Goal: Information Seeking & Learning: Learn about a topic

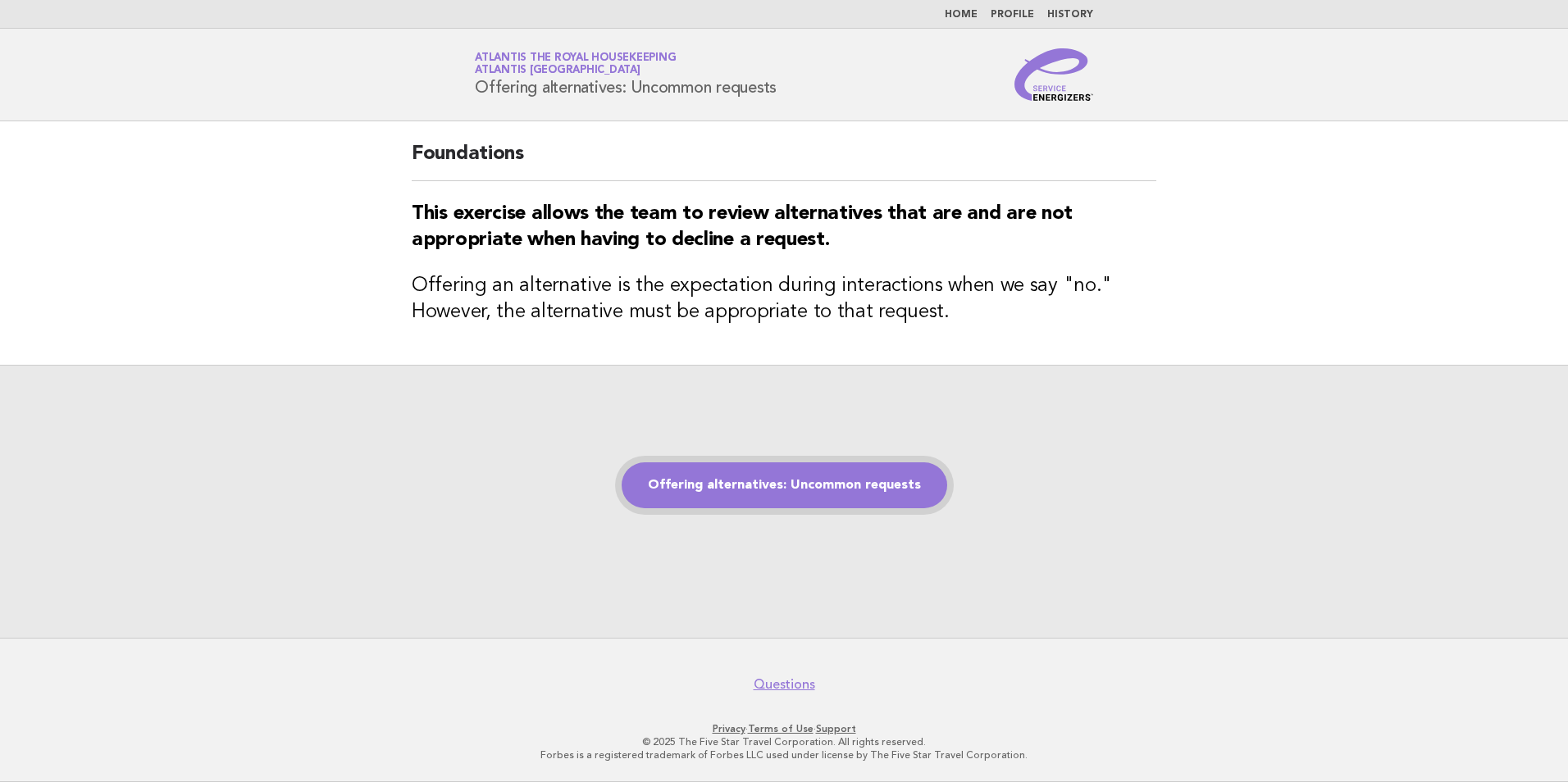
click at [815, 493] on link "Offering alternatives: Uncommon requests" at bounding box center [784, 485] width 325 height 46
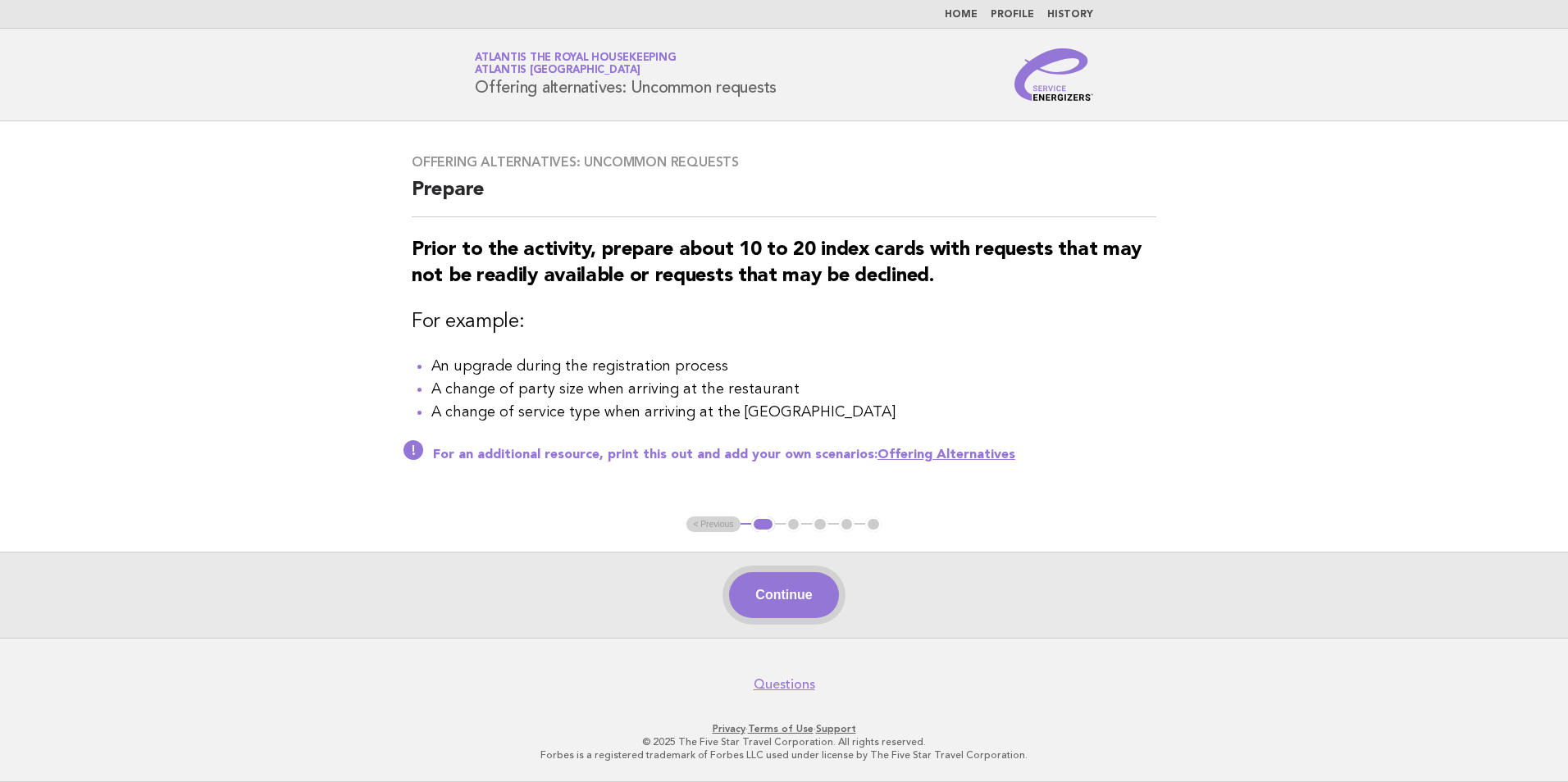
click at [795, 594] on button "Continue" at bounding box center [783, 595] width 109 height 46
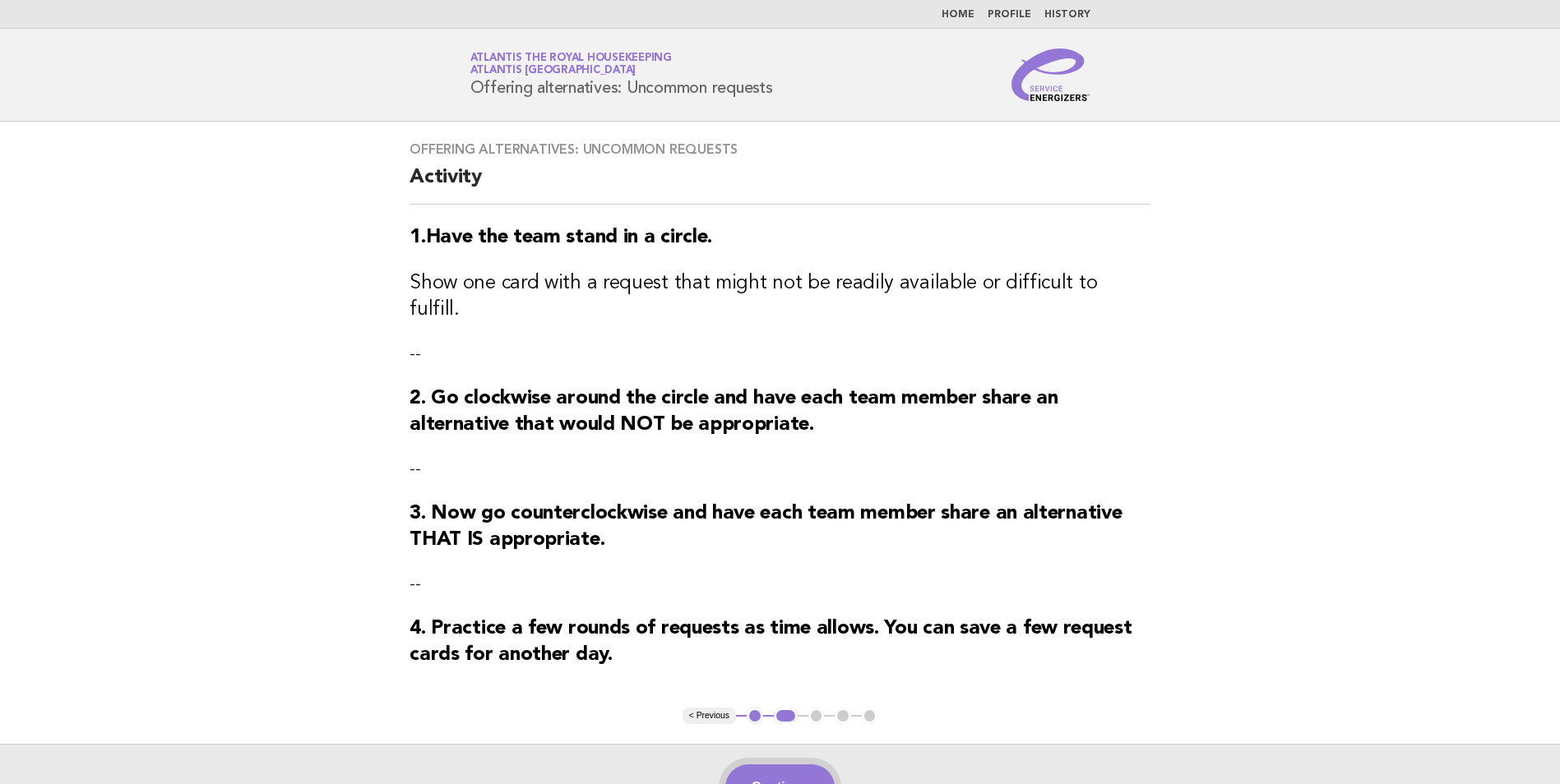
click at [774, 769] on button "Continue" at bounding box center [780, 787] width 110 height 46
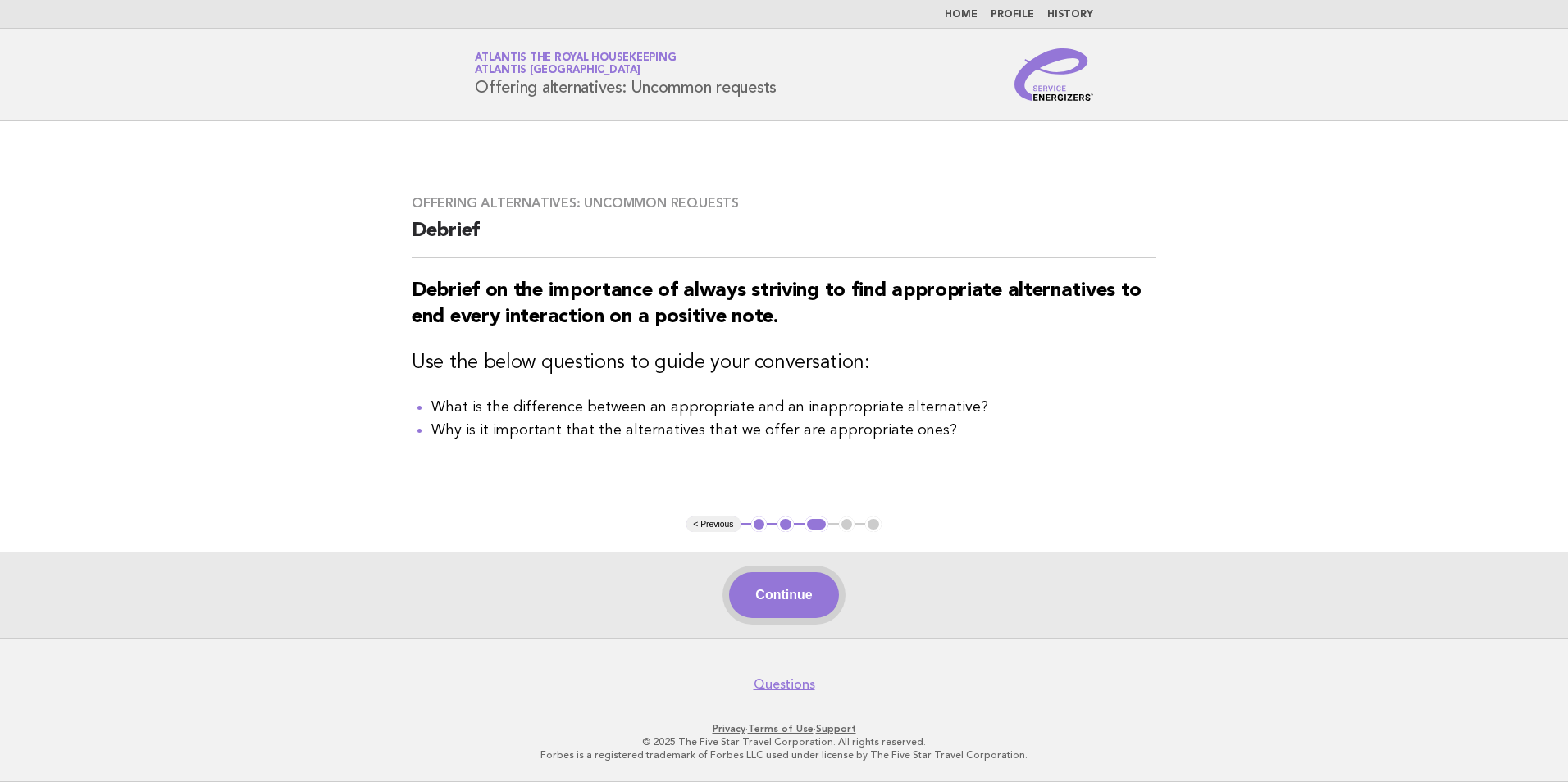
click at [780, 594] on button "Continue" at bounding box center [783, 595] width 109 height 46
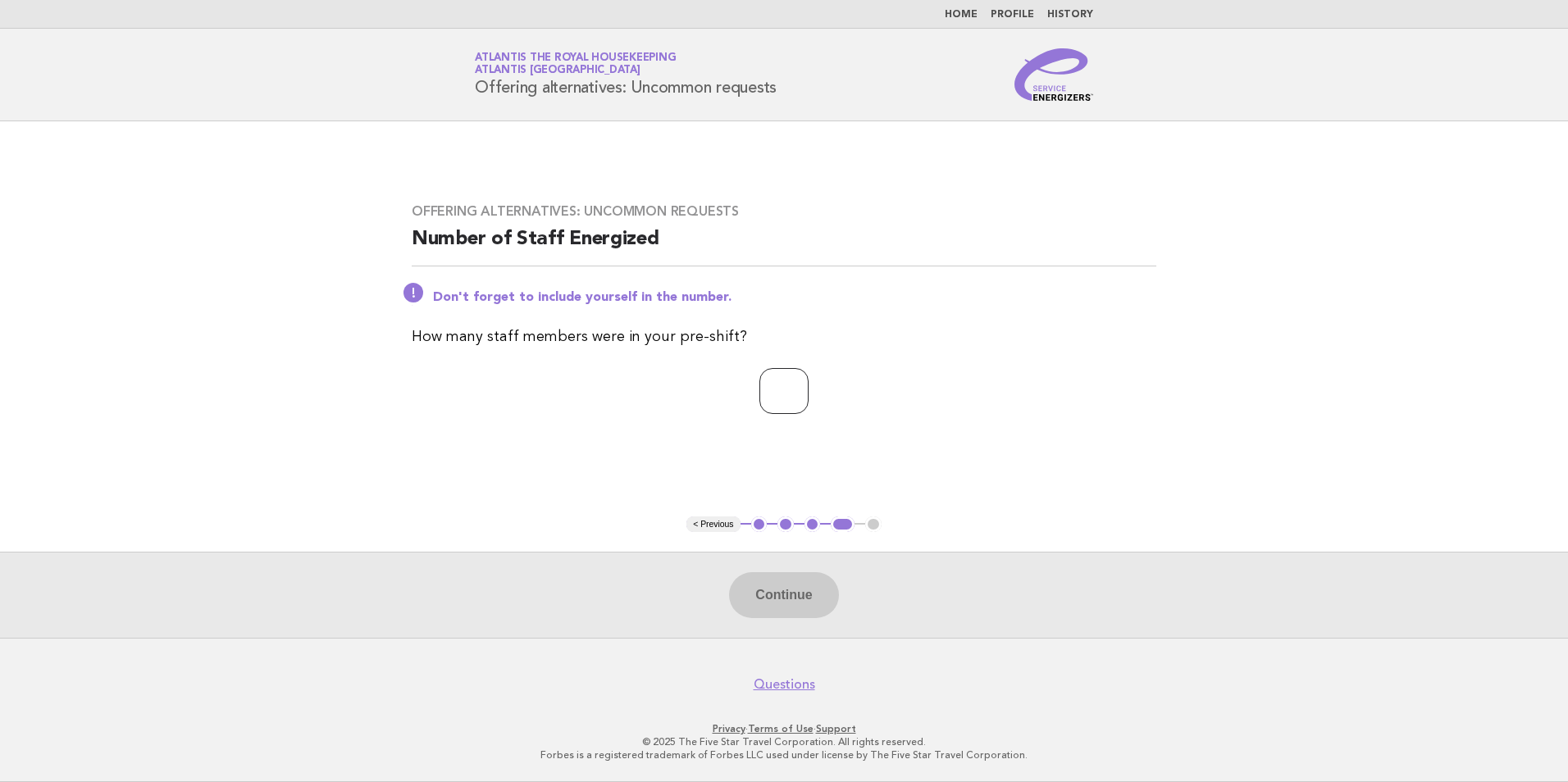
click at [786, 401] on input "number" at bounding box center [784, 391] width 49 height 46
type input "**"
click at [793, 593] on button "Continue" at bounding box center [783, 595] width 109 height 46
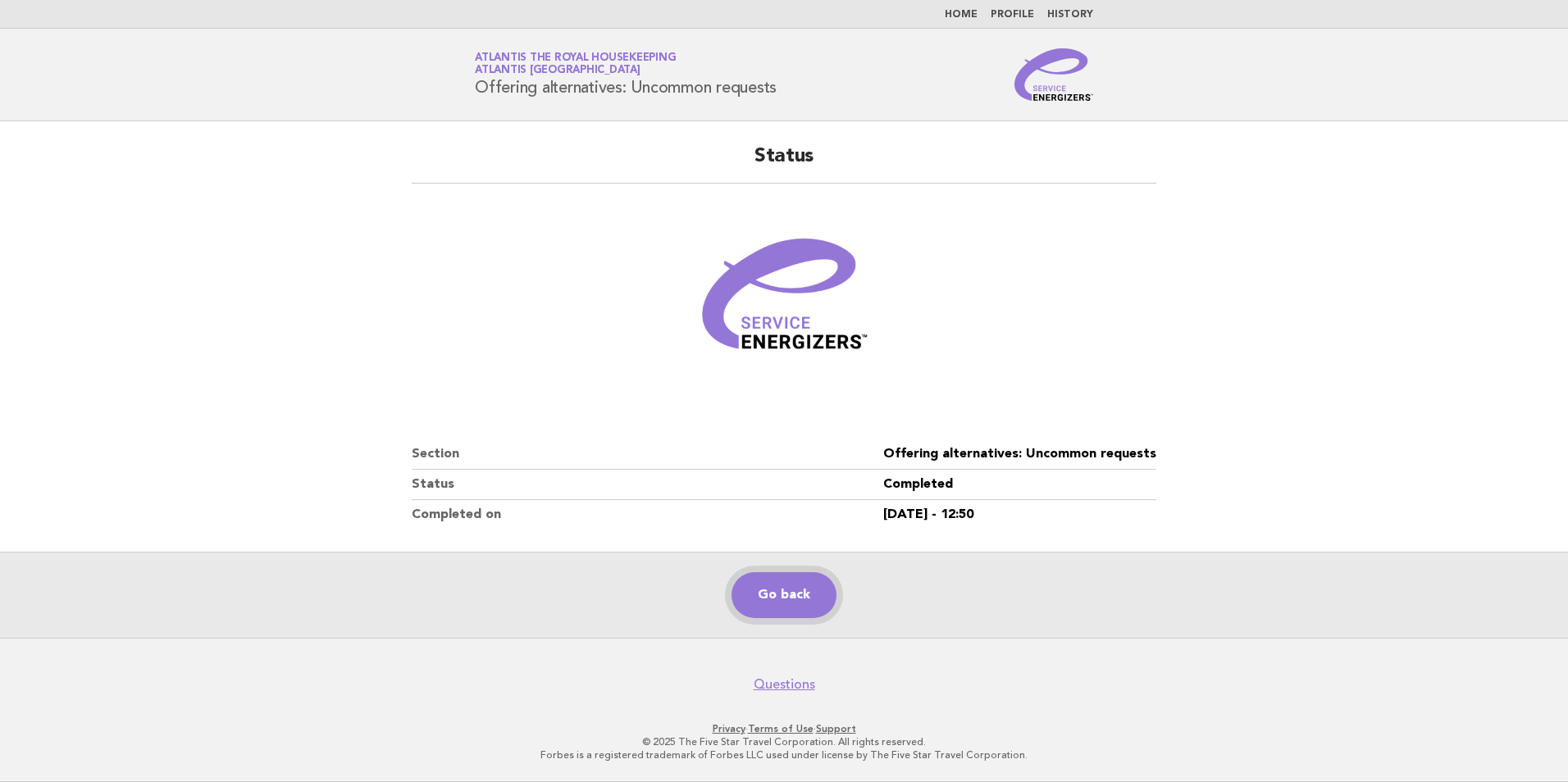
click at [793, 599] on link "Go back" at bounding box center [783, 595] width 105 height 46
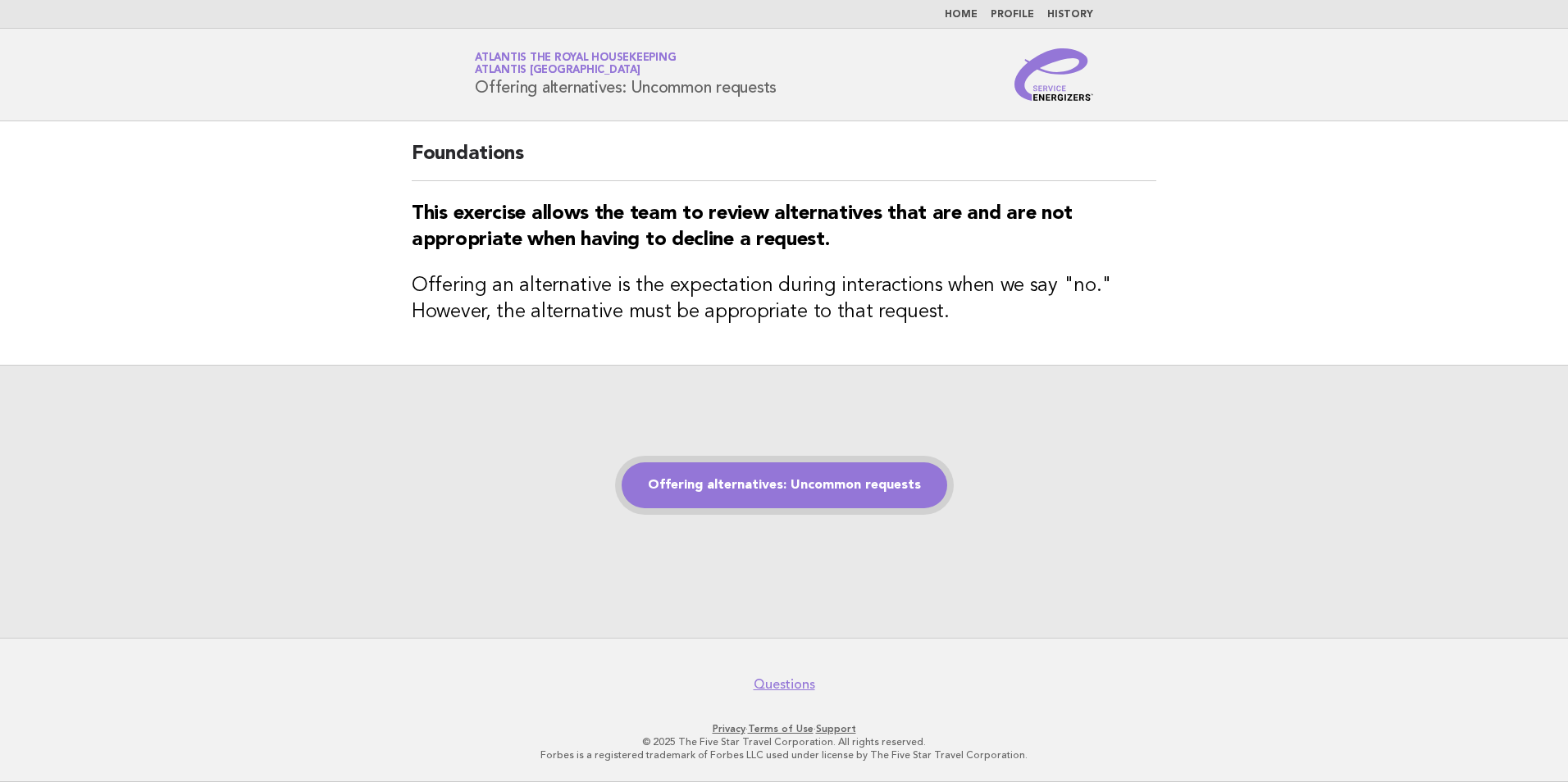
click at [822, 494] on link "Offering alternatives: Uncommon requests" at bounding box center [784, 485] width 325 height 46
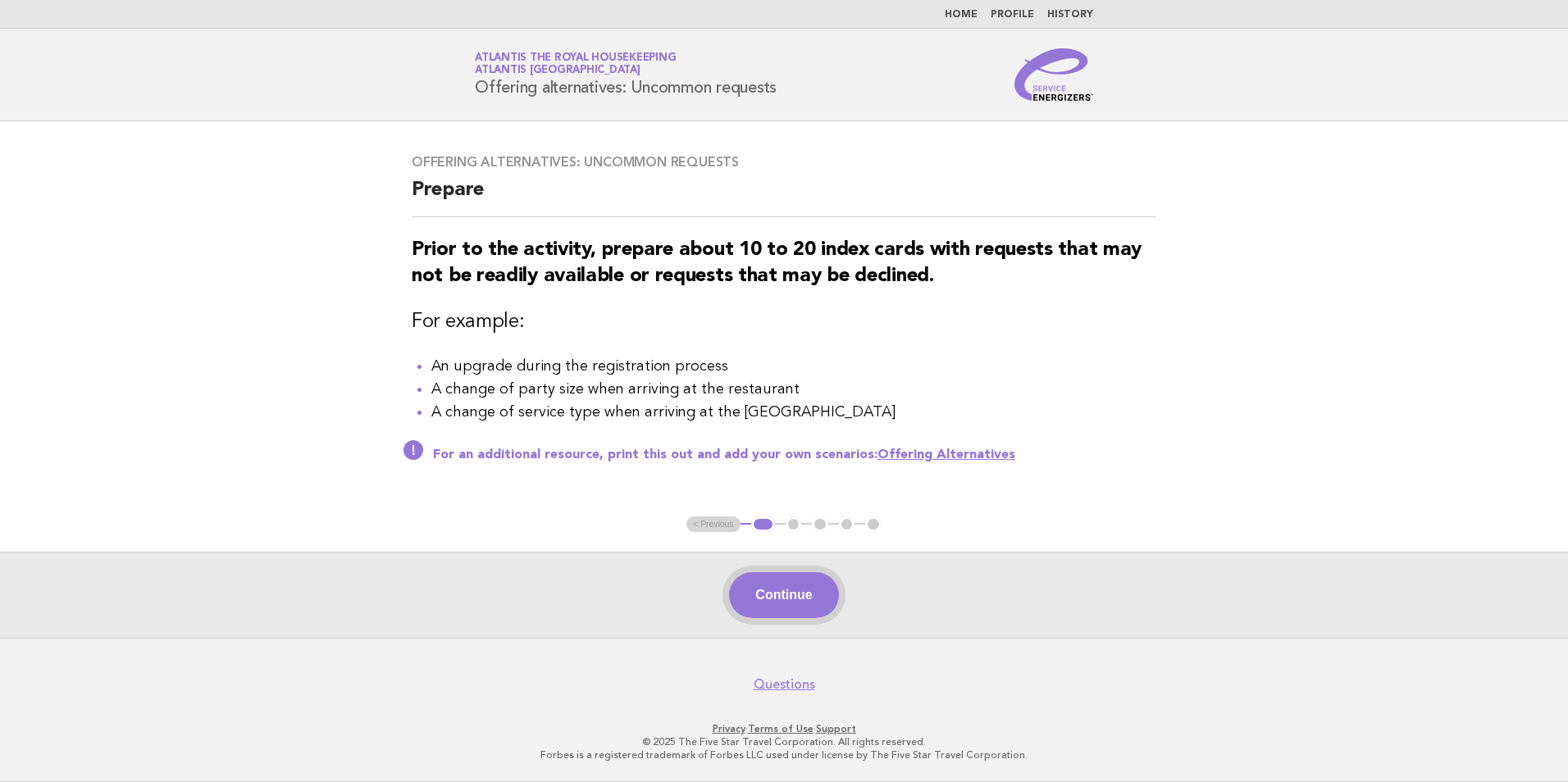
click at [815, 589] on button "Continue" at bounding box center [783, 595] width 109 height 46
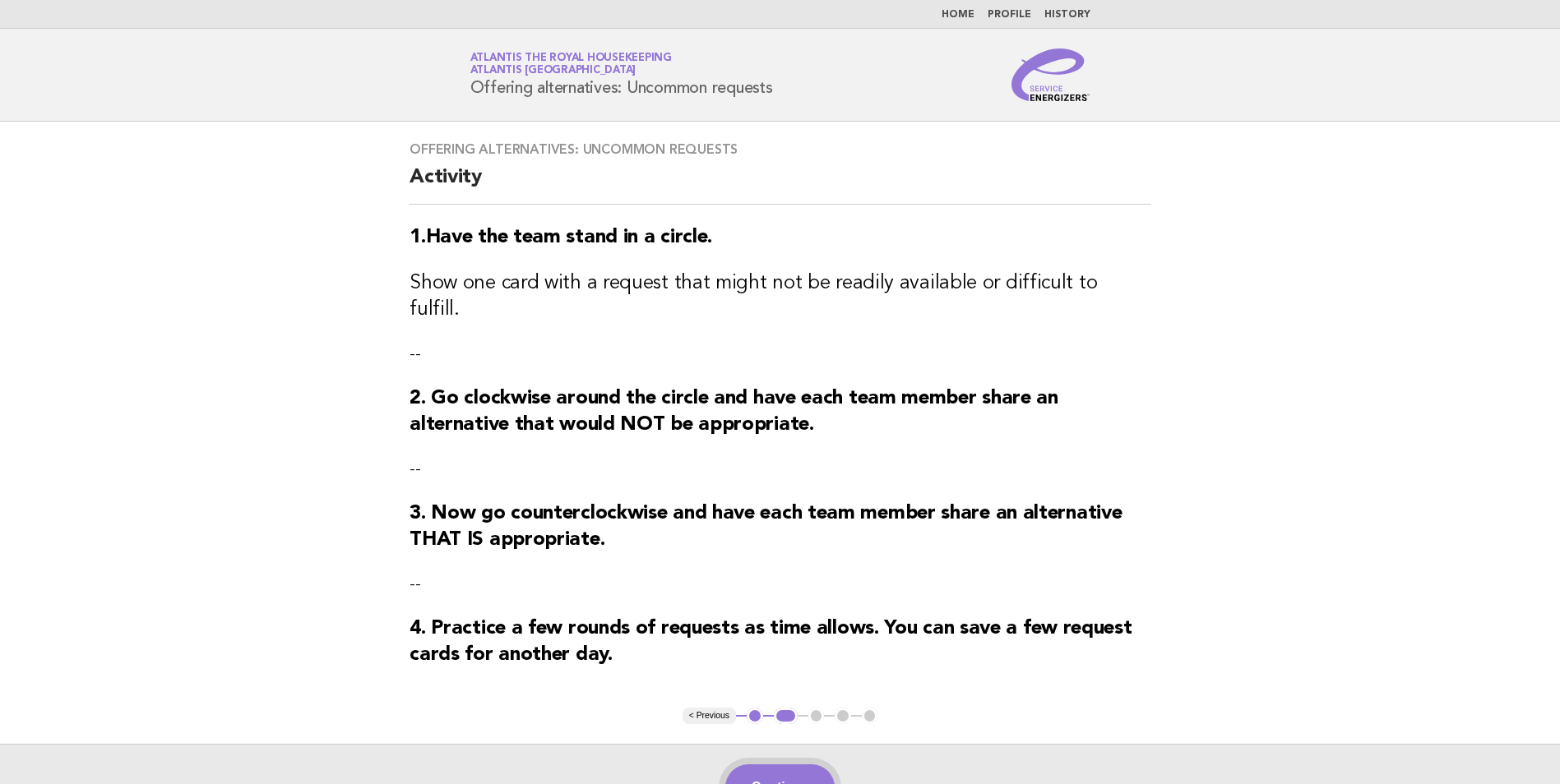
click at [793, 764] on button "Continue" at bounding box center [780, 787] width 110 height 46
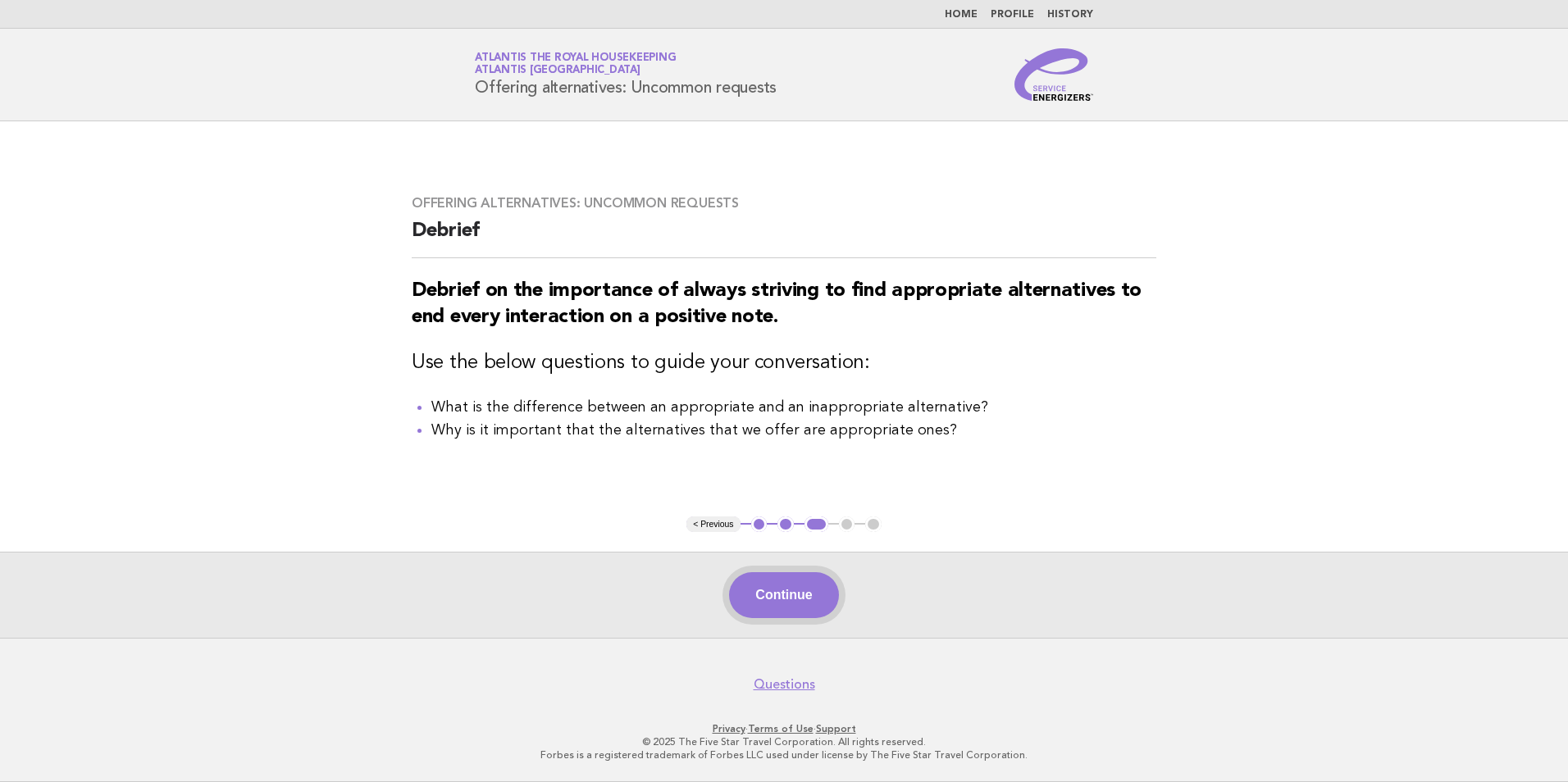
click at [795, 595] on button "Continue" at bounding box center [783, 595] width 109 height 46
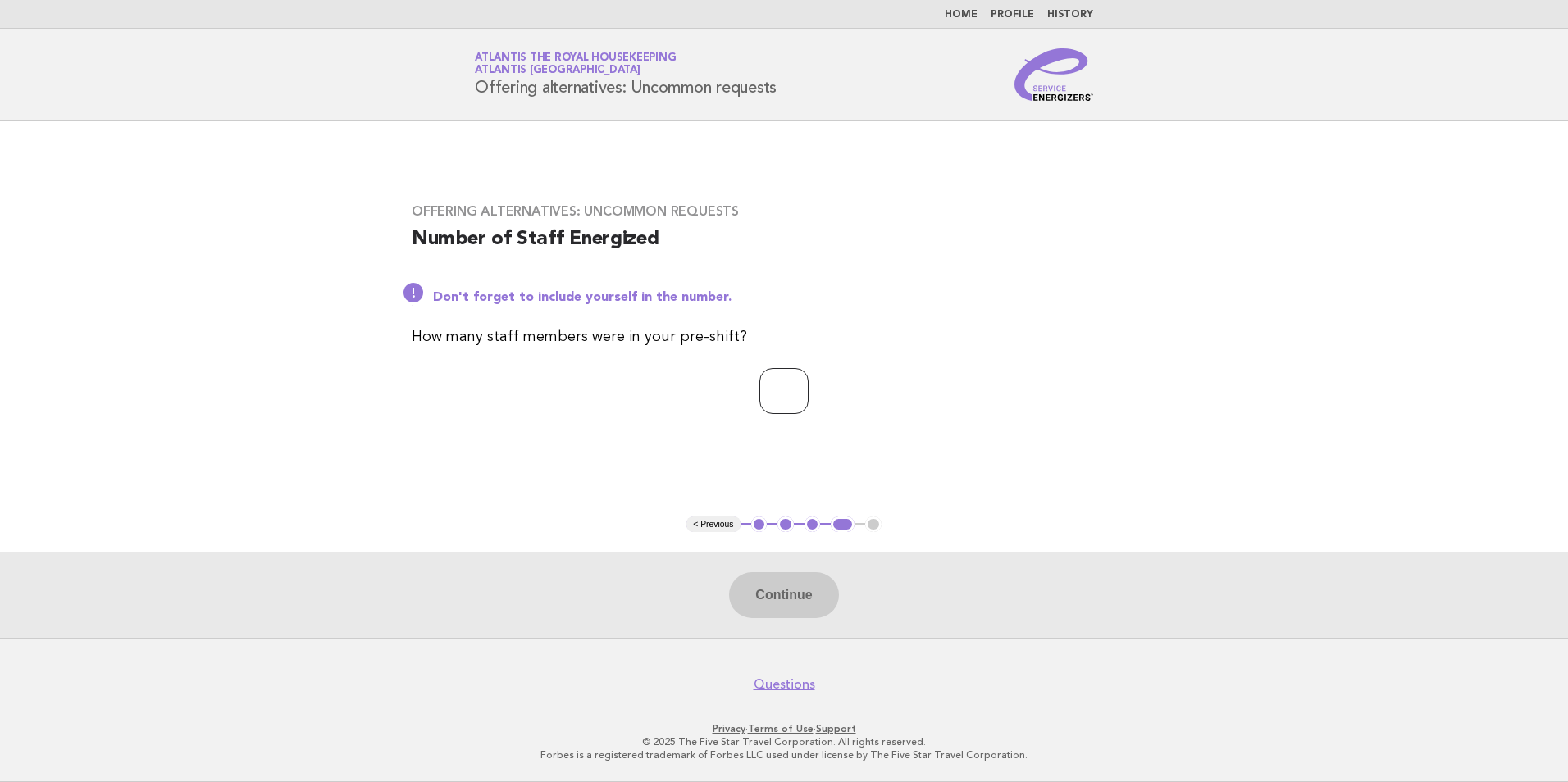
click at [790, 399] on input "number" at bounding box center [784, 391] width 49 height 46
type input "**"
click at [807, 593] on button "Continue" at bounding box center [783, 595] width 109 height 46
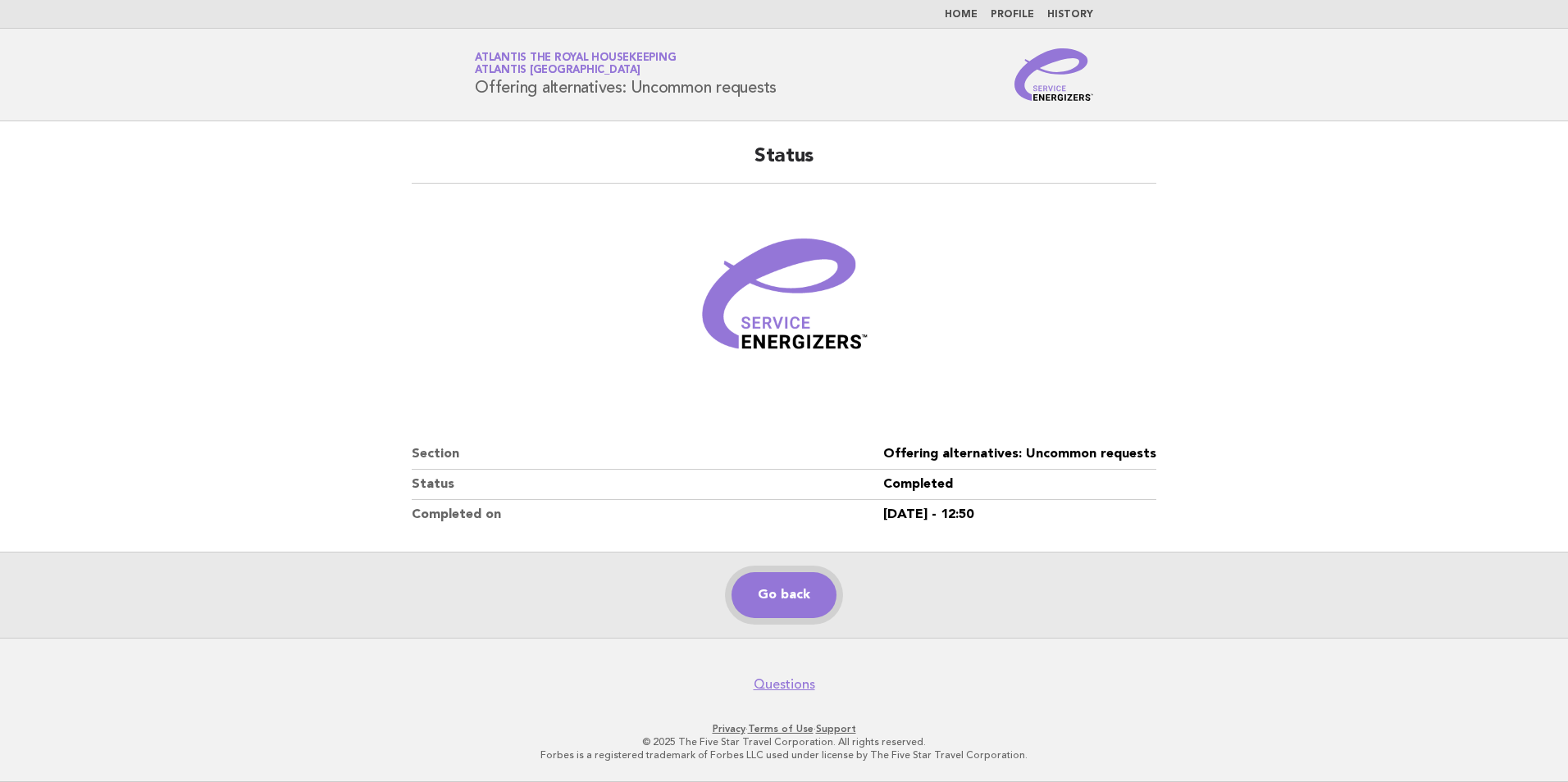
click at [780, 599] on link "Go back" at bounding box center [783, 595] width 105 height 46
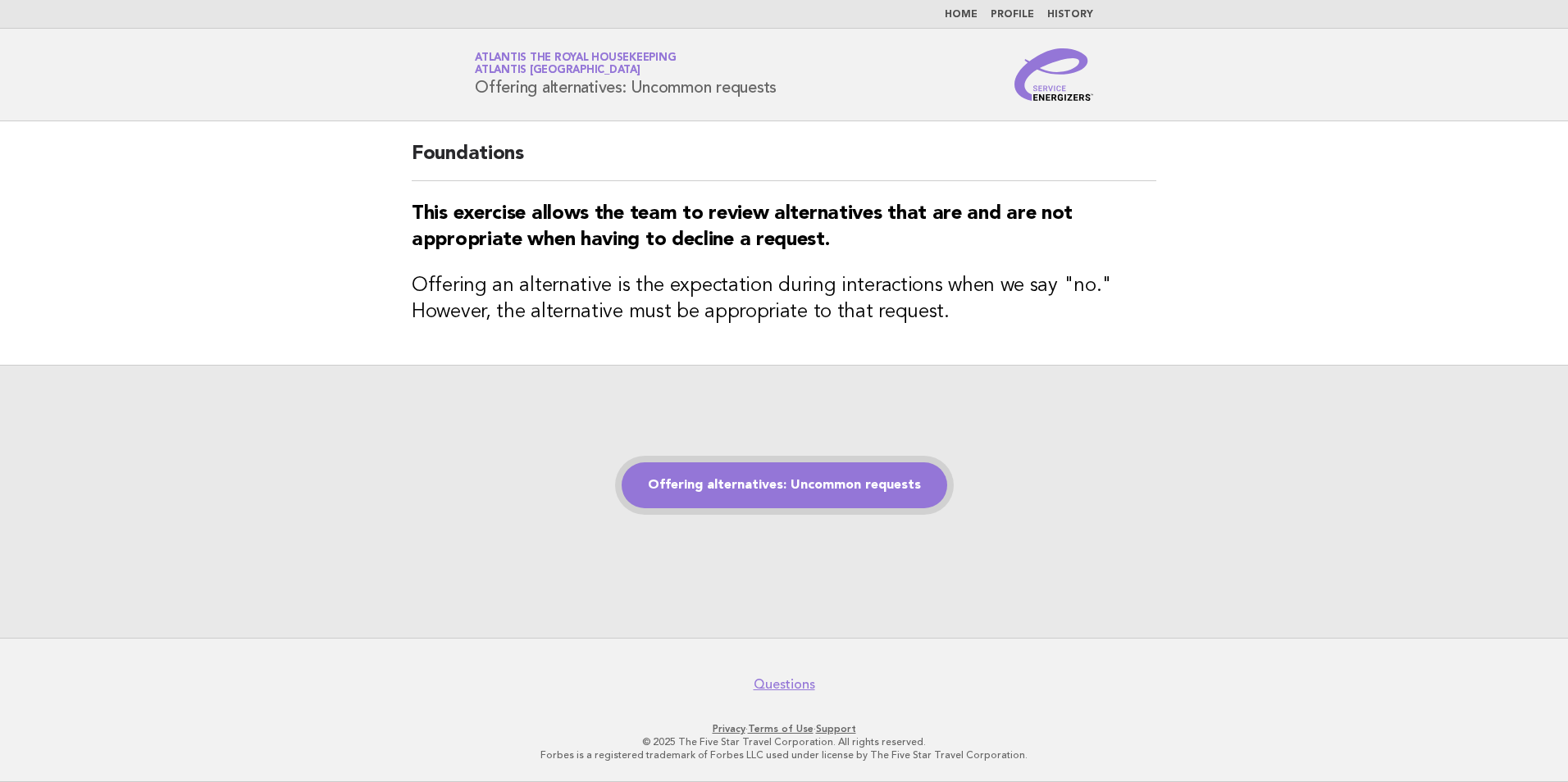
click at [773, 471] on link "Offering alternatives: Uncommon requests" at bounding box center [784, 485] width 325 height 46
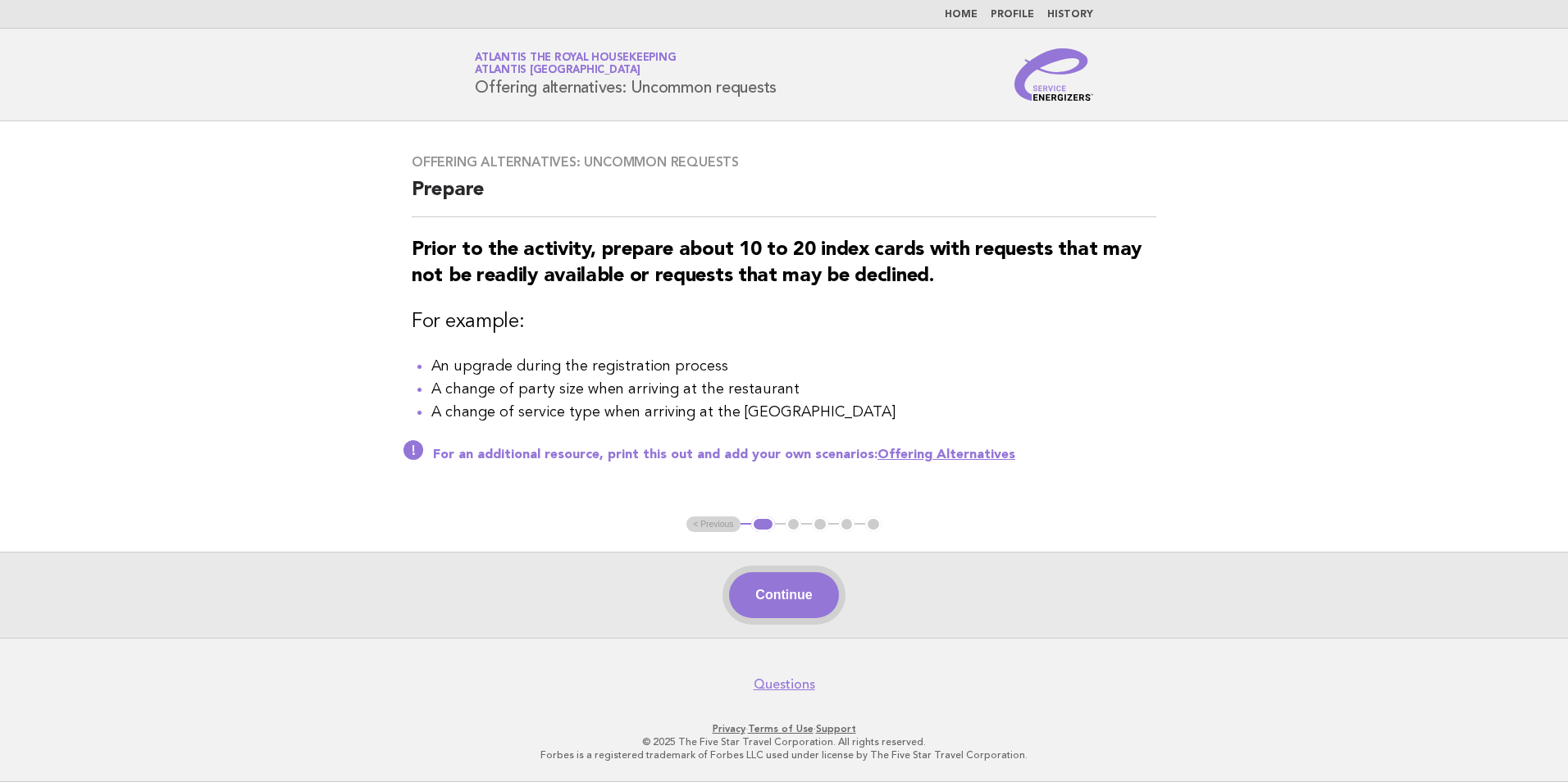
click at [776, 593] on button "Continue" at bounding box center [783, 595] width 109 height 46
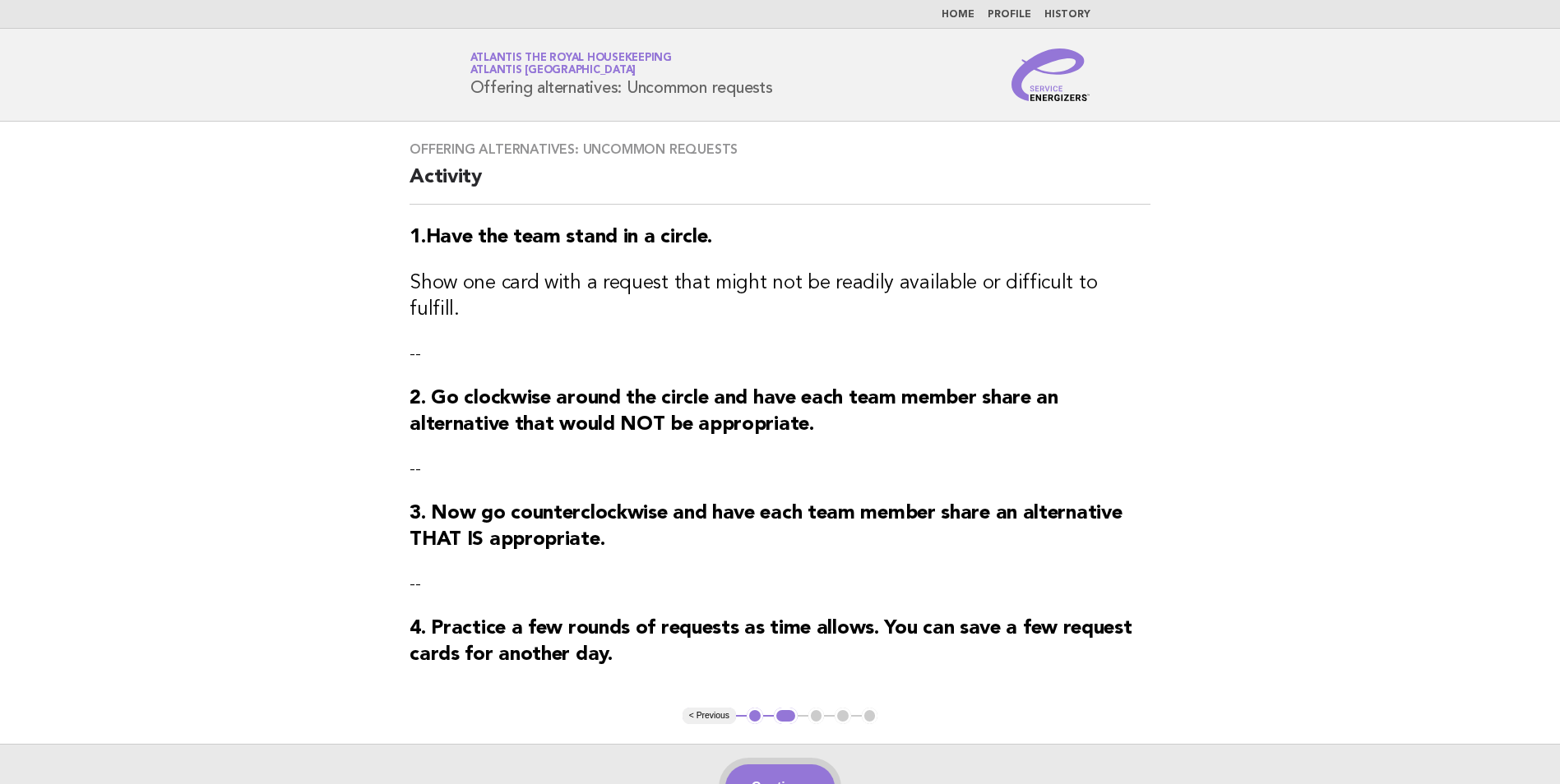
click at [795, 770] on button "Continue" at bounding box center [780, 787] width 110 height 46
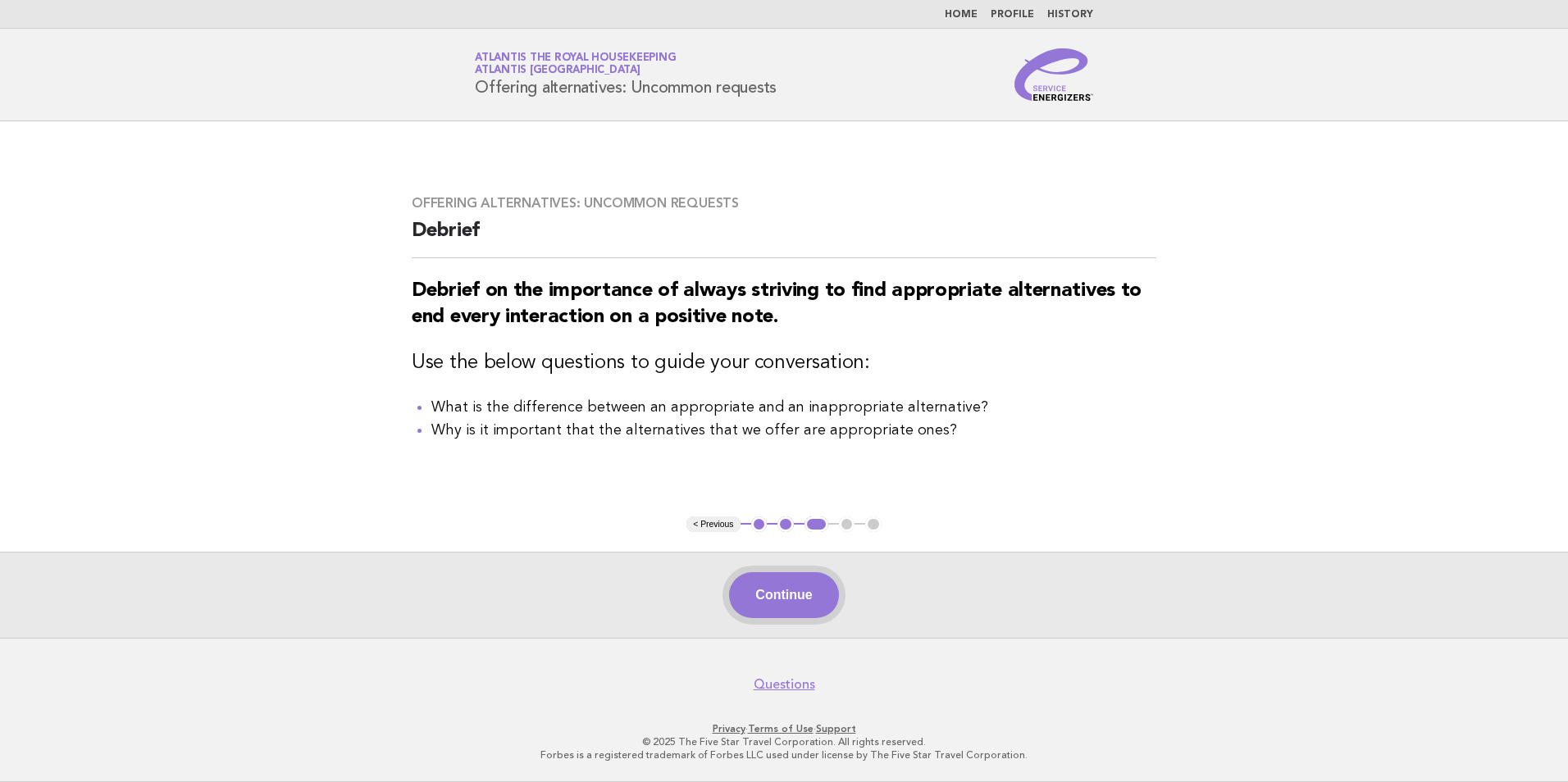
click at [794, 589] on button "Continue" at bounding box center [783, 595] width 109 height 46
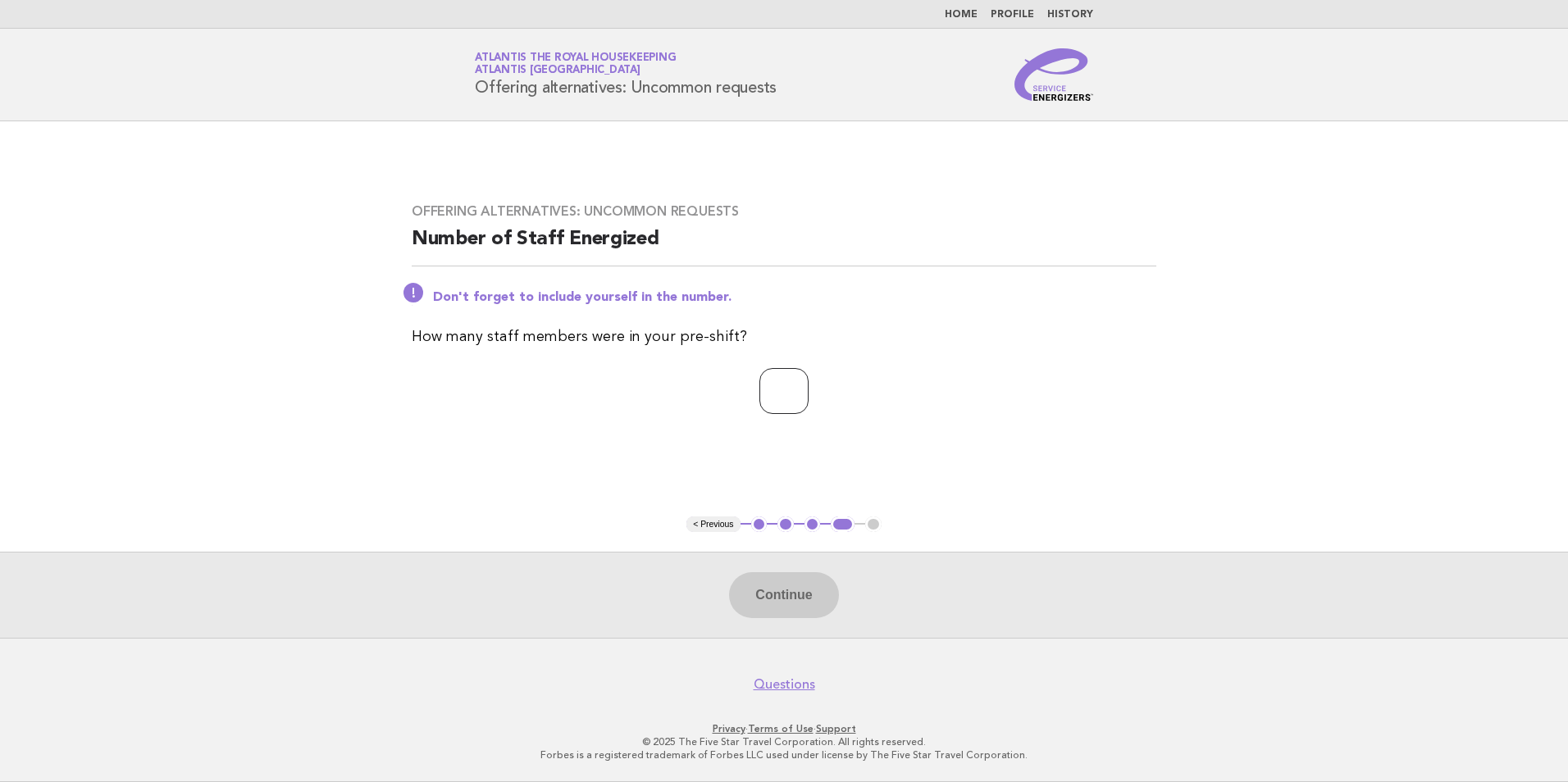
click at [771, 397] on input "number" at bounding box center [784, 391] width 49 height 46
type input "**"
click at [796, 600] on button "Continue" at bounding box center [783, 595] width 109 height 46
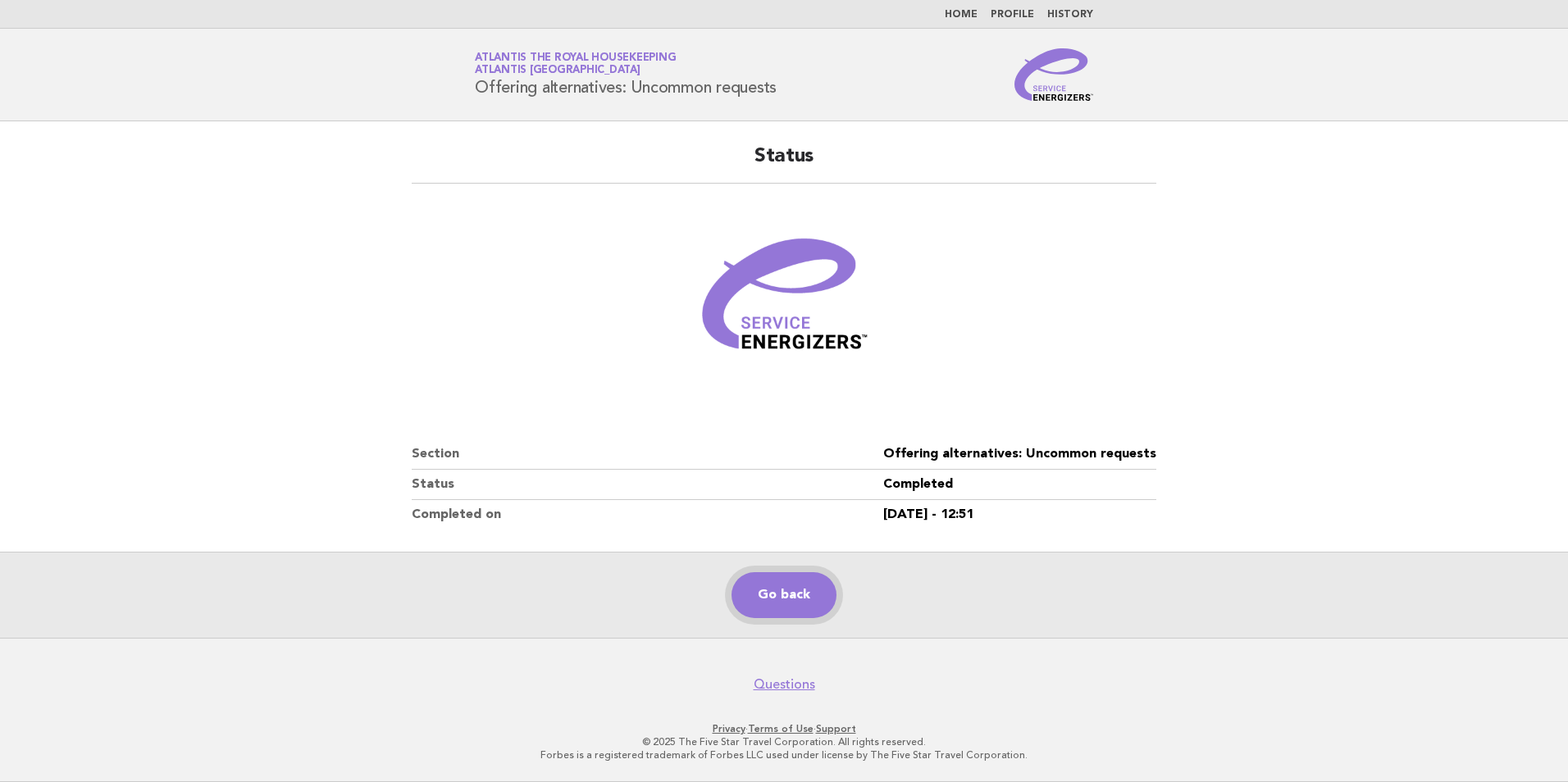
click at [779, 595] on link "Go back" at bounding box center [783, 595] width 105 height 46
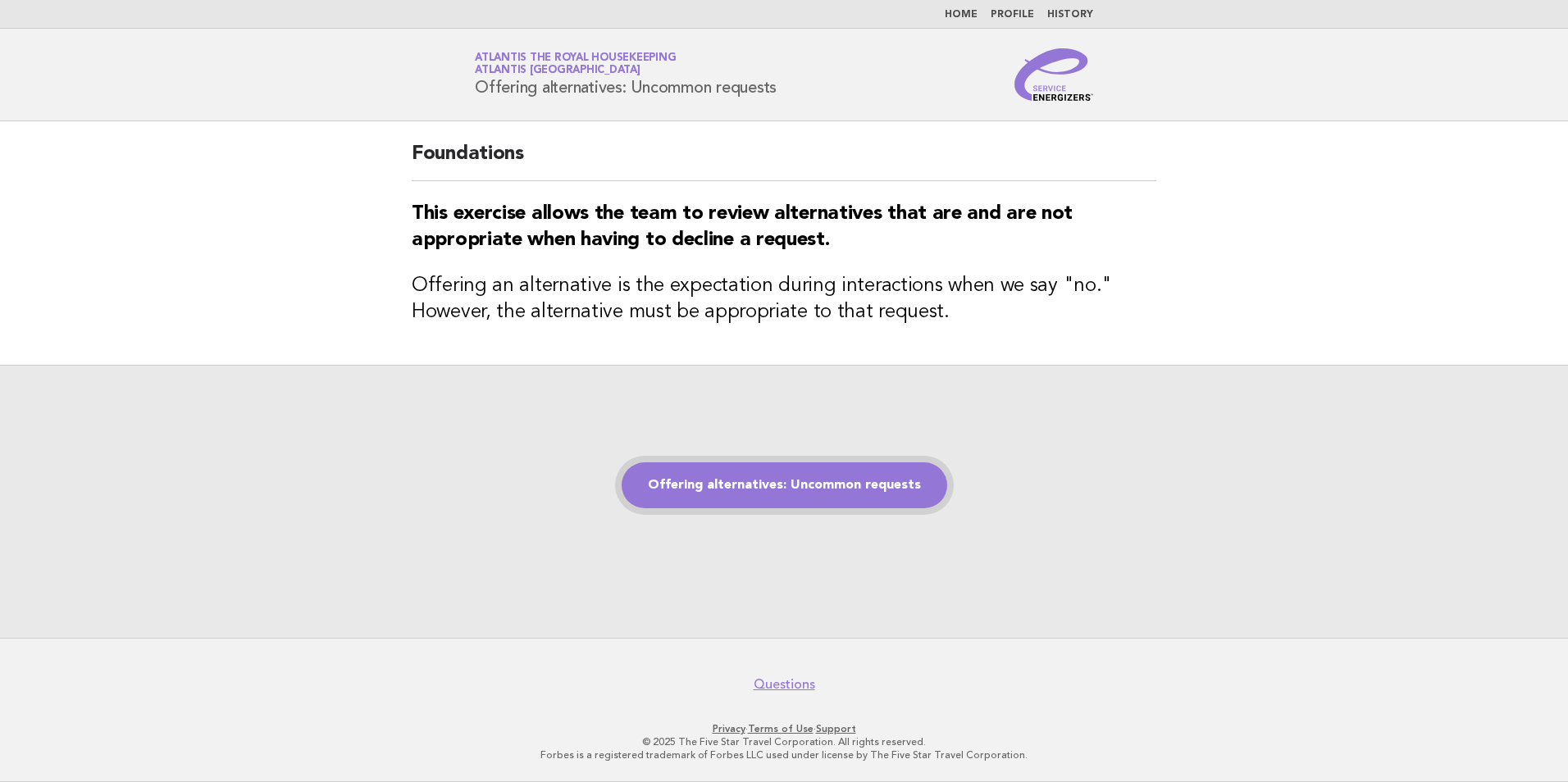
click at [800, 474] on link "Offering alternatives: Uncommon requests" at bounding box center [784, 485] width 325 height 46
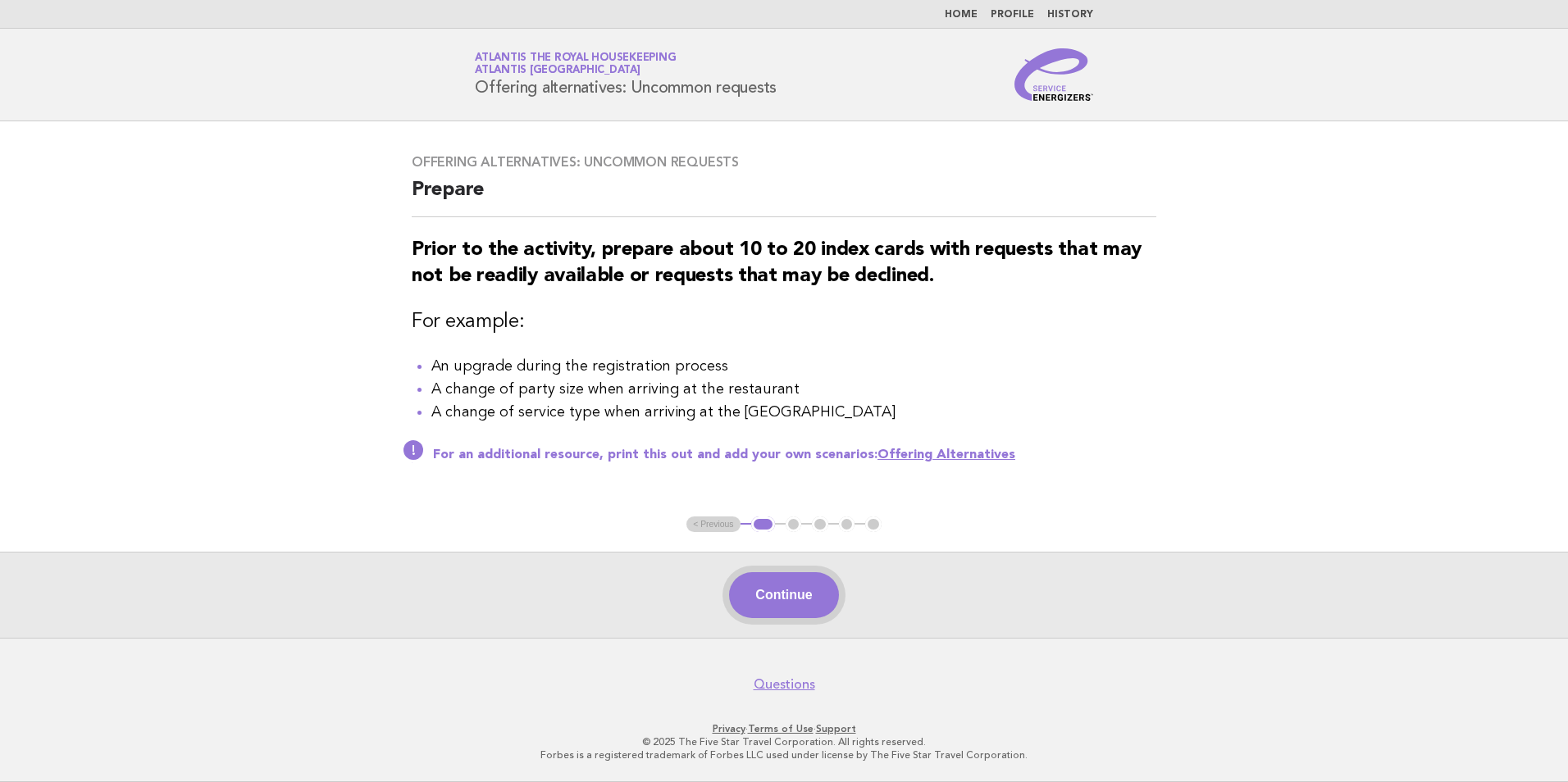
click at [787, 597] on button "Continue" at bounding box center [783, 595] width 109 height 46
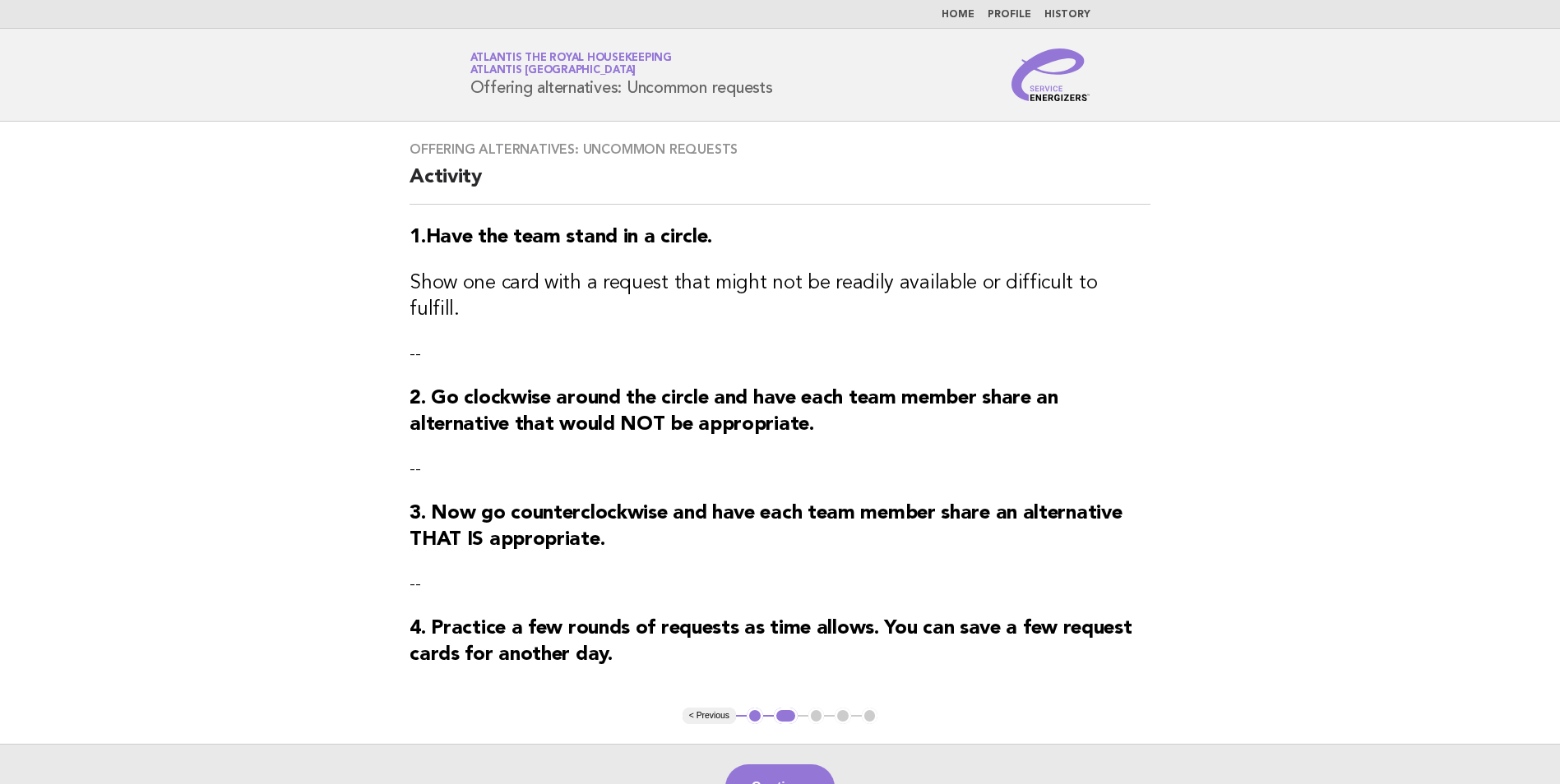
click at [759, 764] on button "Continue" at bounding box center [780, 787] width 110 height 46
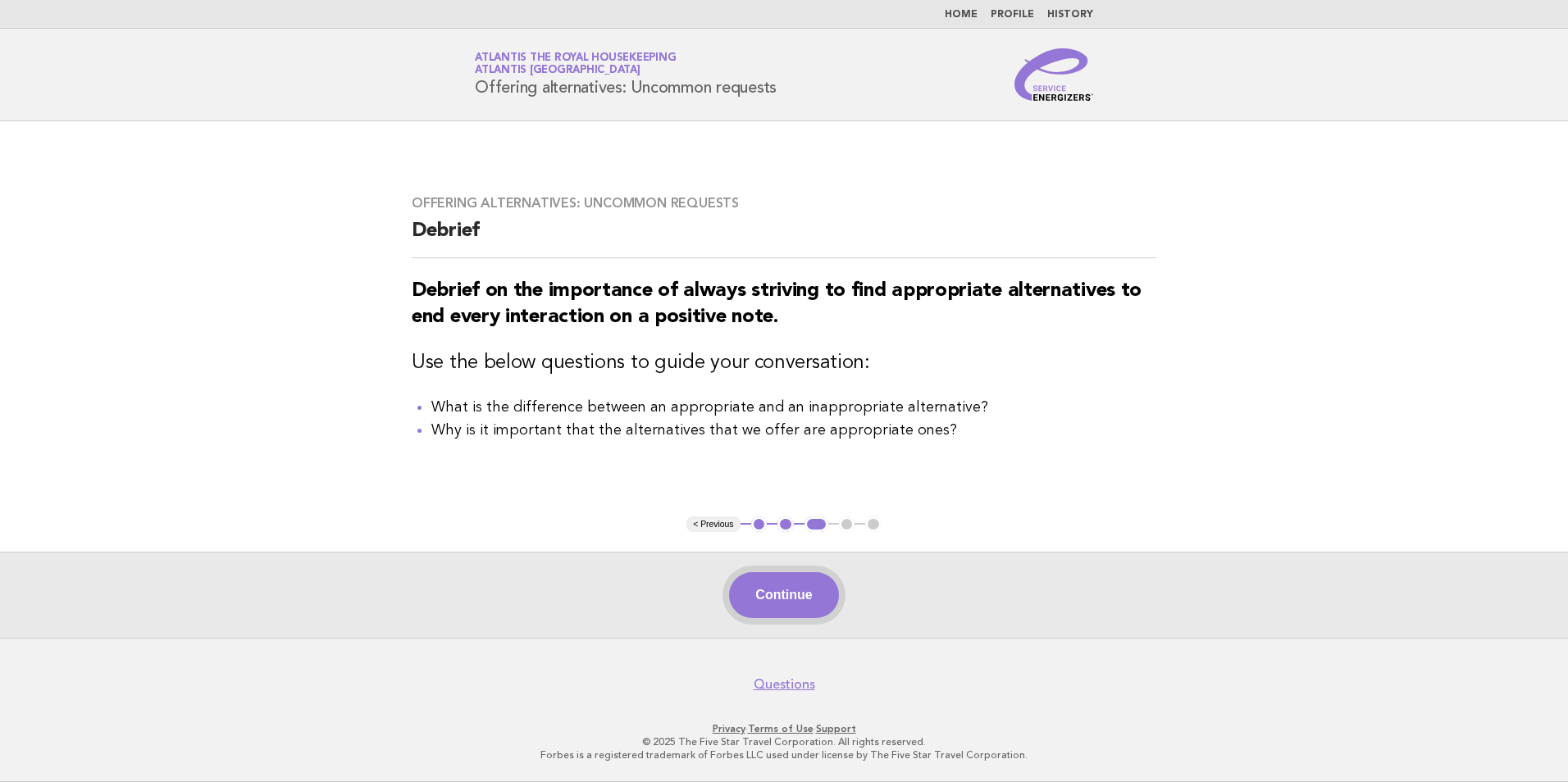
click at [790, 588] on button "Continue" at bounding box center [783, 595] width 109 height 46
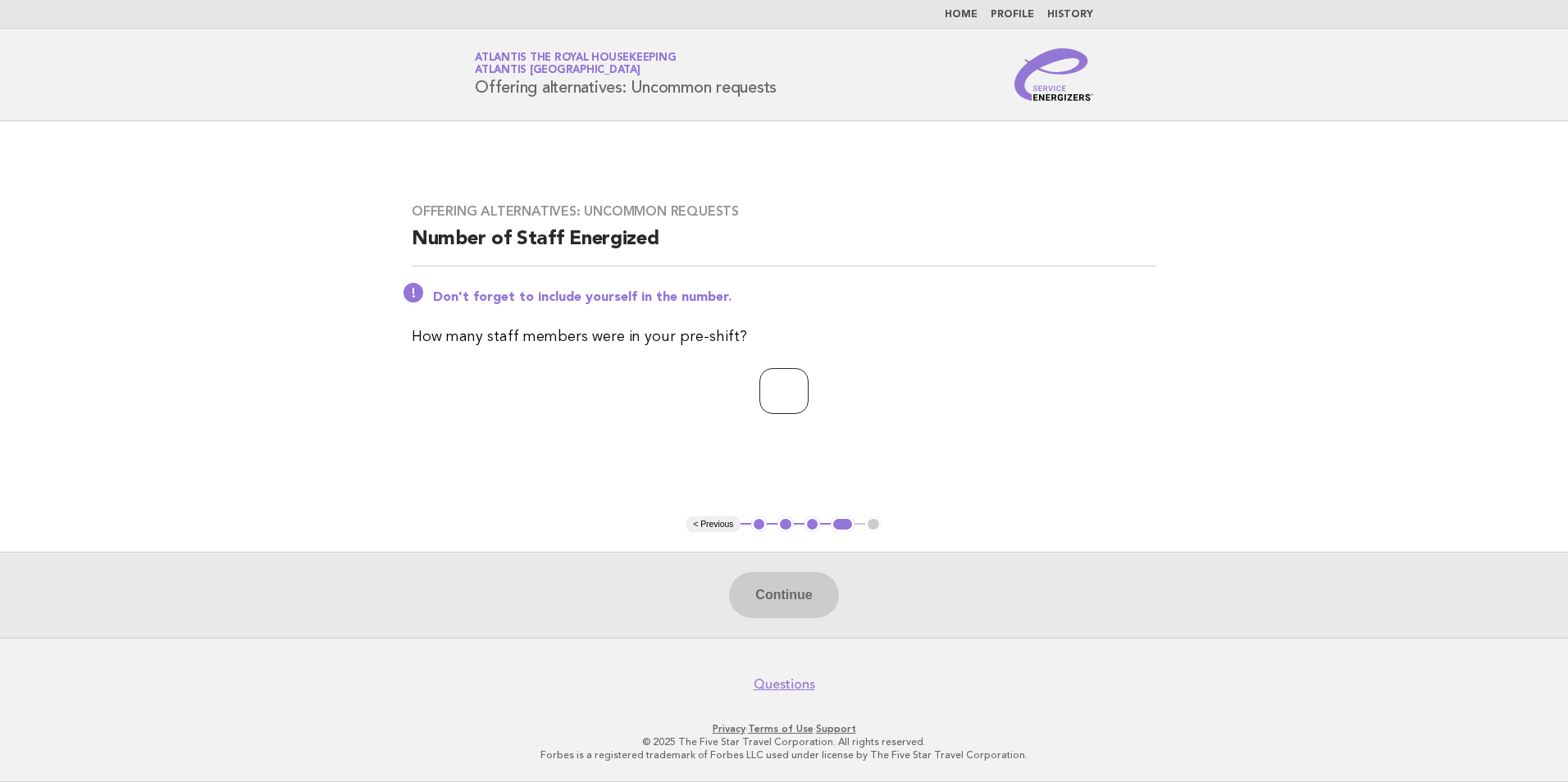
click at [777, 395] on input "number" at bounding box center [784, 391] width 49 height 46
type input "**"
click at [795, 585] on button "Continue" at bounding box center [783, 595] width 109 height 46
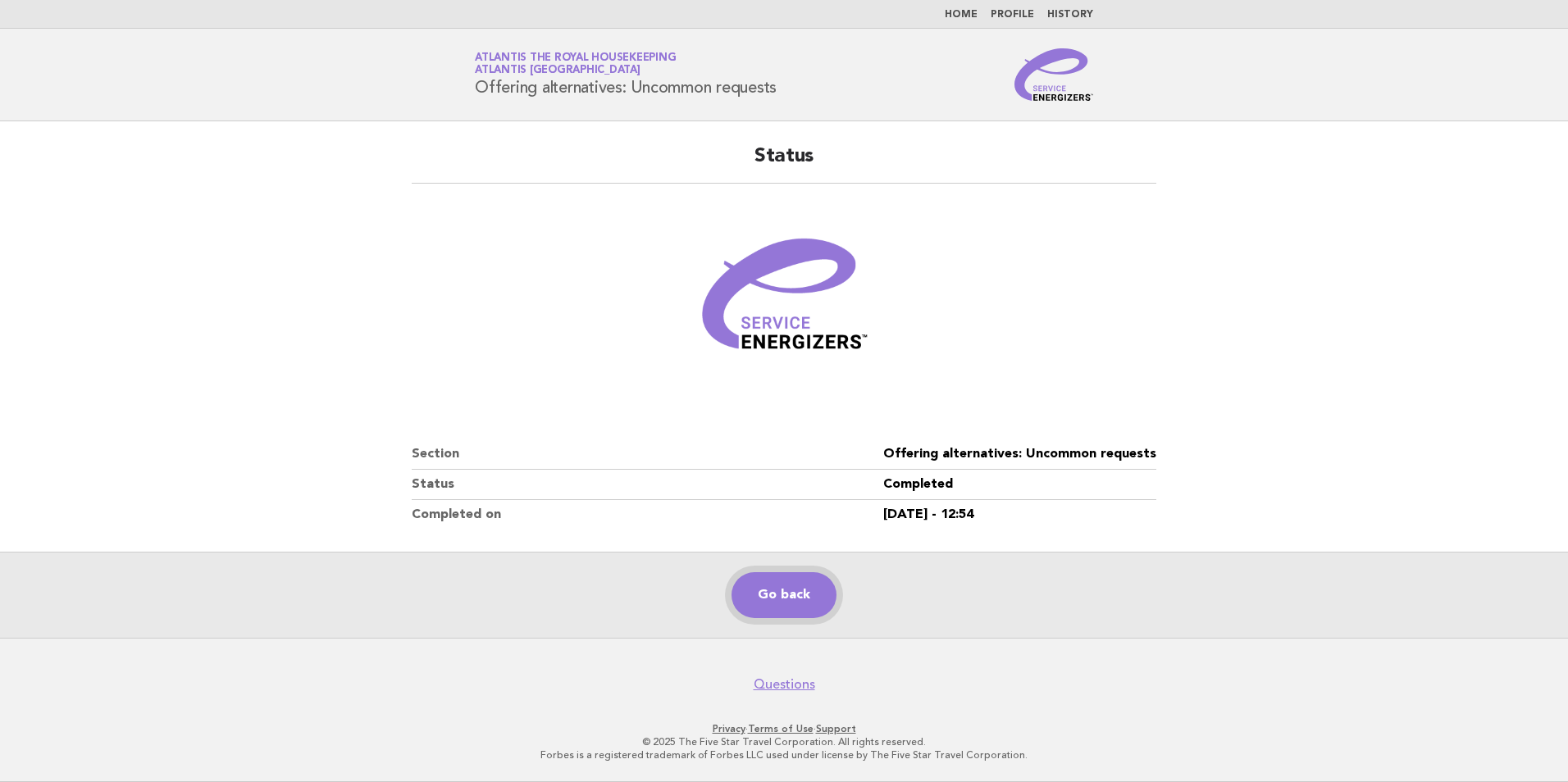
click at [805, 596] on link "Go back" at bounding box center [783, 595] width 105 height 46
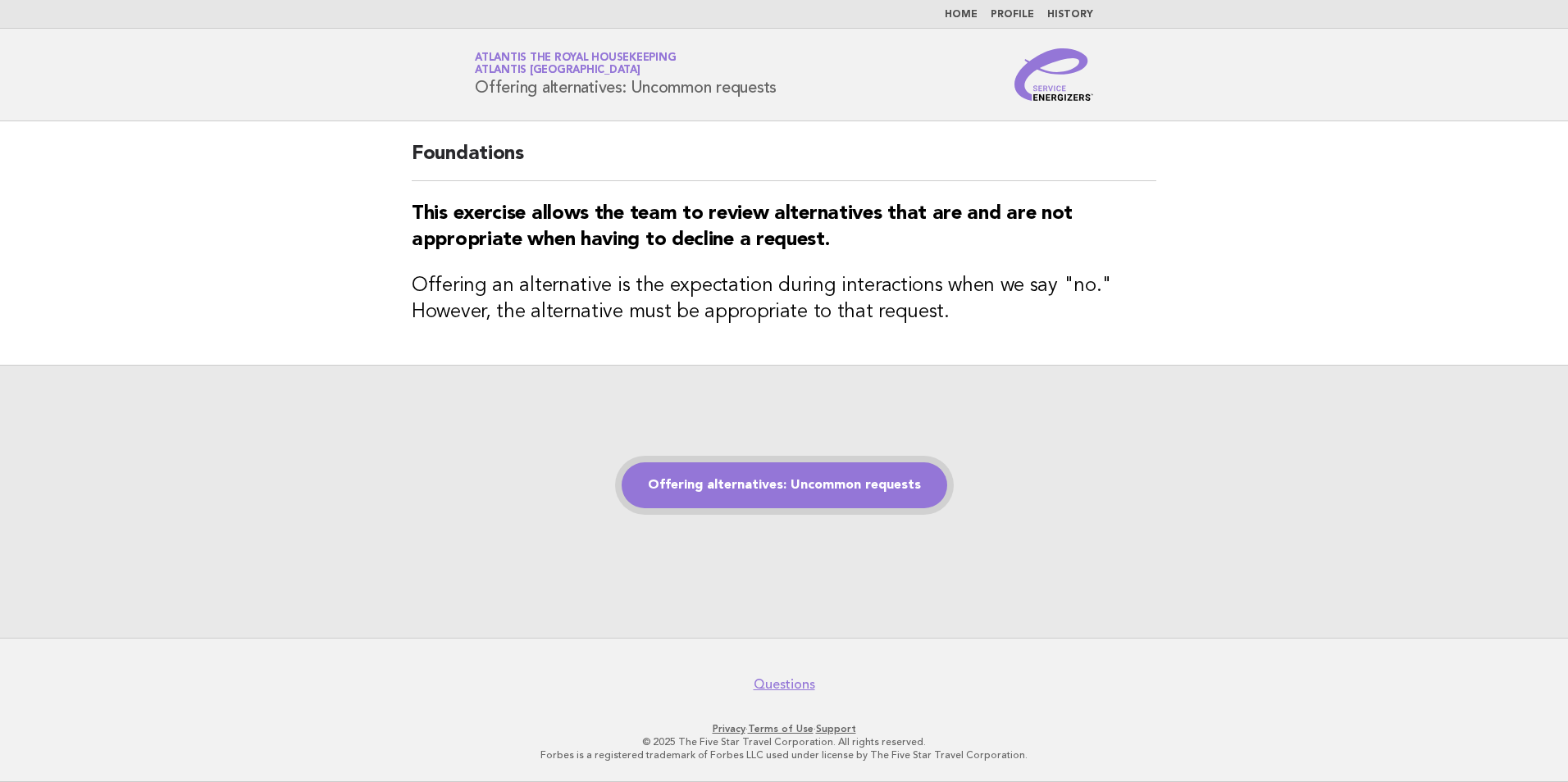
click at [790, 477] on link "Offering alternatives: Uncommon requests" at bounding box center [784, 485] width 325 height 46
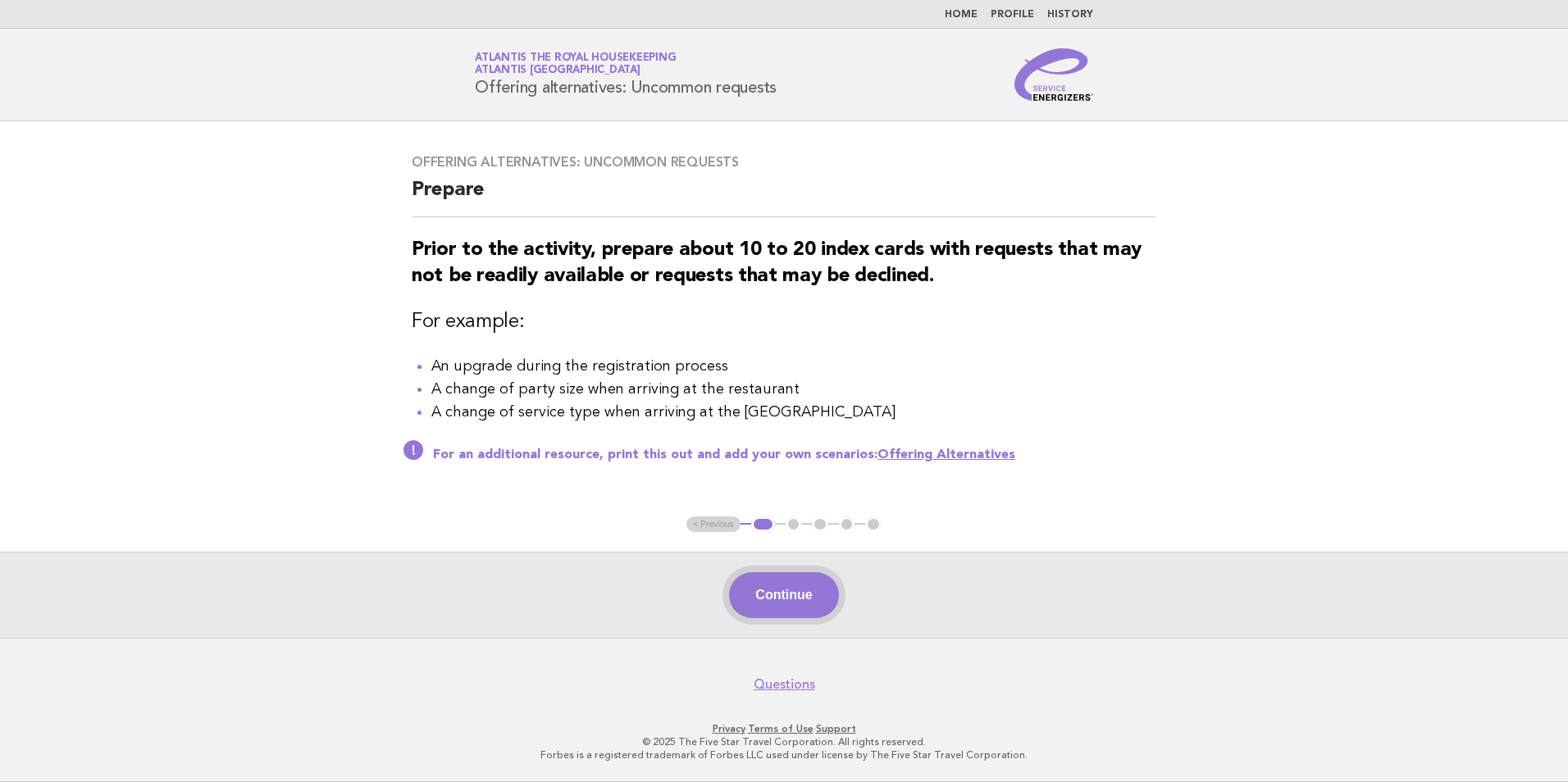
click at [809, 599] on button "Continue" at bounding box center [783, 595] width 109 height 46
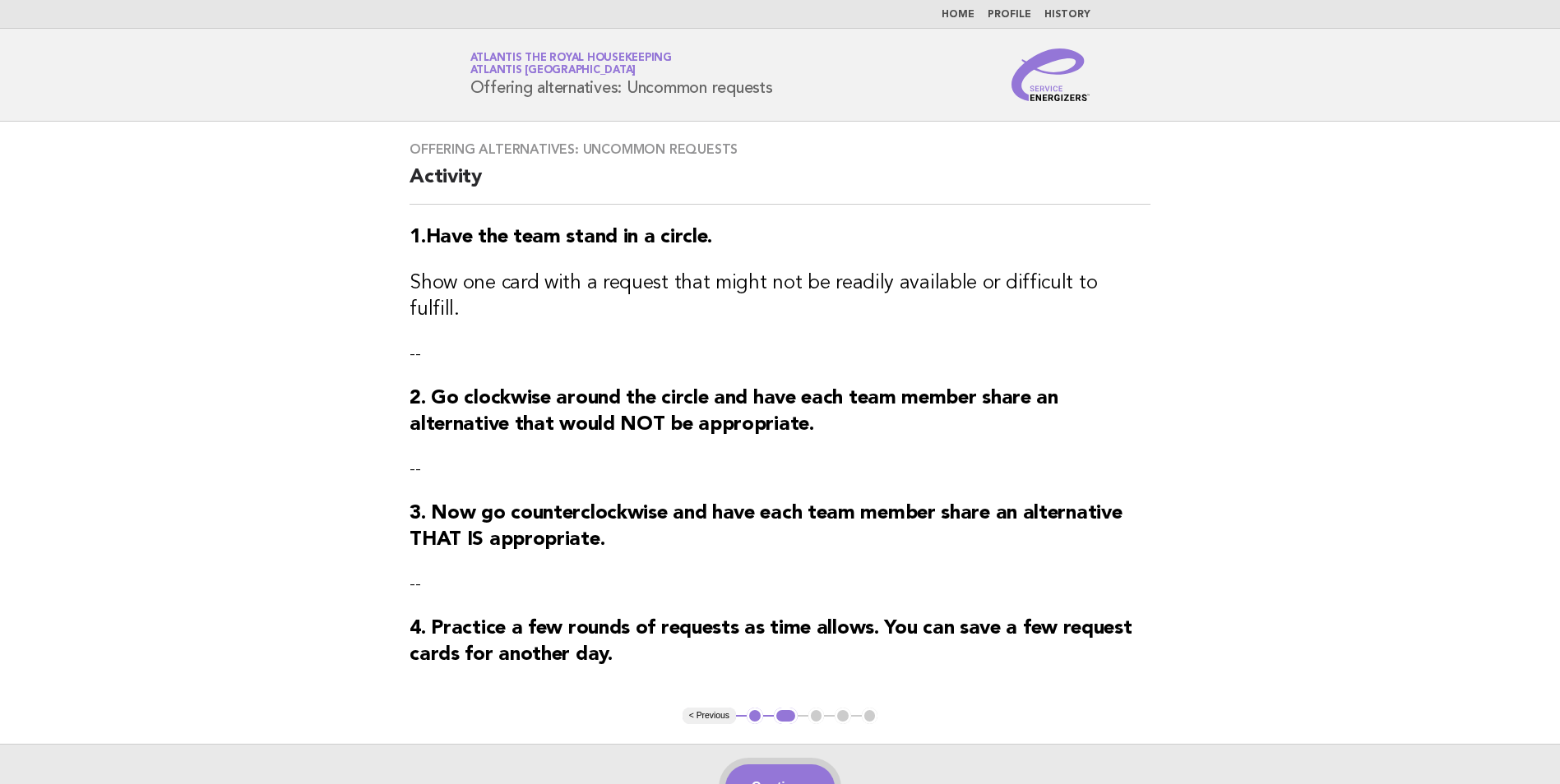
click at [803, 764] on button "Continue" at bounding box center [780, 787] width 110 height 46
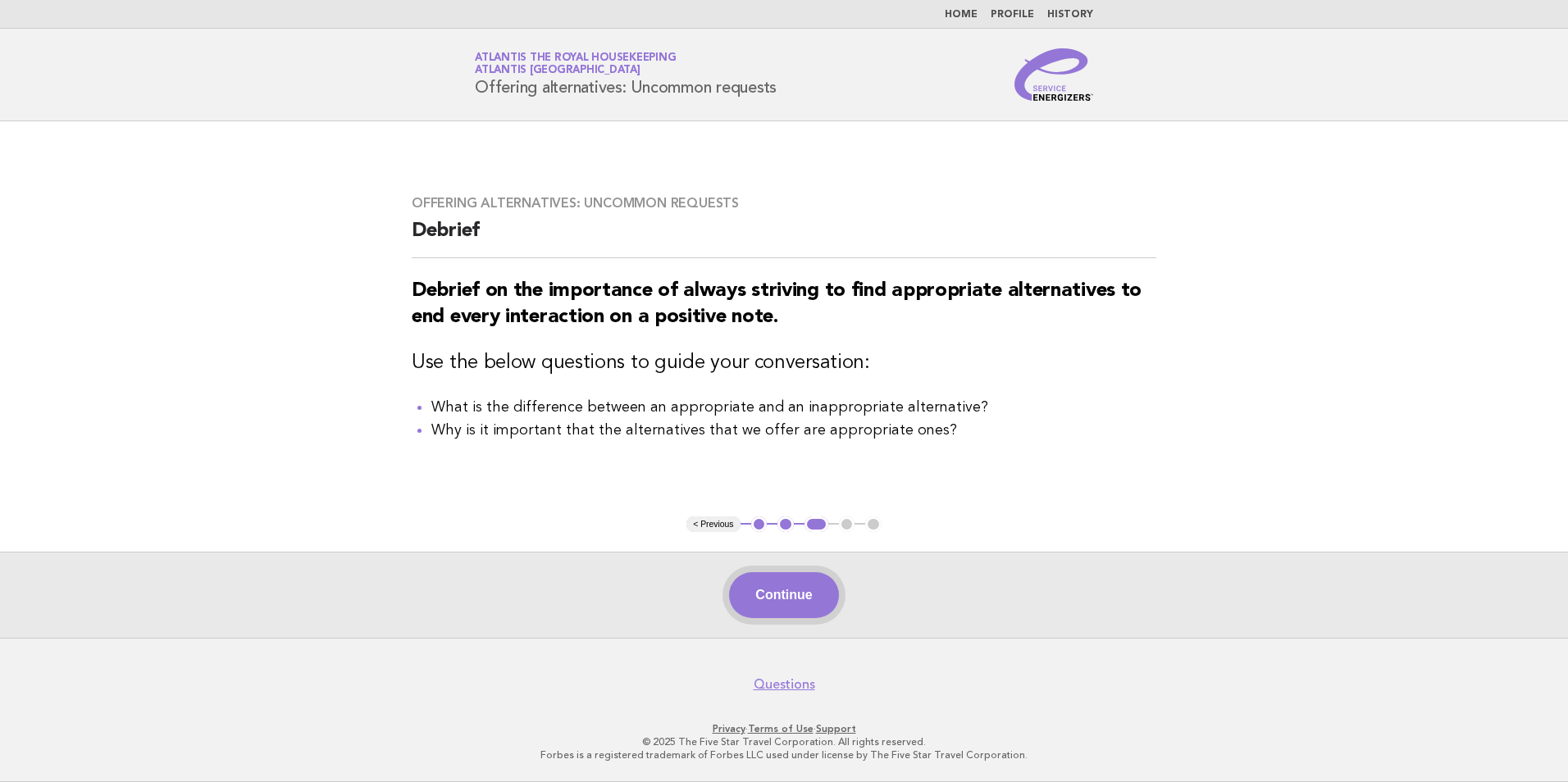
click at [834, 595] on button "Continue" at bounding box center [783, 595] width 109 height 46
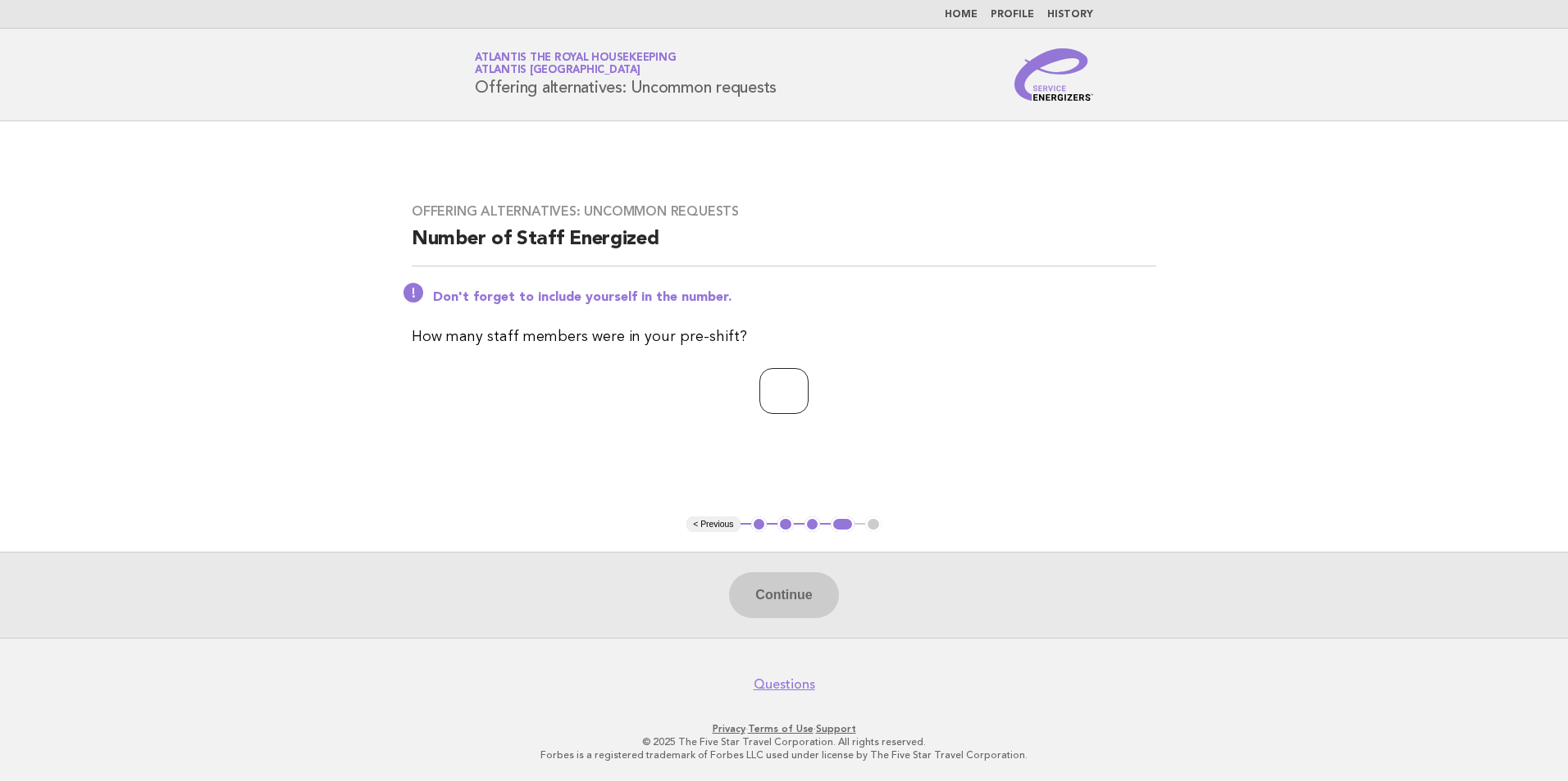
click at [759, 392] on input "number" at bounding box center [784, 391] width 49 height 46
type input "**"
click at [795, 591] on button "Continue" at bounding box center [783, 595] width 109 height 46
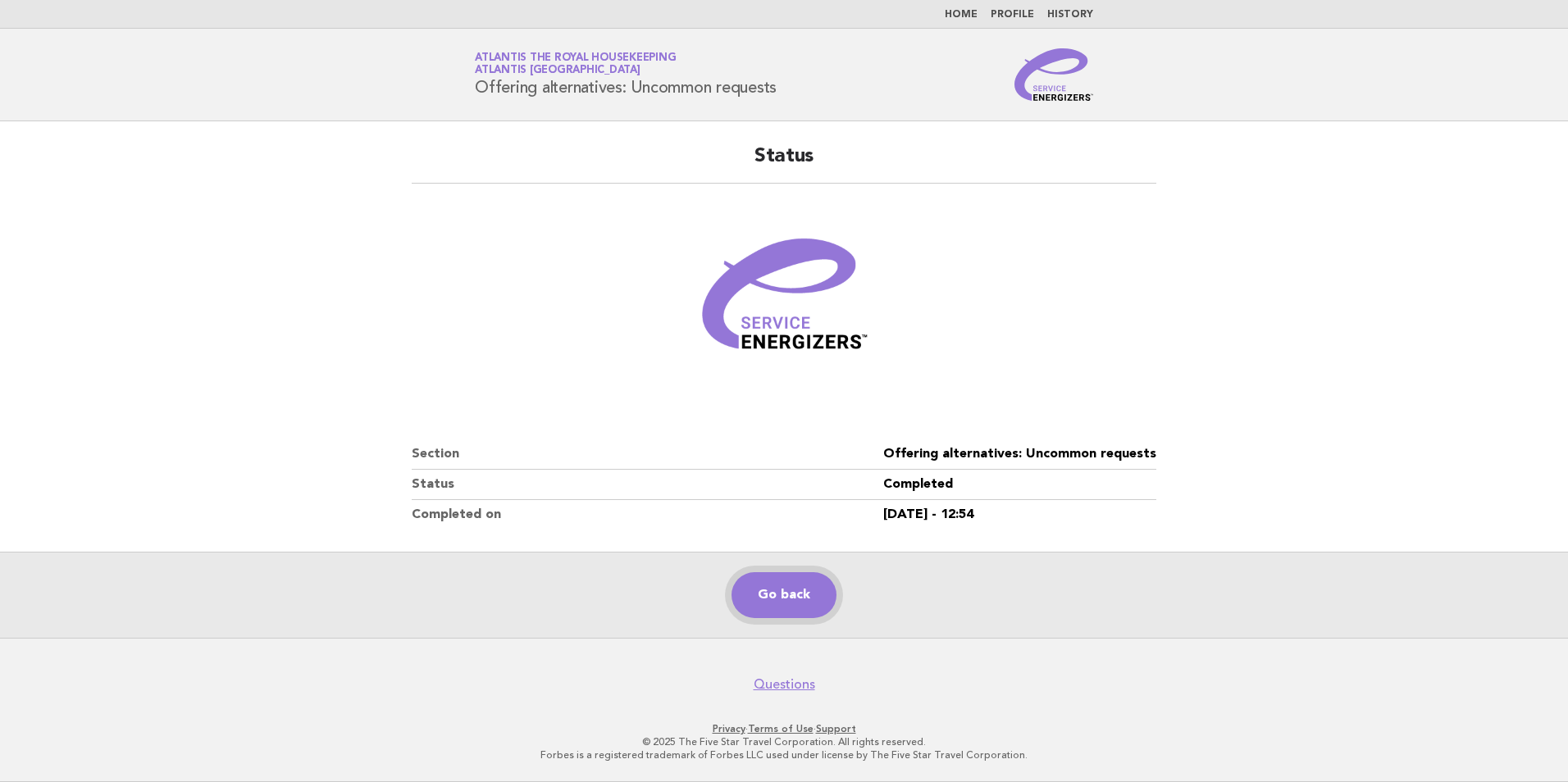
click at [806, 600] on link "Go back" at bounding box center [783, 595] width 105 height 46
click at [815, 599] on link "Go back" at bounding box center [783, 595] width 105 height 46
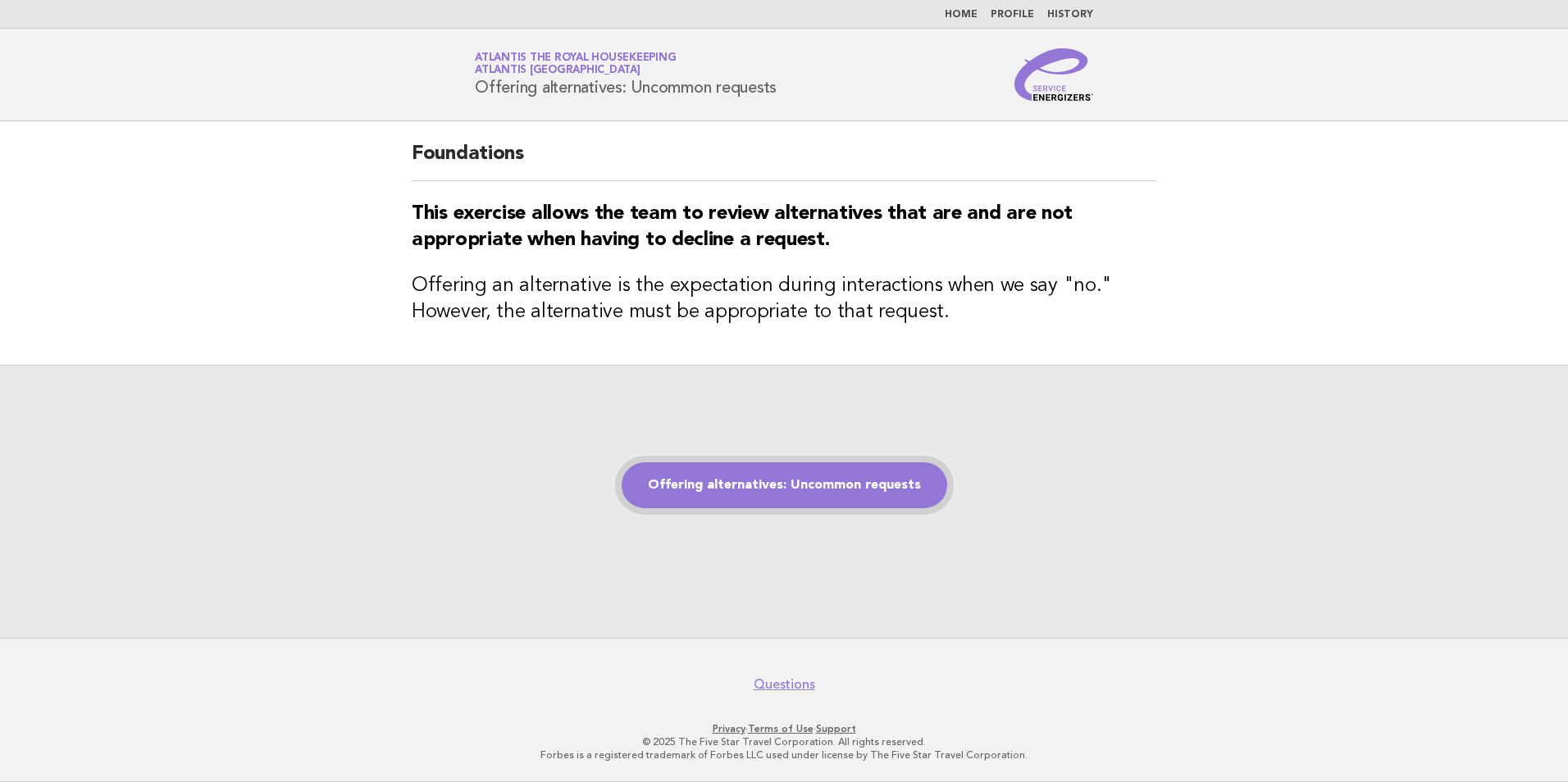
click at [791, 487] on link "Offering alternatives: Uncommon requests" at bounding box center [784, 485] width 325 height 46
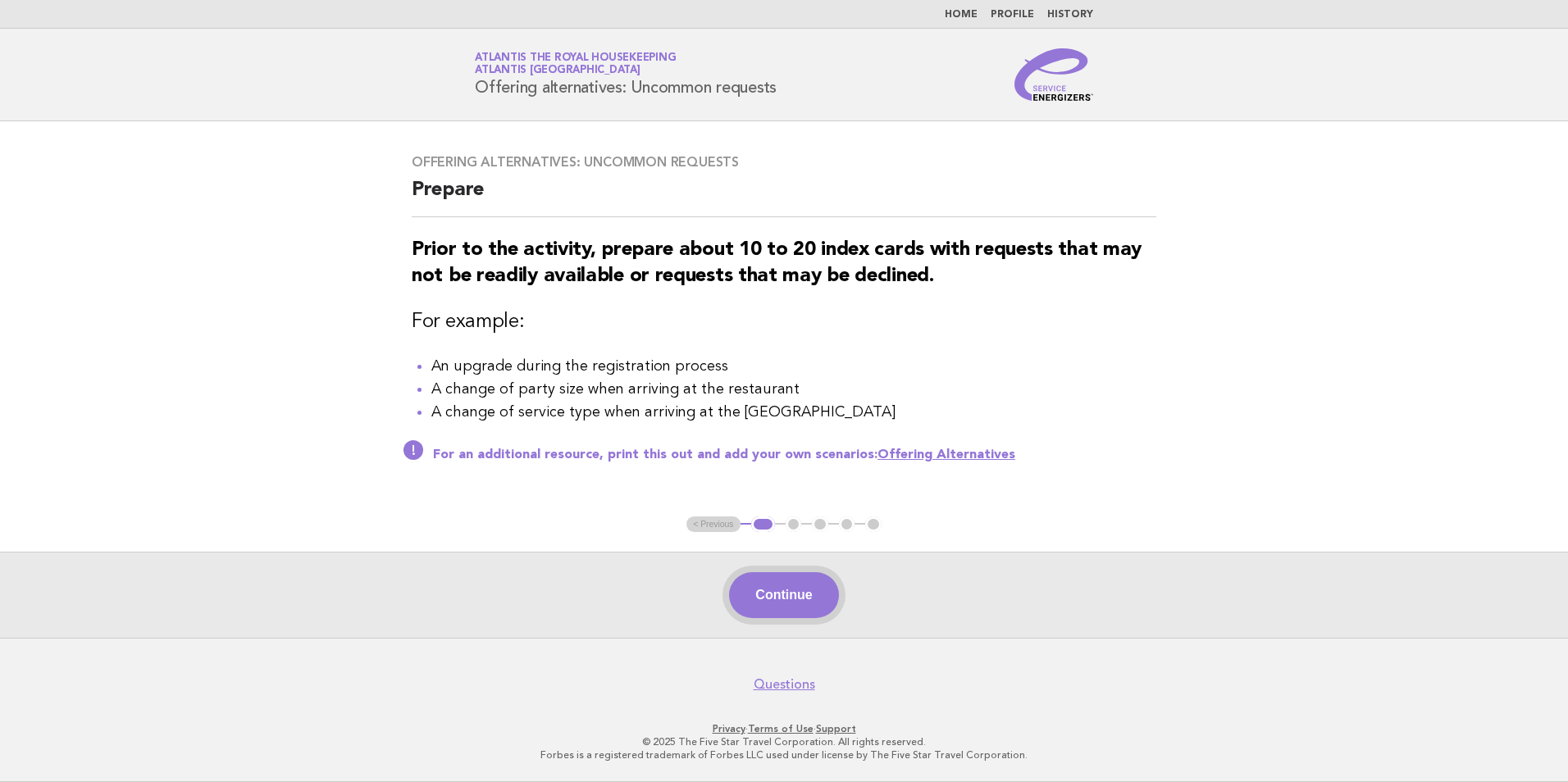
click at [790, 610] on button "Continue" at bounding box center [783, 595] width 109 height 46
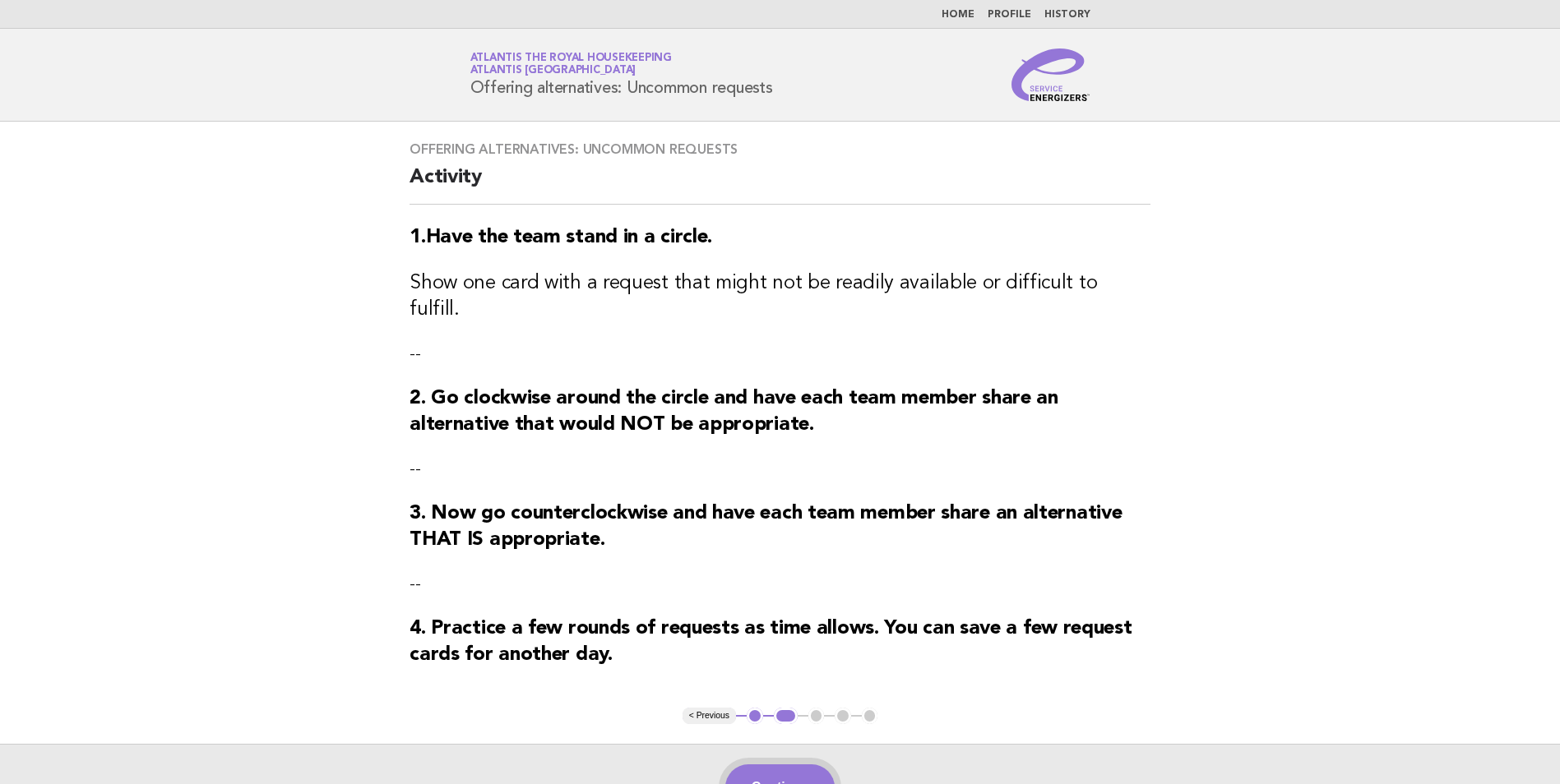
click at [813, 769] on button "Continue" at bounding box center [780, 787] width 110 height 46
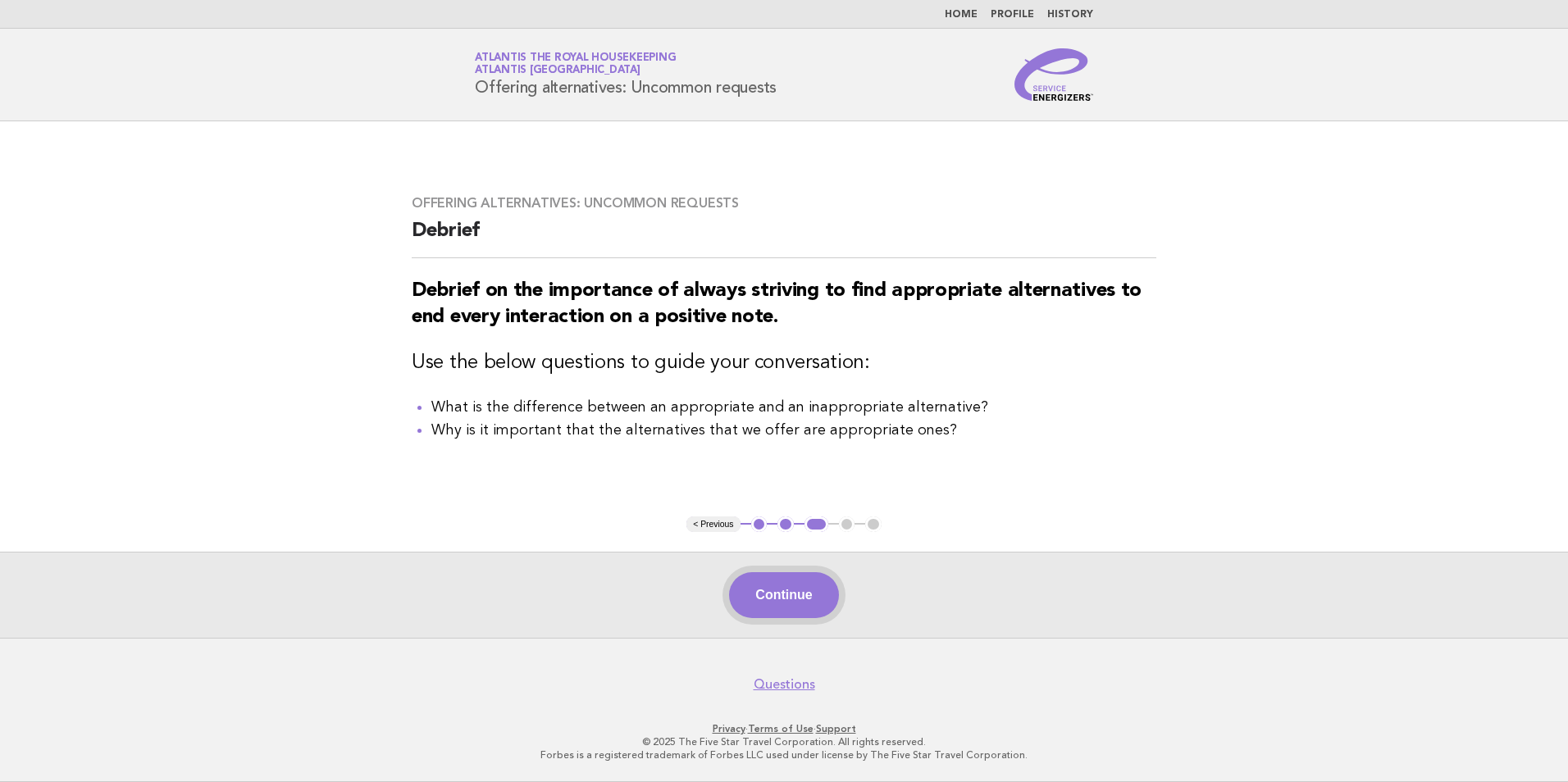
click at [824, 604] on button "Continue" at bounding box center [783, 595] width 109 height 46
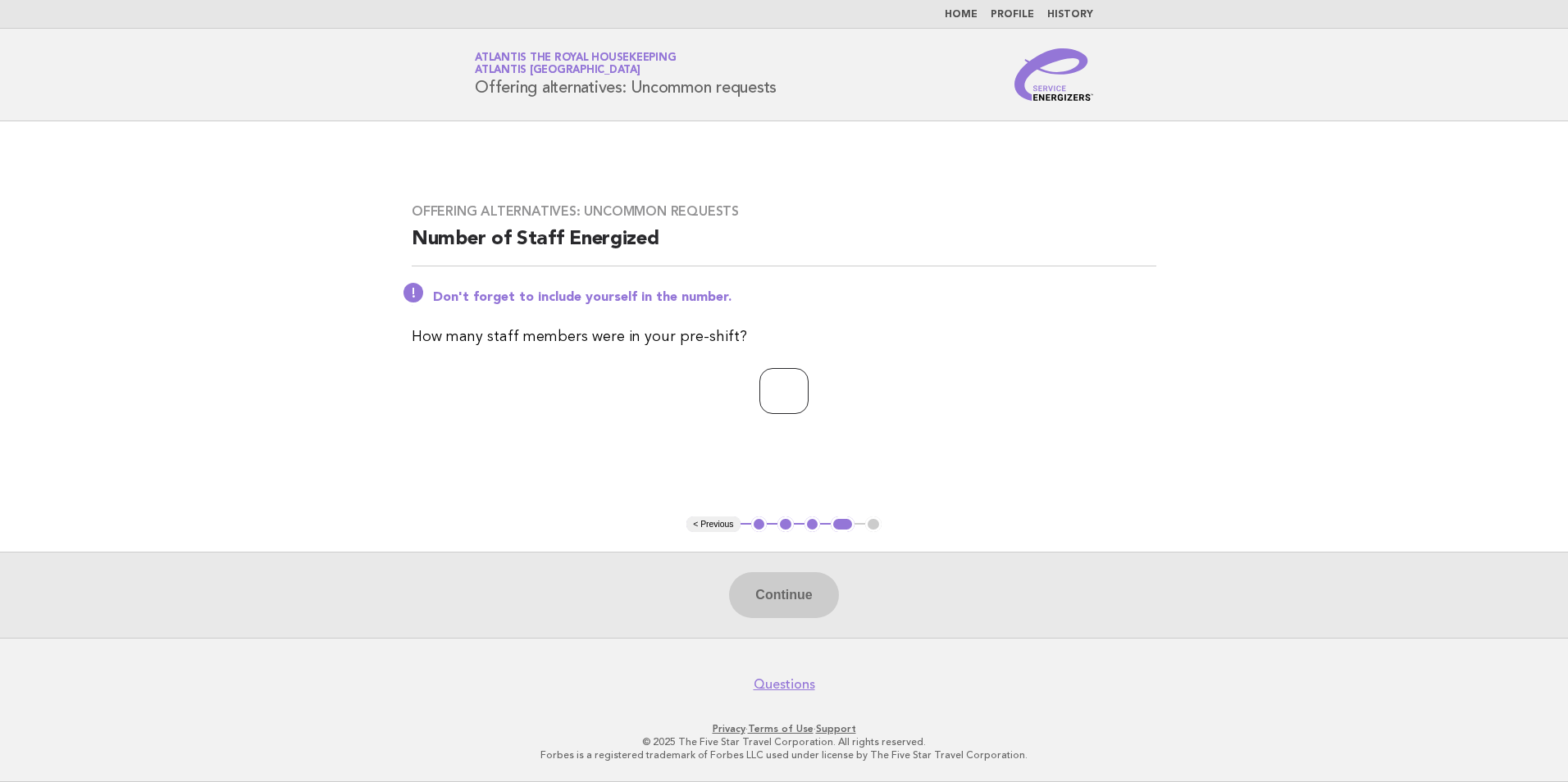
click at [798, 389] on input "number" at bounding box center [784, 391] width 49 height 46
type input "**"
click at [792, 599] on button "Continue" at bounding box center [783, 595] width 109 height 46
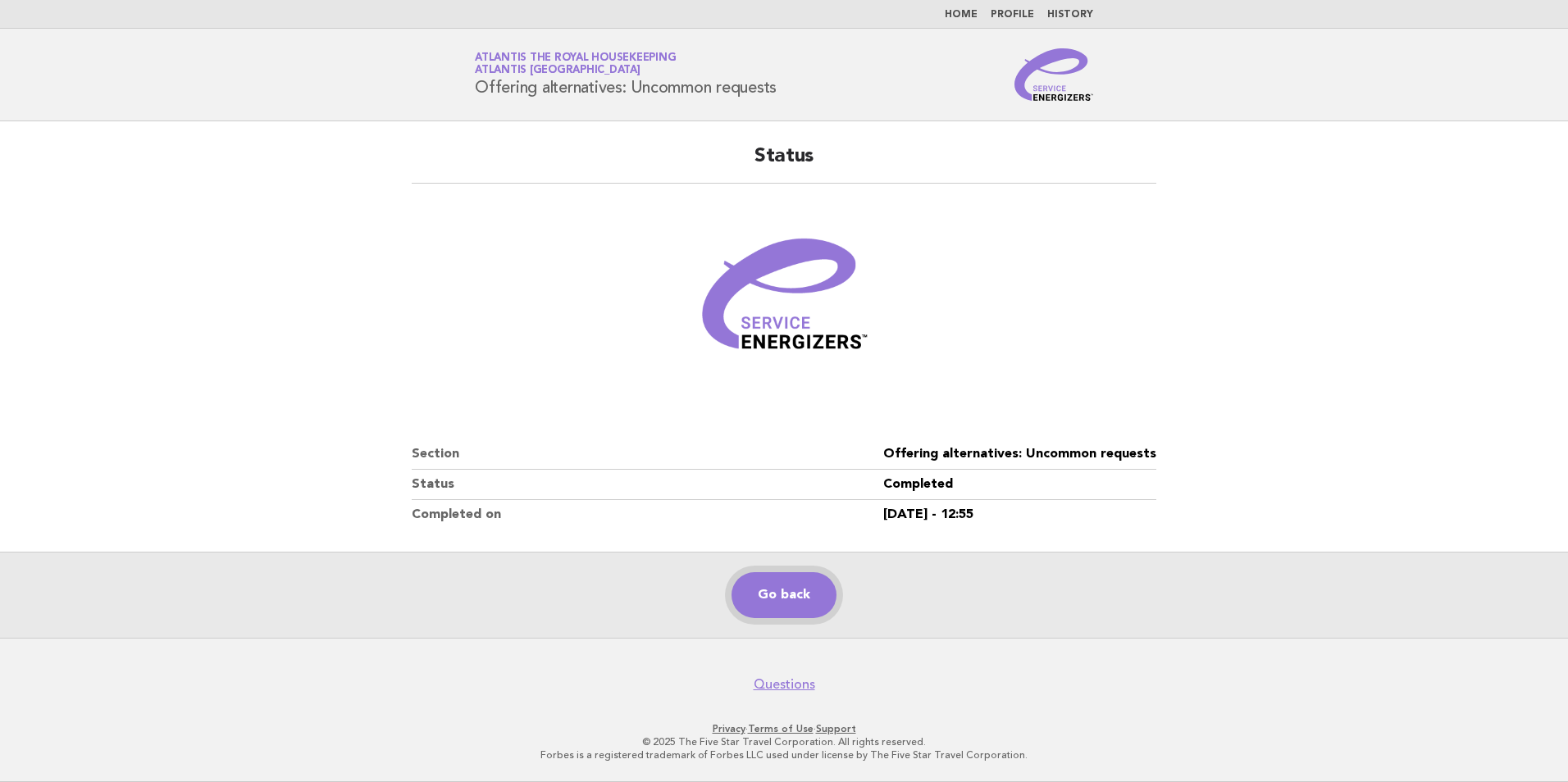
click at [788, 595] on link "Go back" at bounding box center [783, 595] width 105 height 46
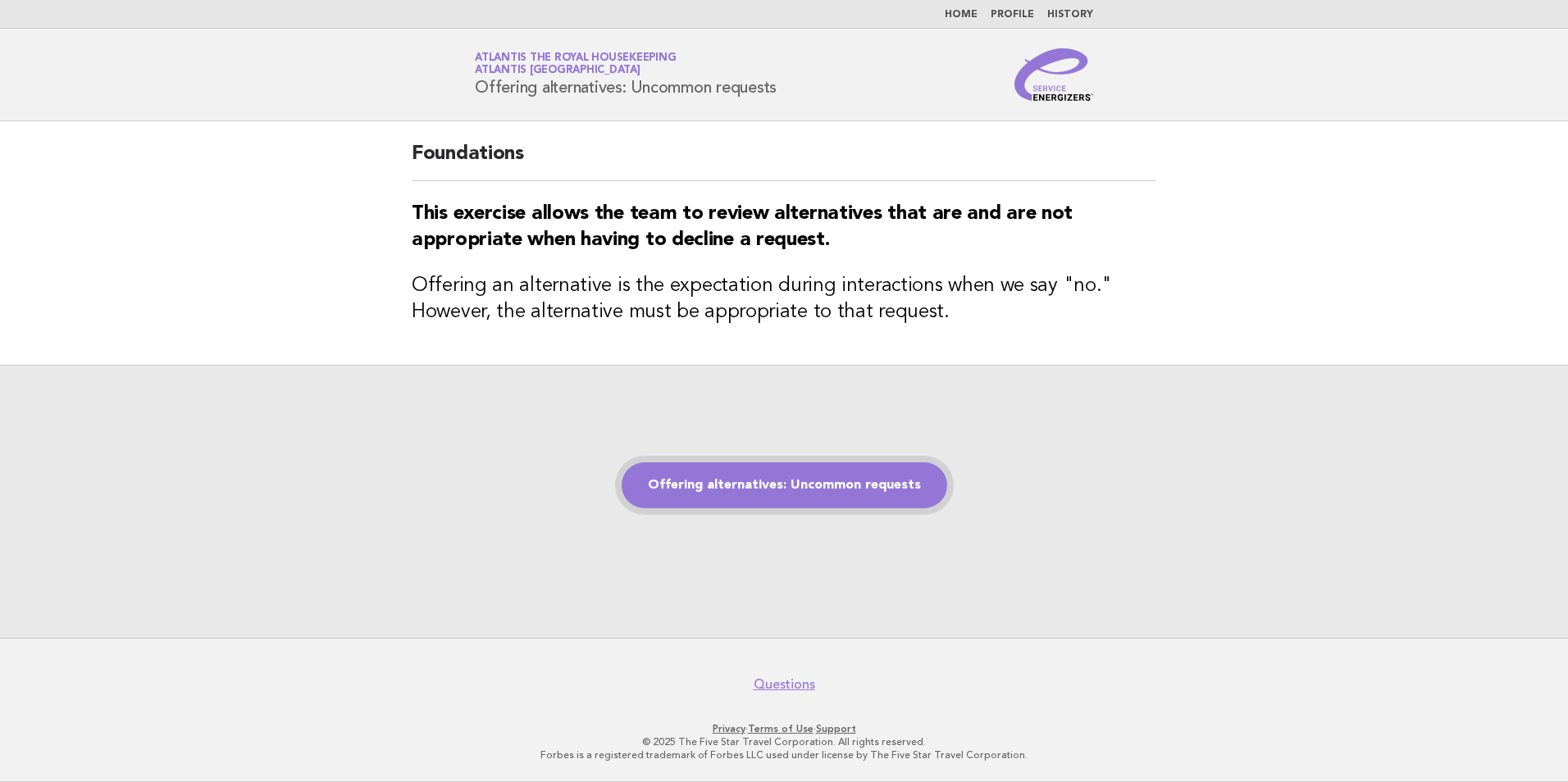
click at [839, 482] on link "Offering alternatives: Uncommon requests" at bounding box center [784, 485] width 325 height 46
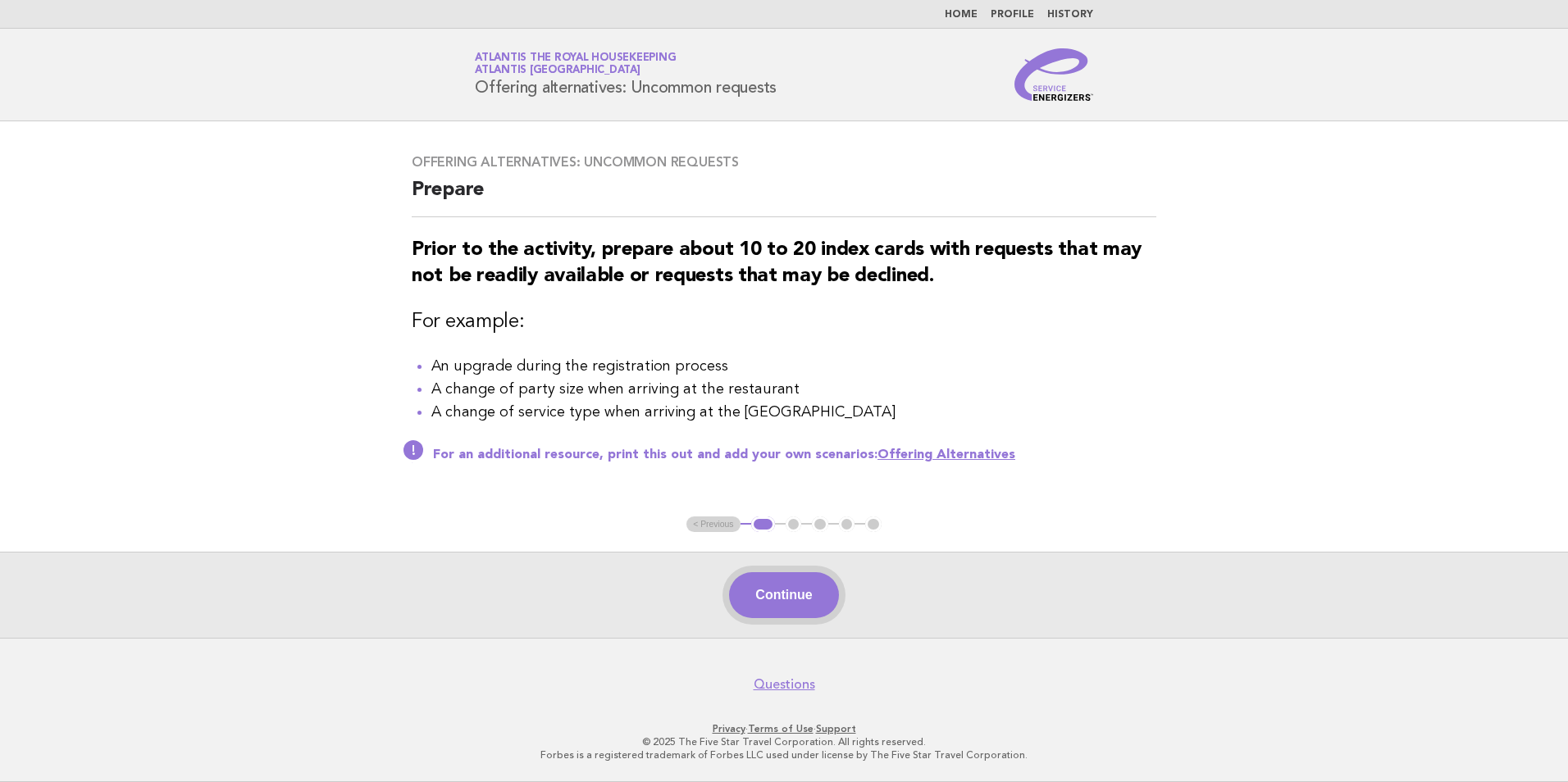
click at [796, 604] on button "Continue" at bounding box center [783, 595] width 109 height 46
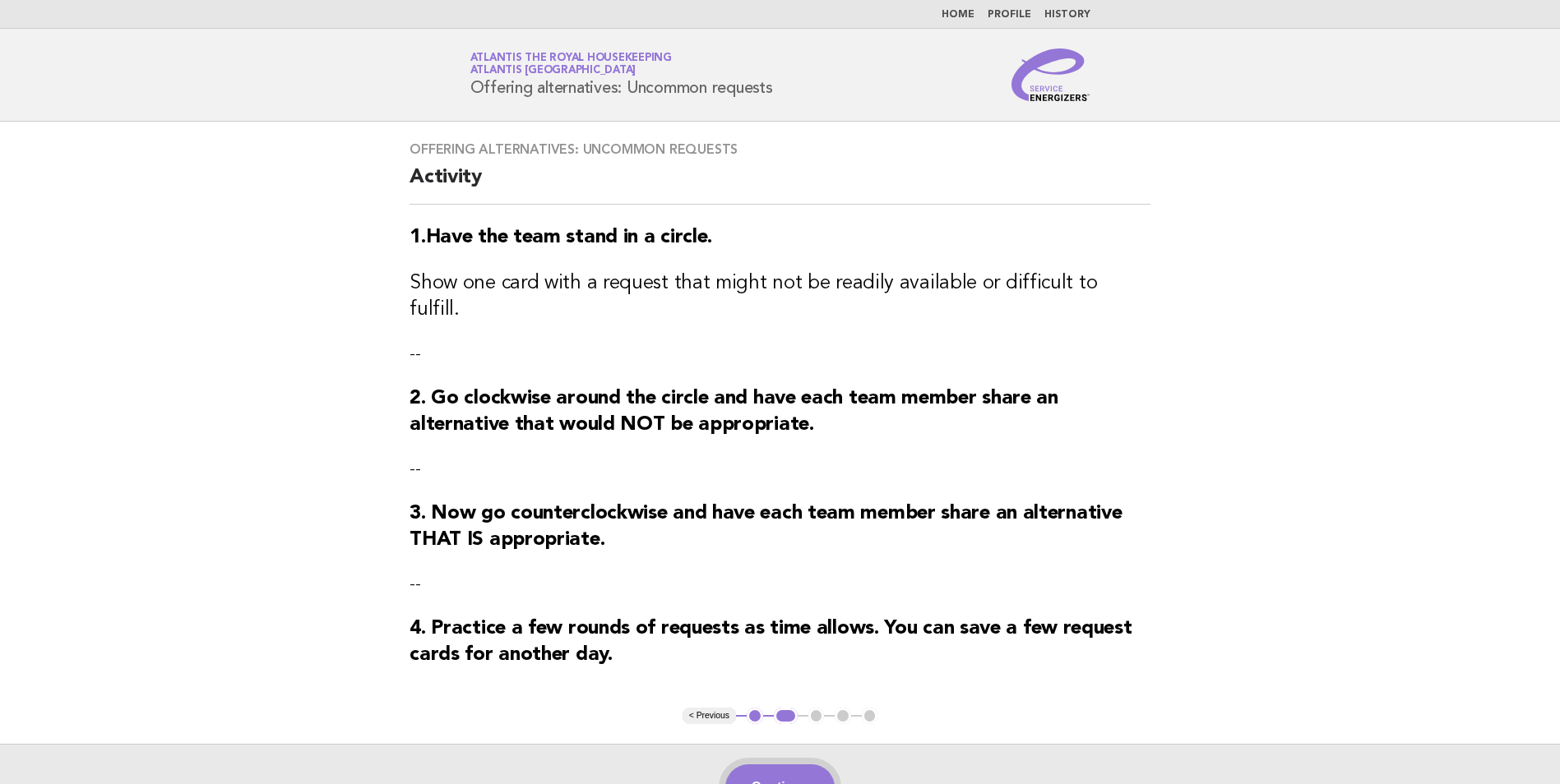
click at [791, 764] on button "Continue" at bounding box center [780, 787] width 110 height 46
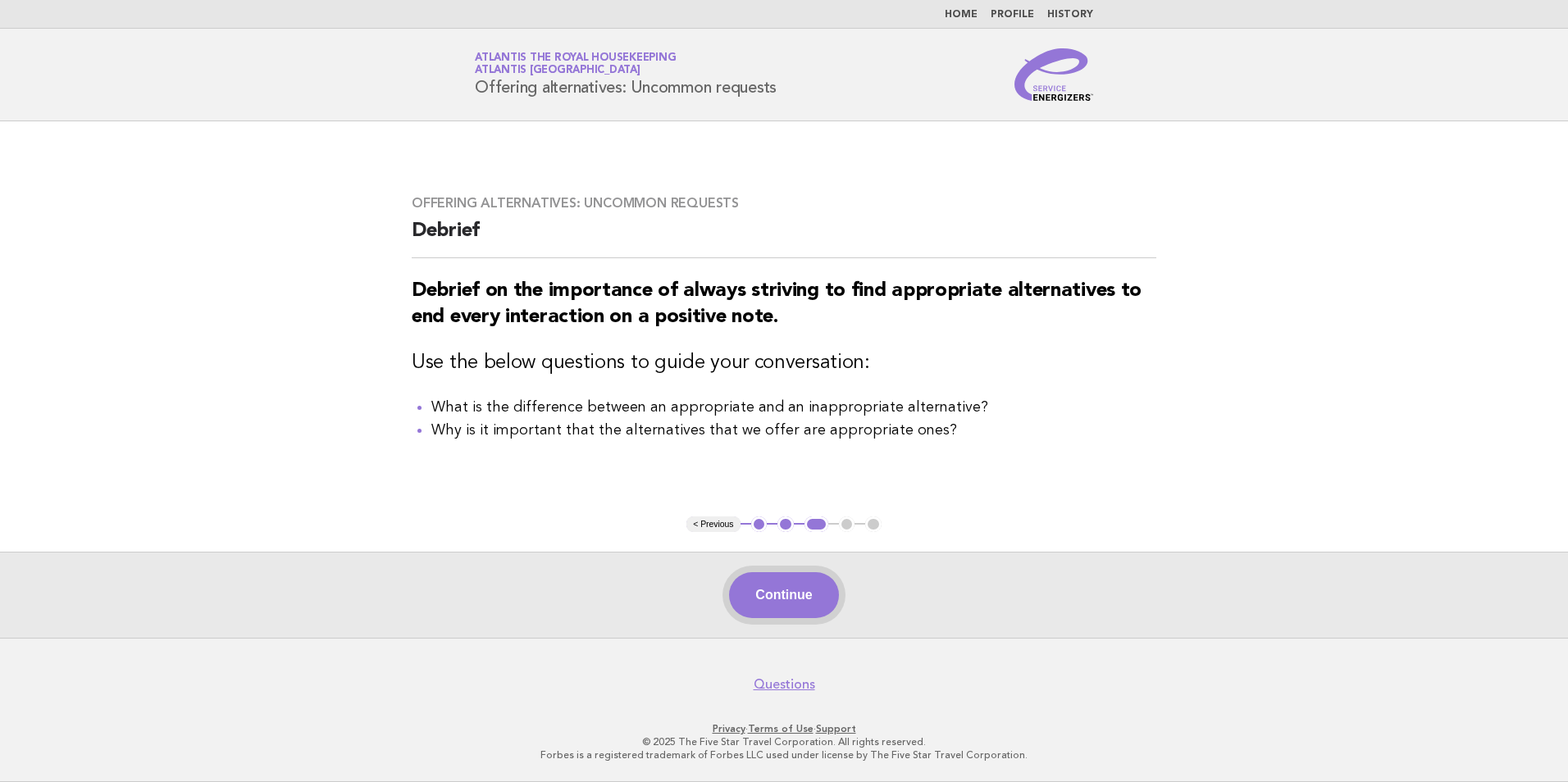
click at [794, 615] on button "Continue" at bounding box center [783, 595] width 109 height 46
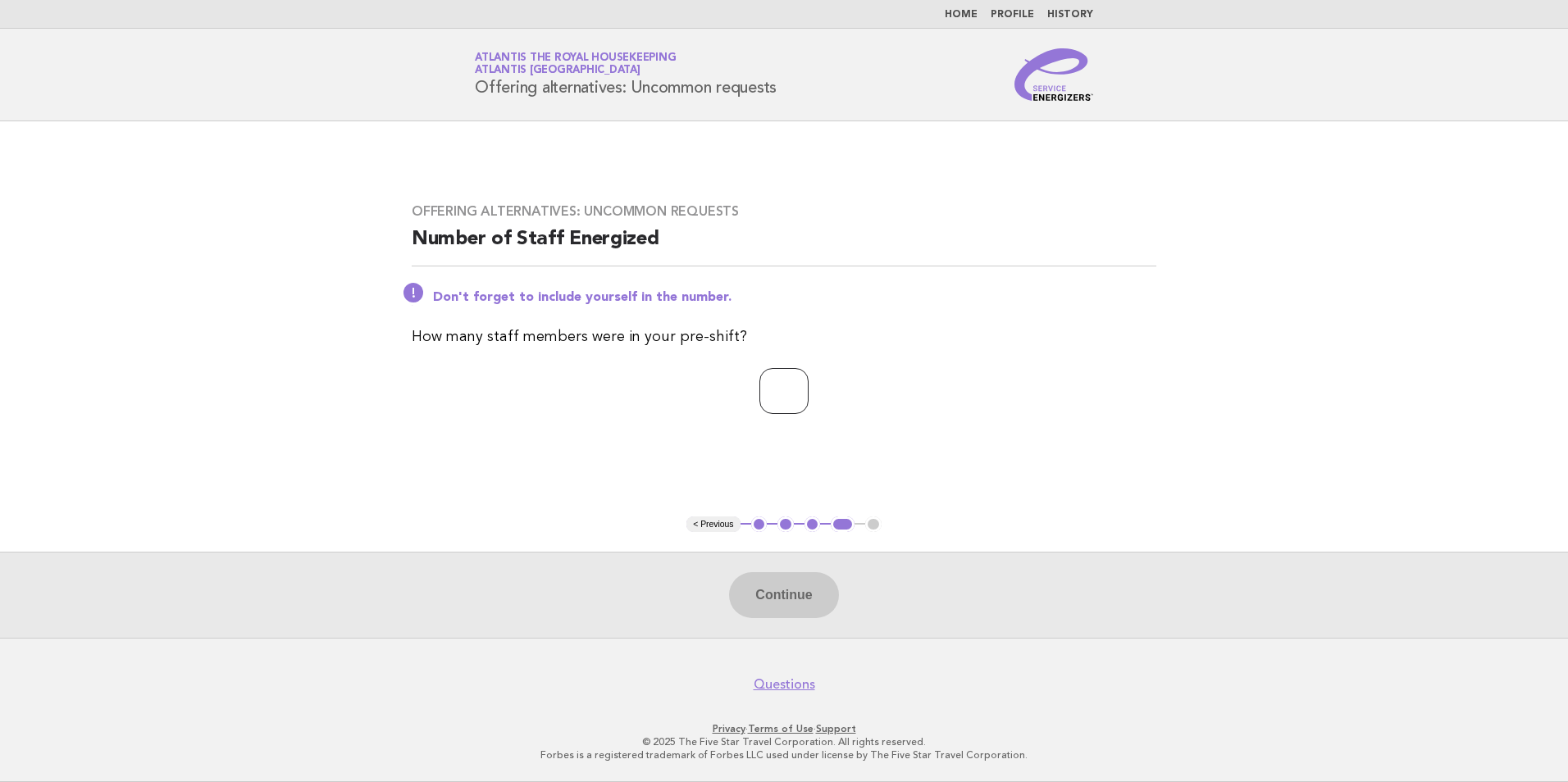
click at [765, 388] on input "number" at bounding box center [784, 391] width 49 height 46
type input "**"
click at [807, 588] on button "Continue" at bounding box center [783, 595] width 109 height 46
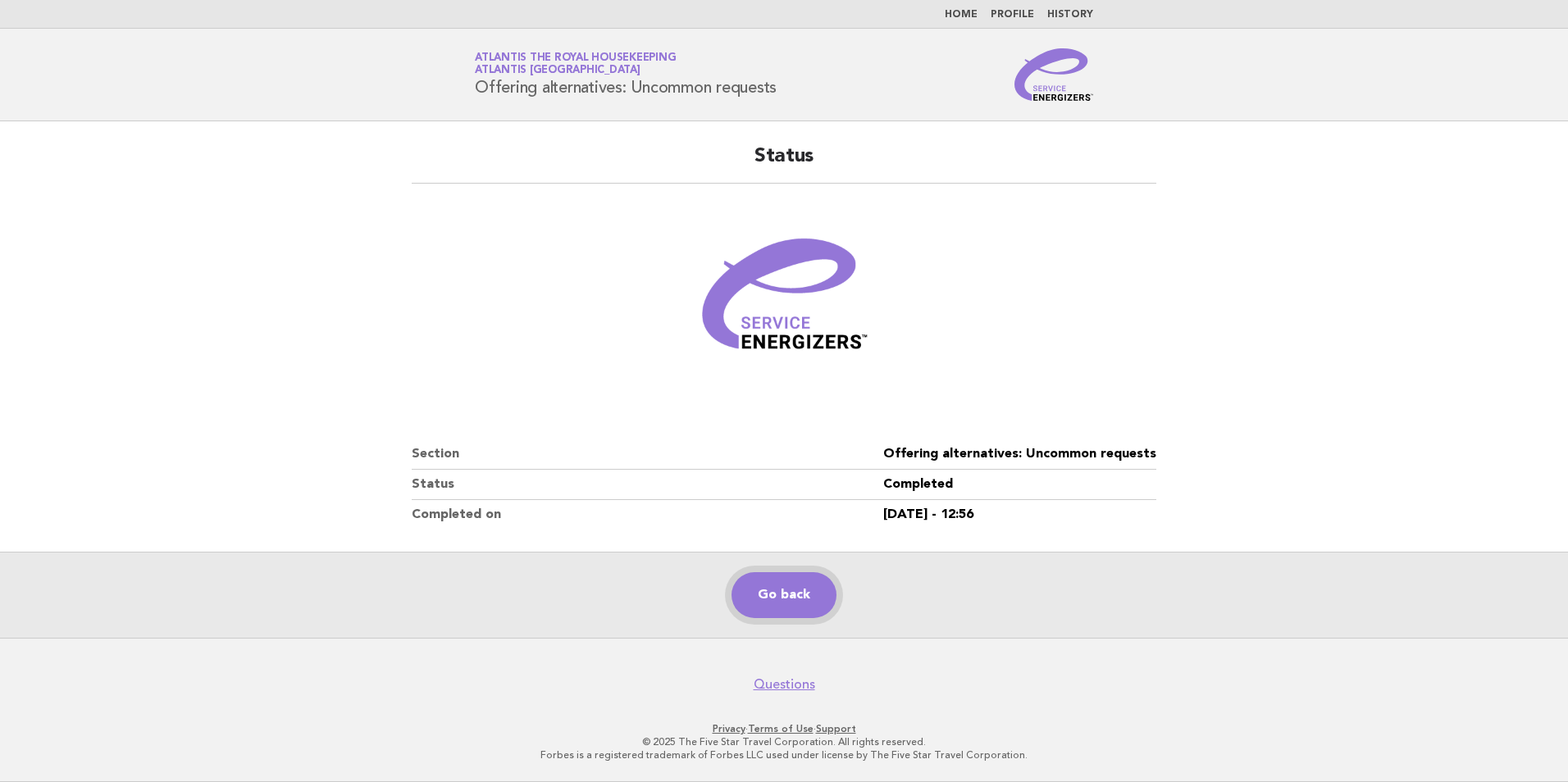
click at [760, 599] on link "Go back" at bounding box center [783, 595] width 105 height 46
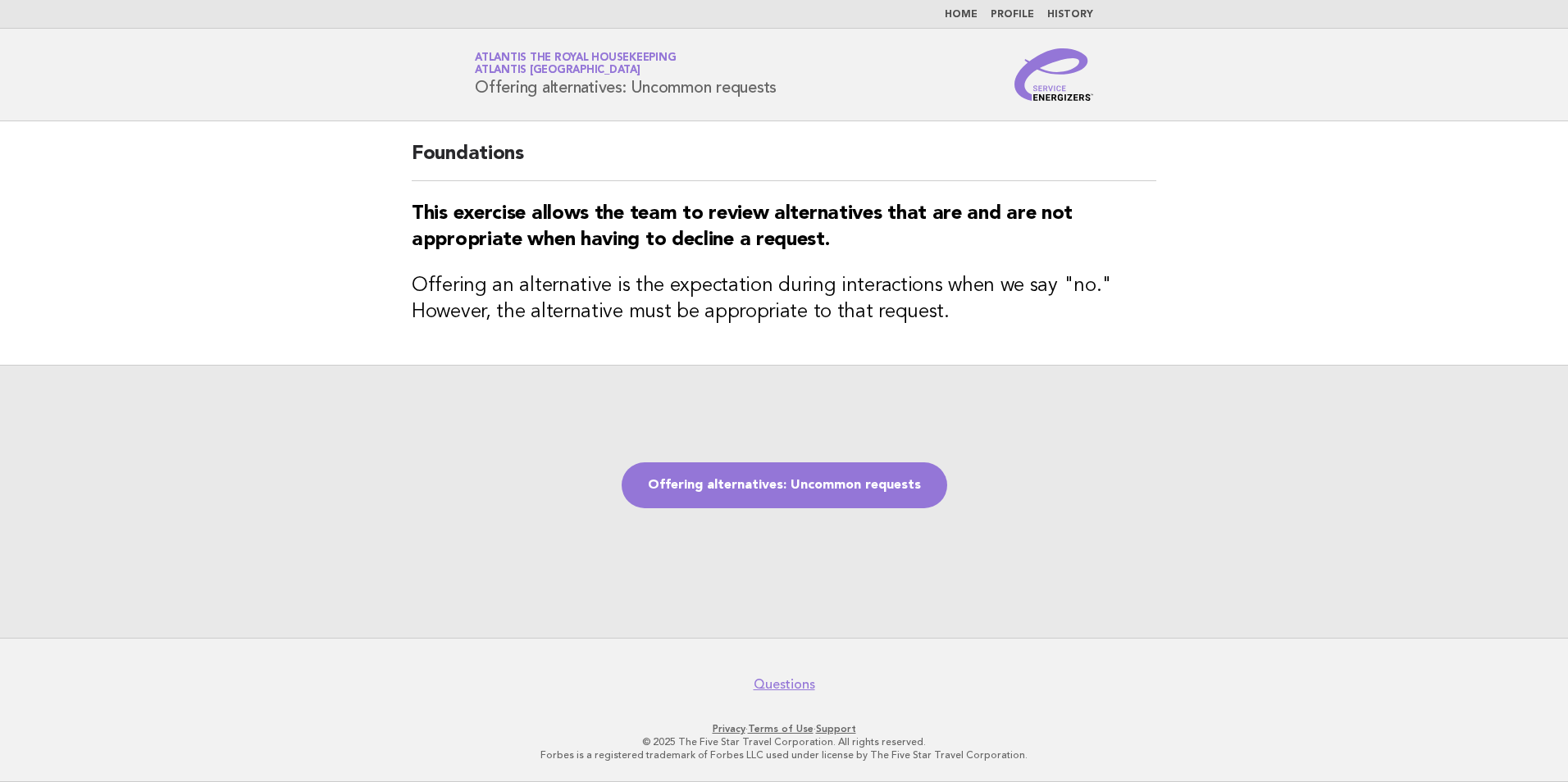
click at [971, 19] on link "Home" at bounding box center [960, 15] width 33 height 10
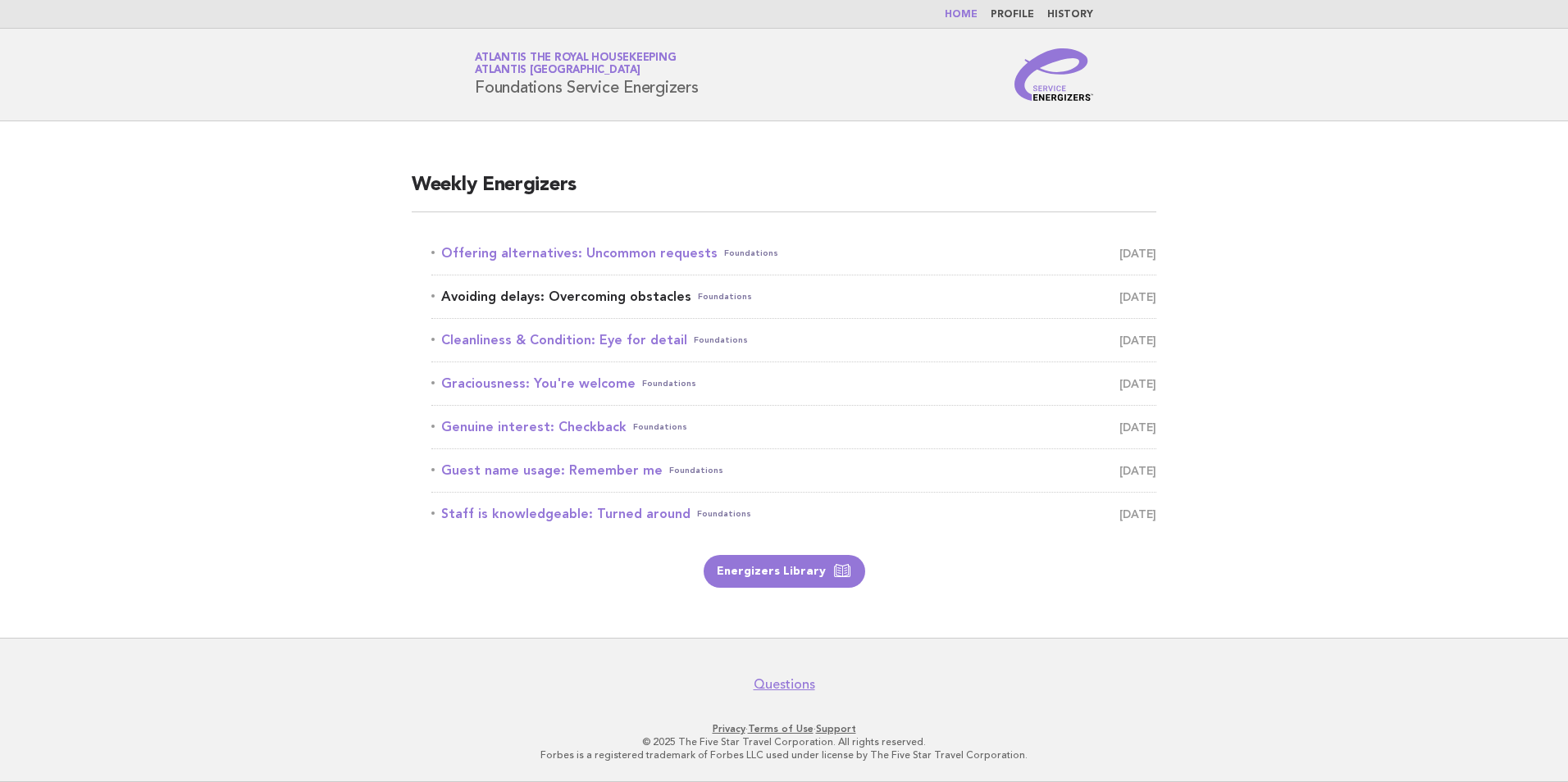
click at [669, 298] on link "Avoiding delays: Overcoming obstacles Foundations [DATE]" at bounding box center [794, 296] width 725 height 23
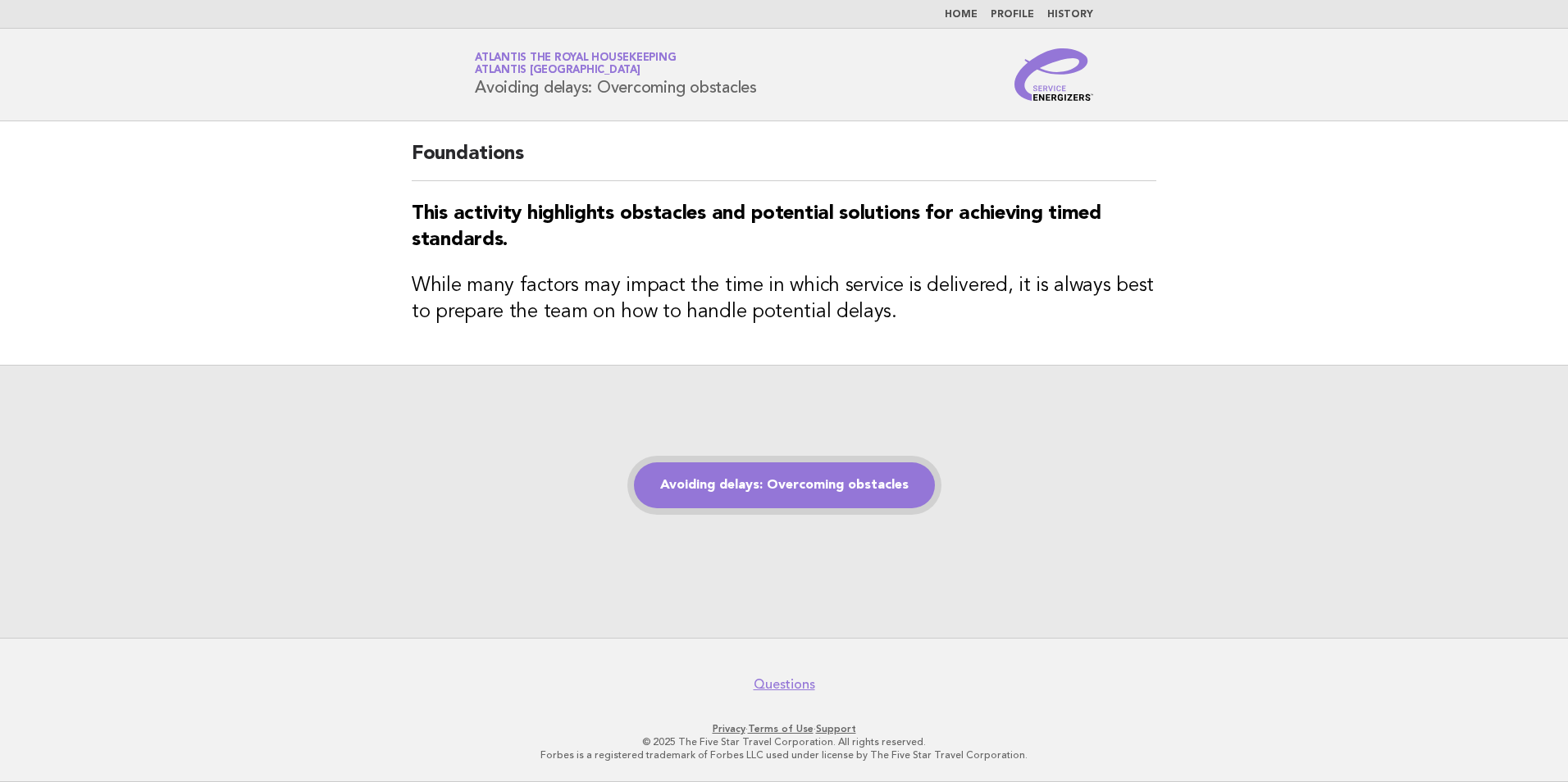
click at [787, 489] on link "Avoiding delays: Overcoming obstacles" at bounding box center [783, 485] width 300 height 46
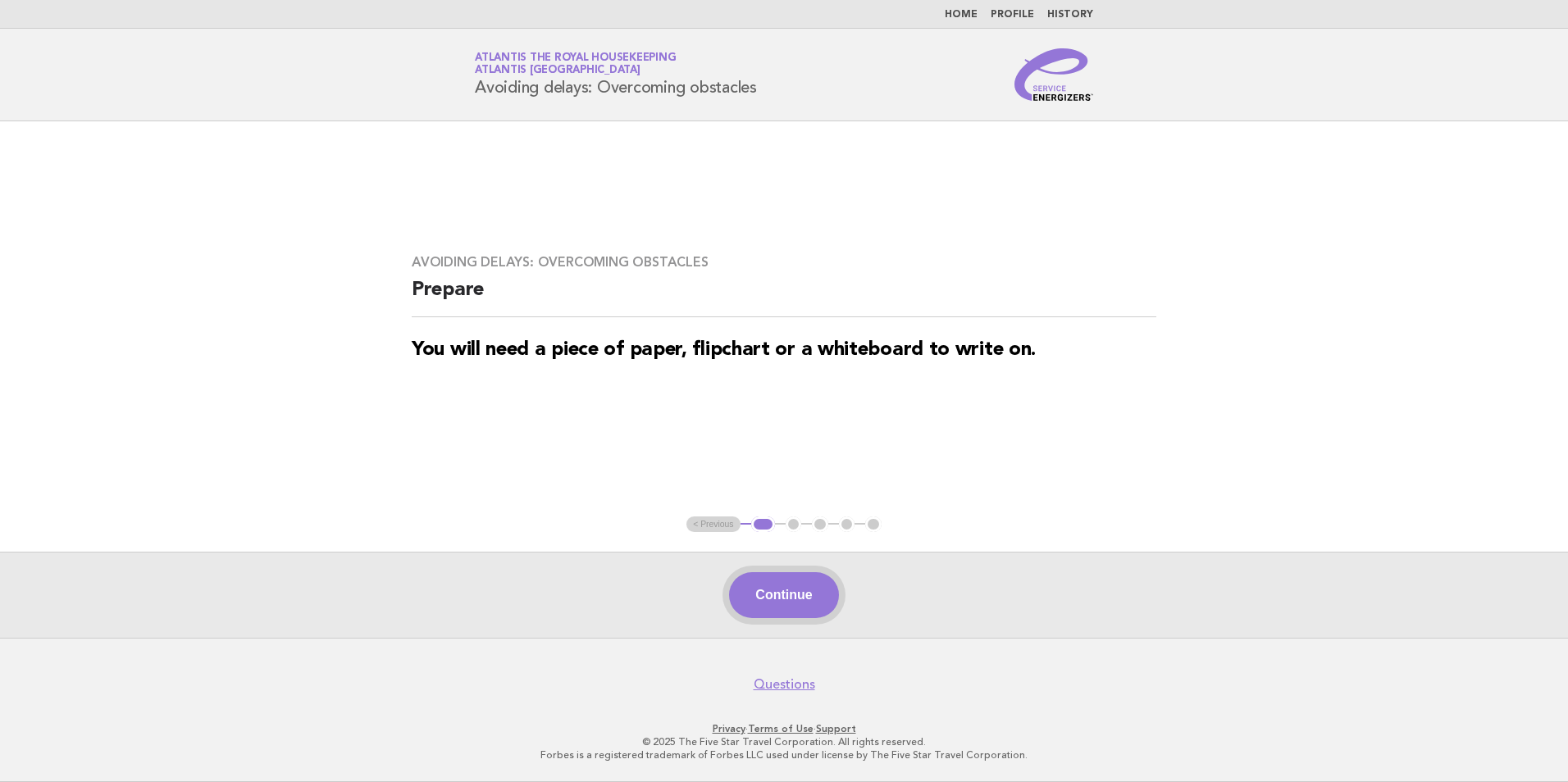
click at [792, 604] on button "Continue" at bounding box center [783, 595] width 109 height 46
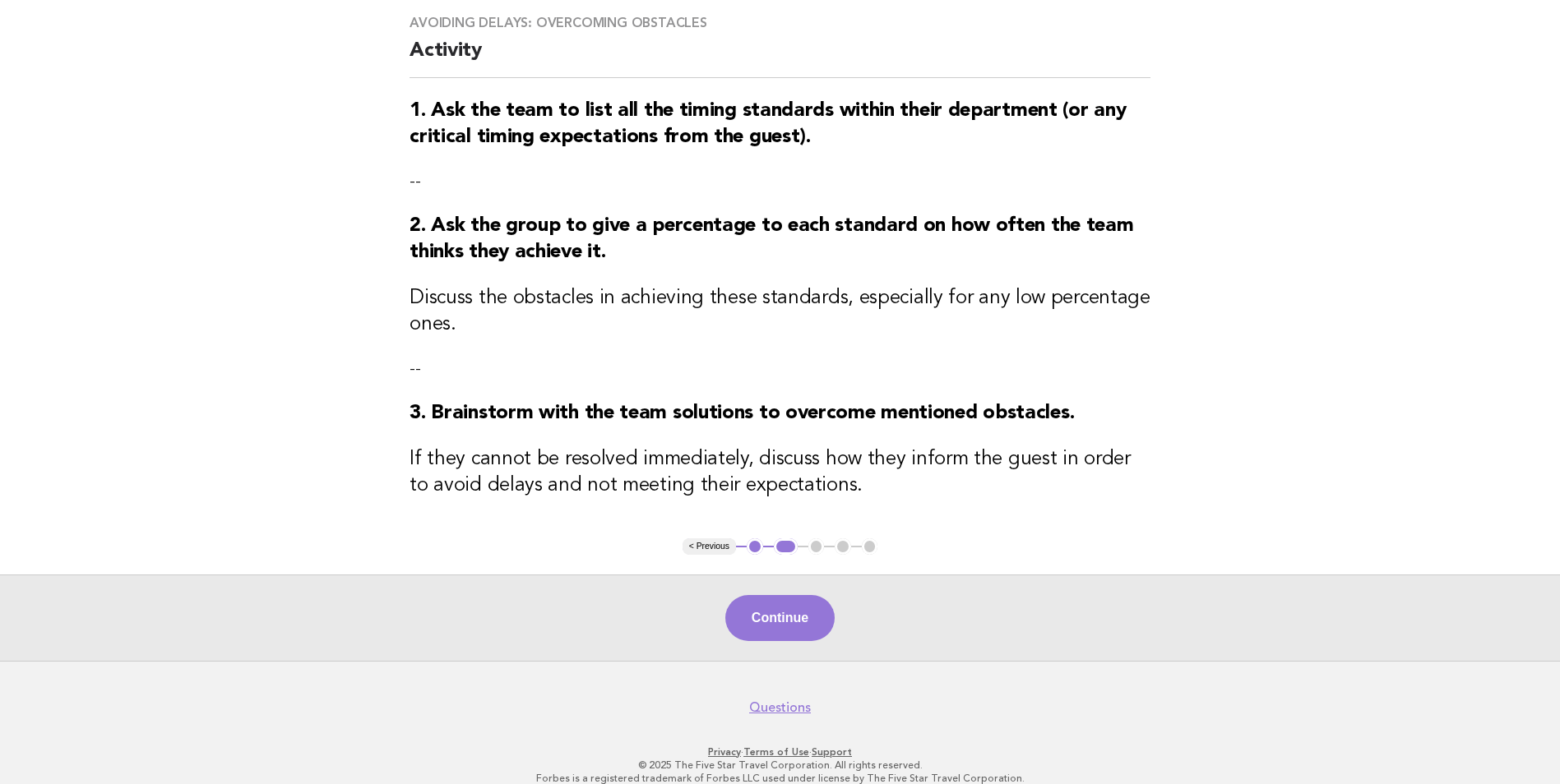
scroll to position [151, 0]
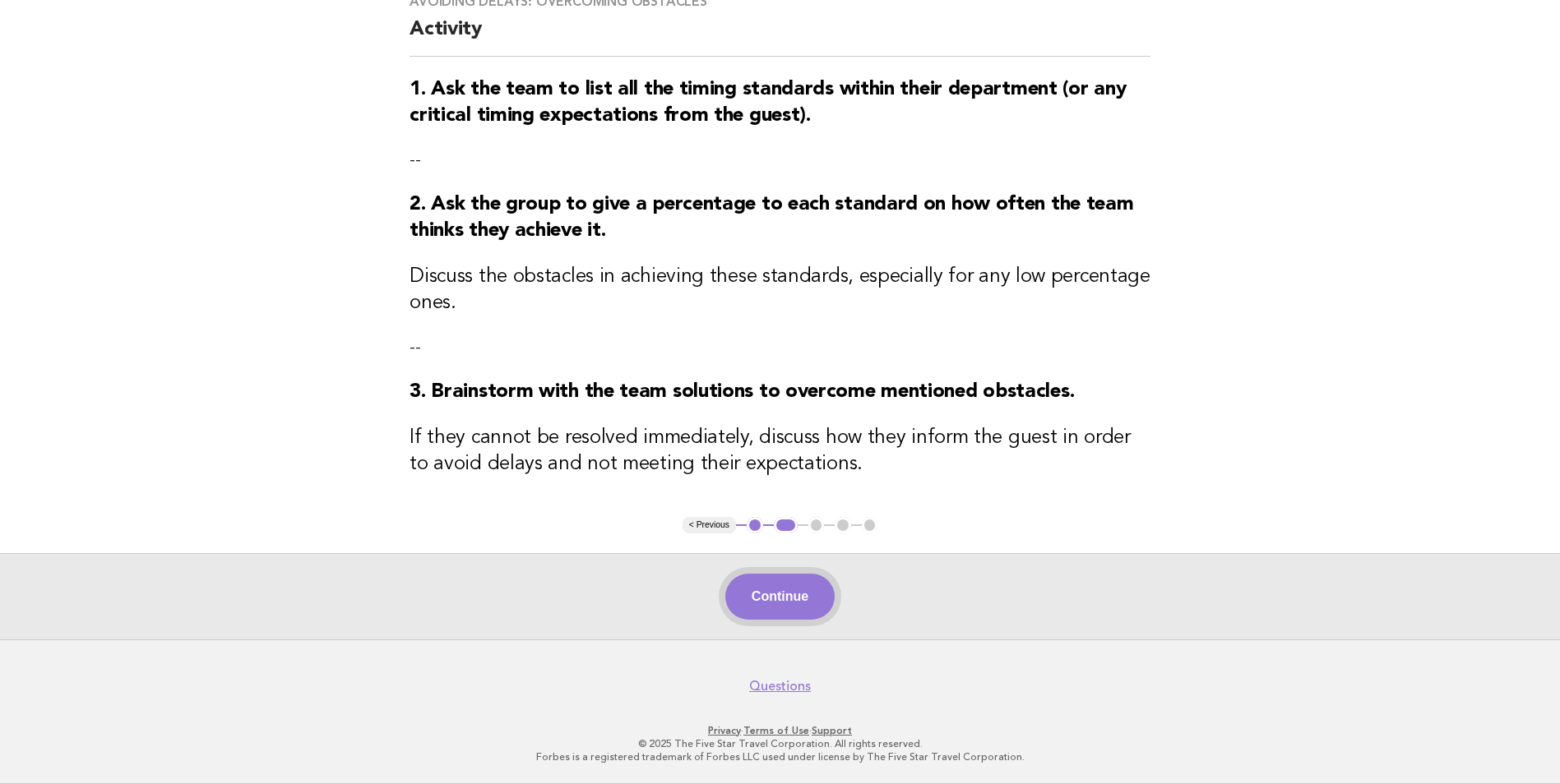
click at [794, 601] on button "Continue" at bounding box center [780, 596] width 110 height 46
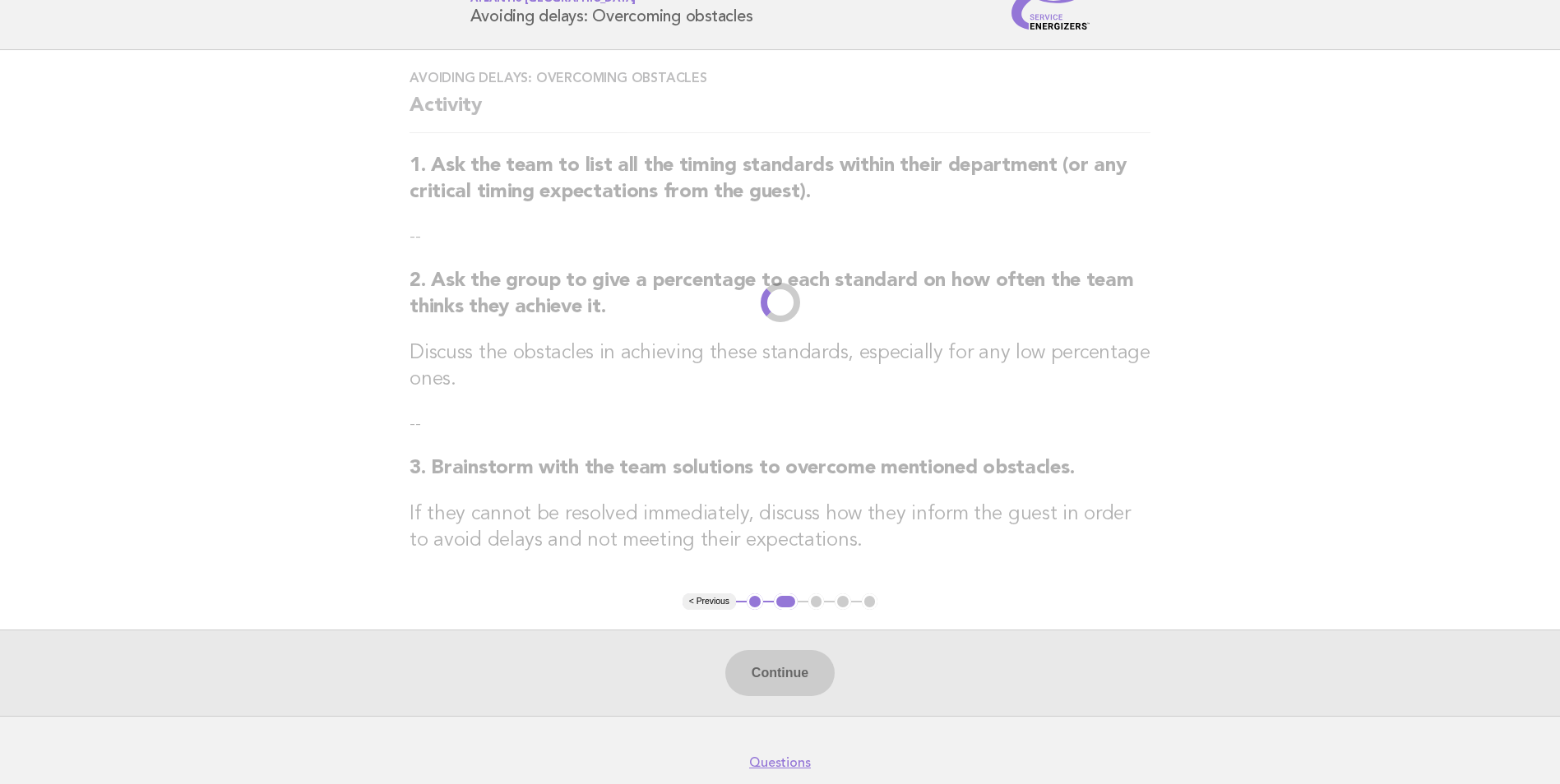
scroll to position [0, 0]
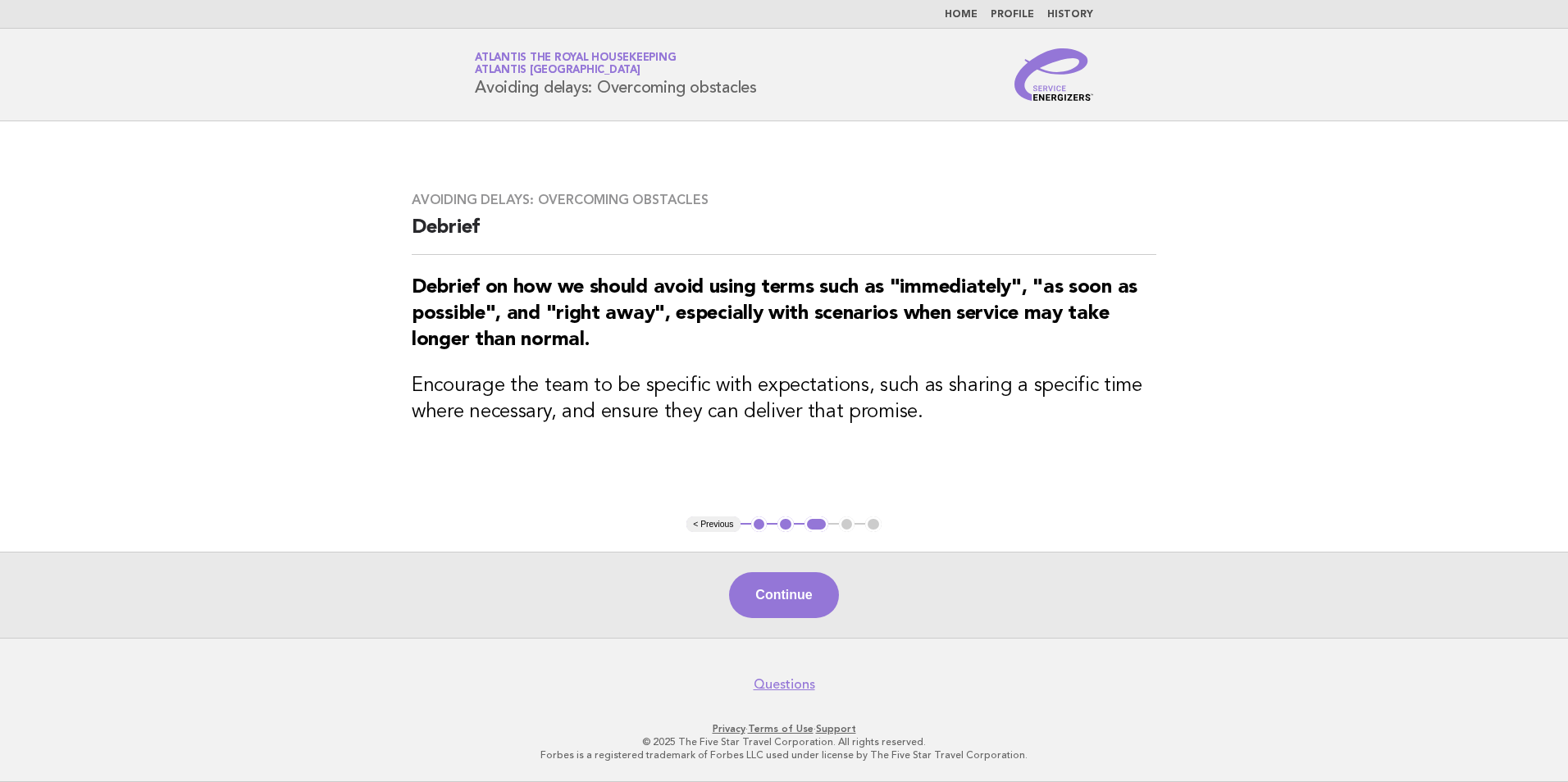
click at [755, 526] on button "1" at bounding box center [758, 524] width 17 height 17
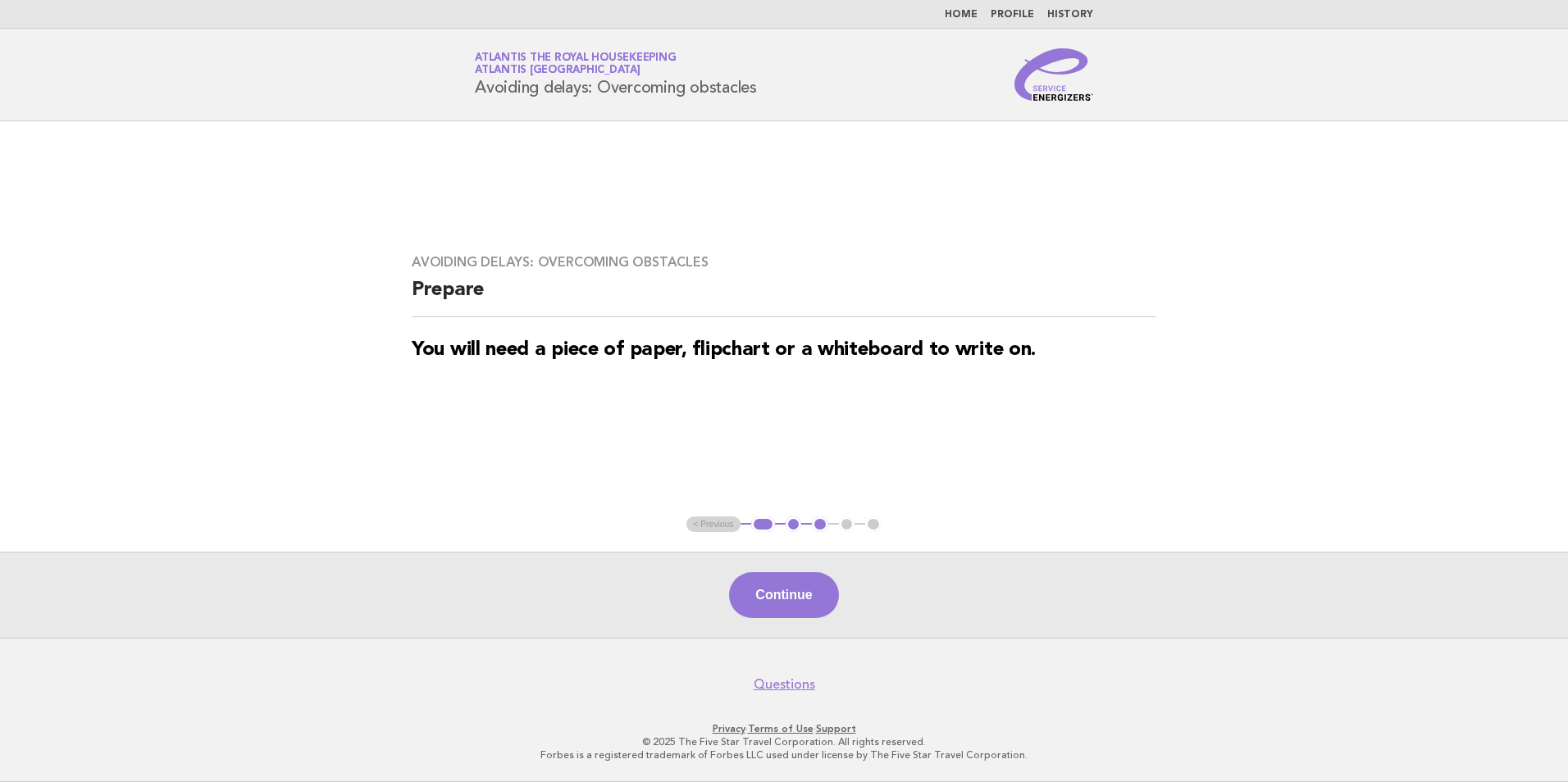
click at [790, 529] on button "2" at bounding box center [793, 524] width 17 height 17
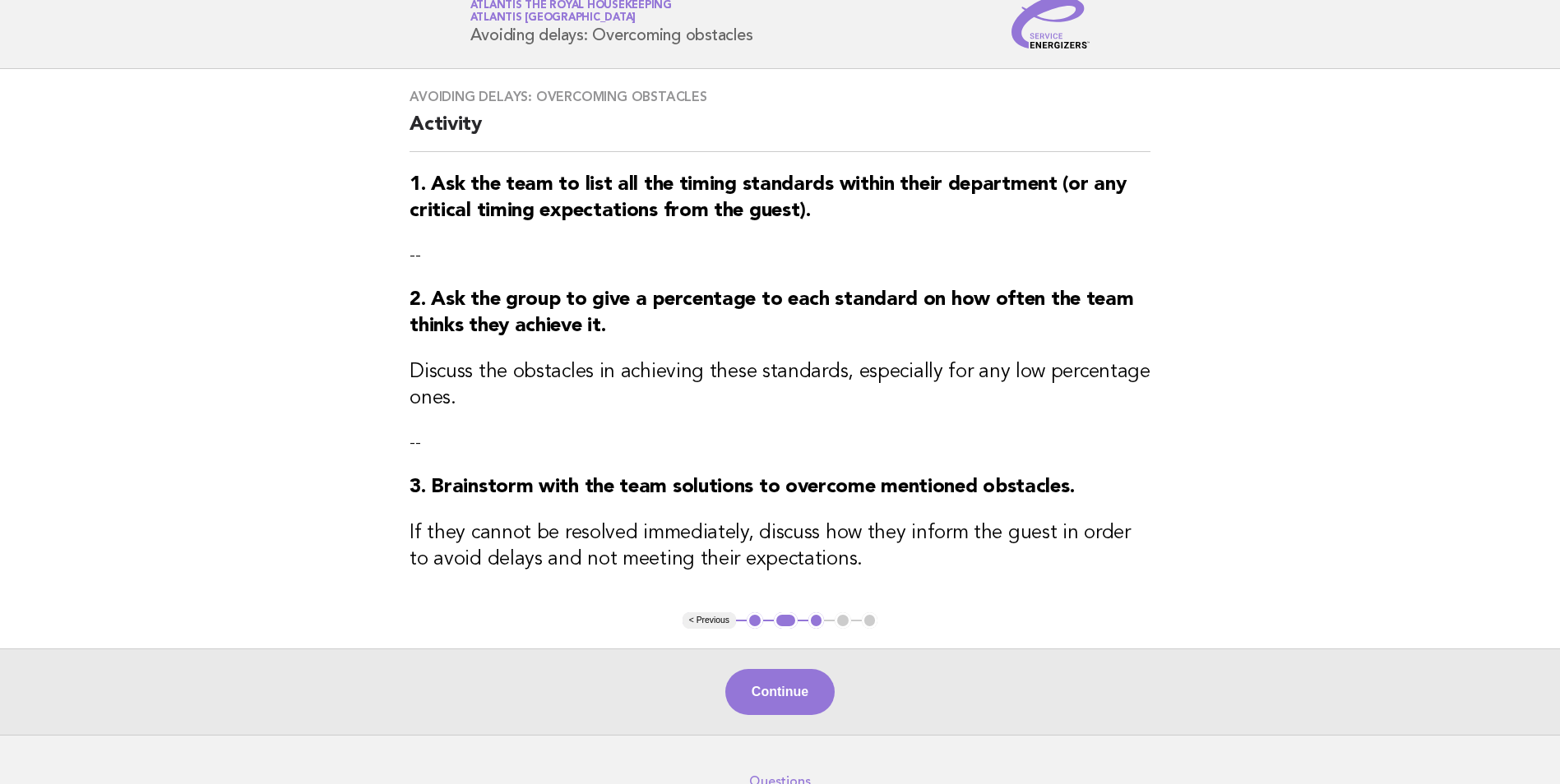
scroll to position [82, 0]
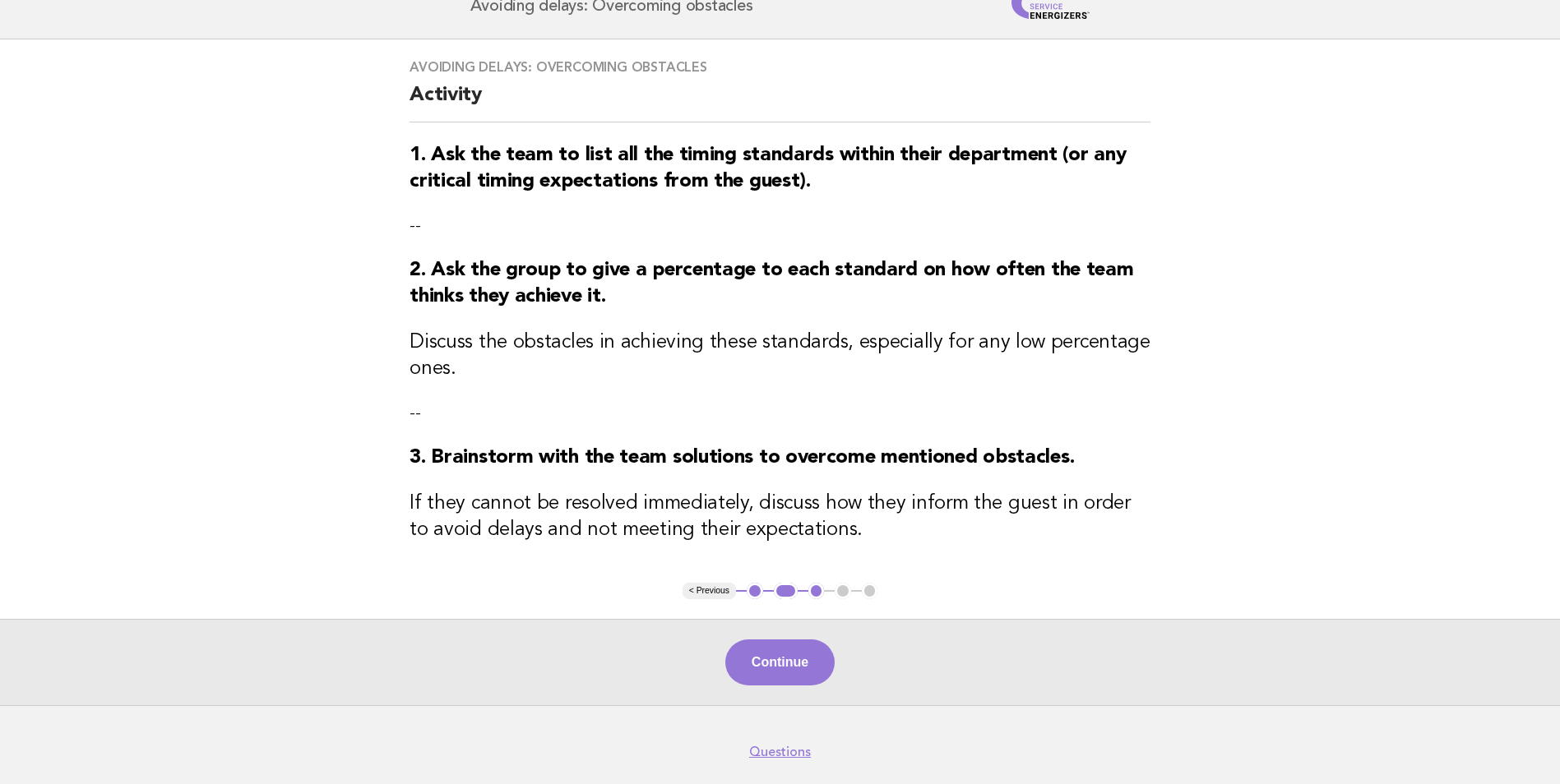
click at [764, 322] on div "Avoiding delays: Overcoming obstacles Activity 1. Ask the team to list all the …" at bounding box center [780, 311] width 780 height 543
click at [733, 395] on div "Avoiding delays: Overcoming obstacles Activity 1. Ask the team to list all the …" at bounding box center [780, 311] width 780 height 543
click at [731, 480] on div "Avoiding delays: Overcoming obstacles Activity 1. Ask the team to list all the …" at bounding box center [780, 311] width 780 height 543
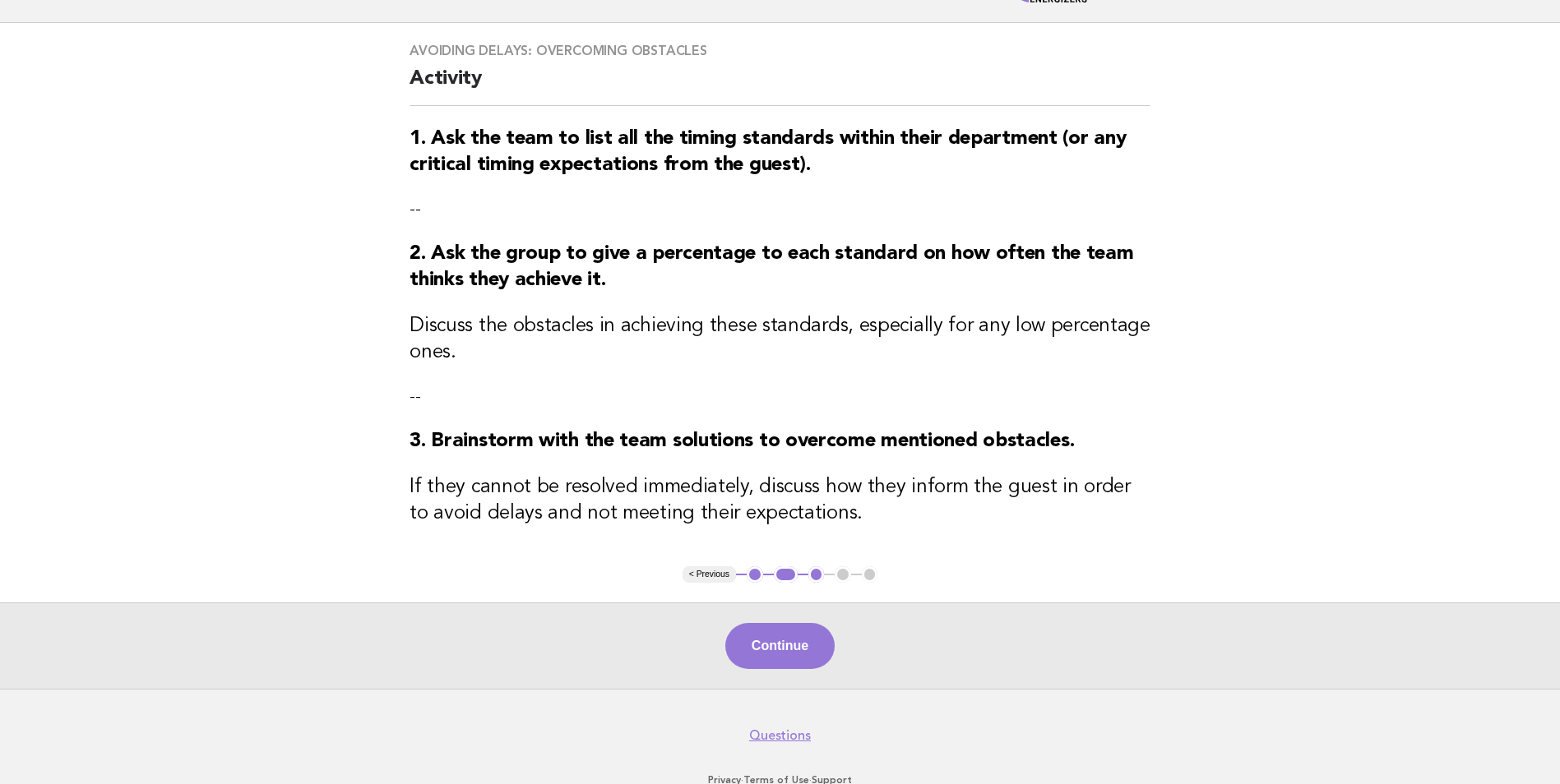
scroll to position [69, 0]
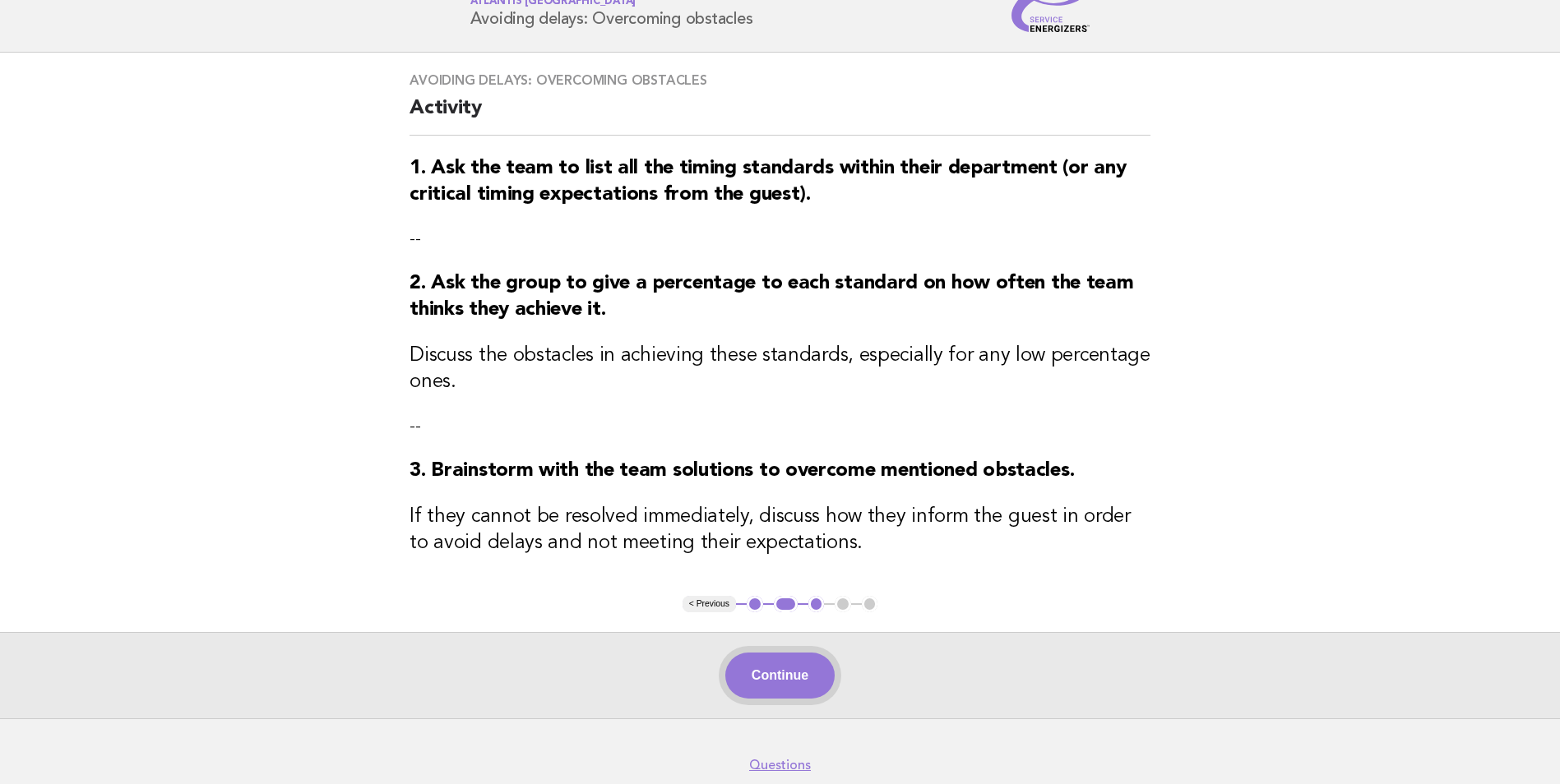
click at [802, 681] on button "Continue" at bounding box center [780, 675] width 110 height 46
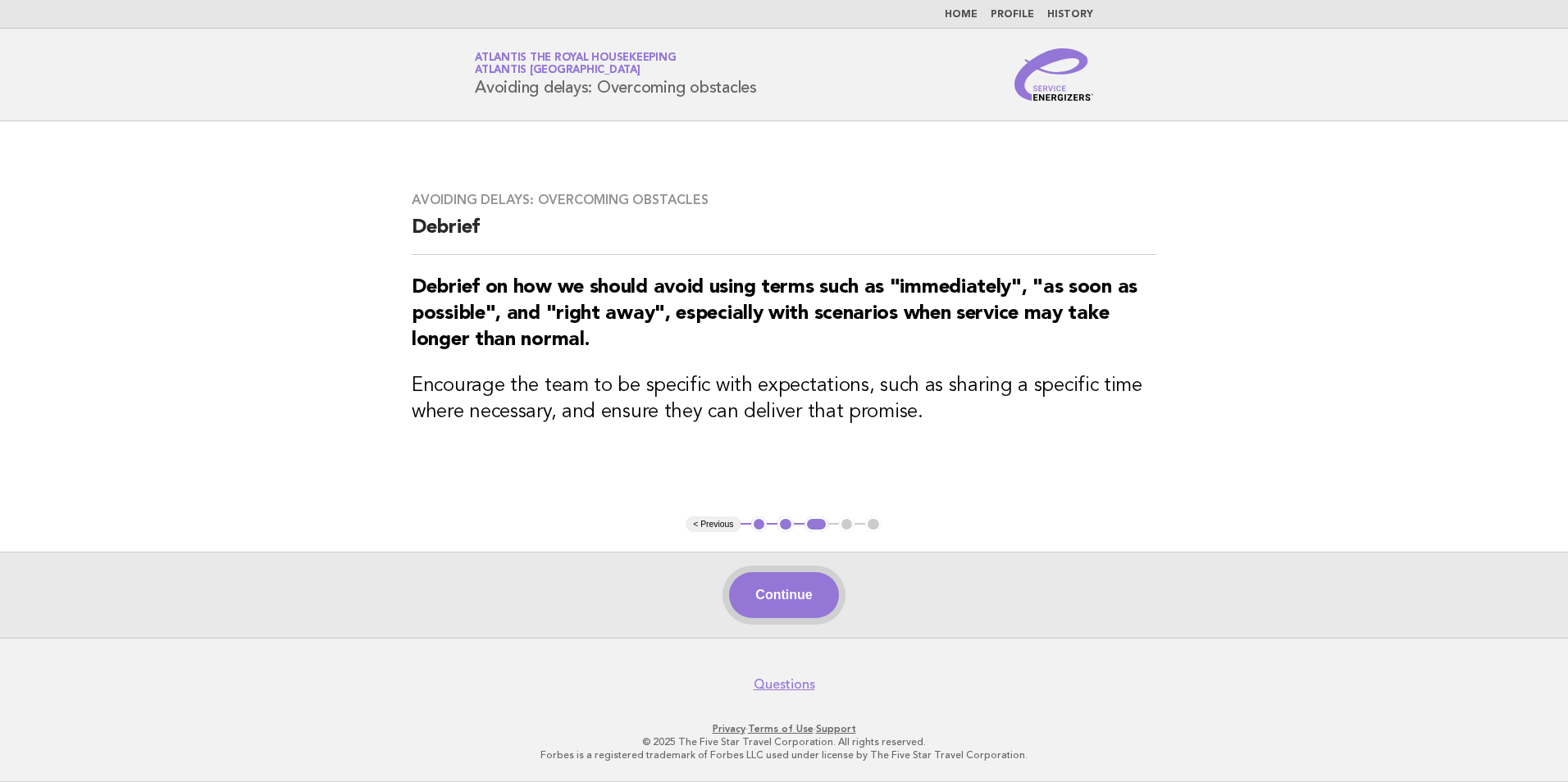
click at [803, 593] on button "Continue" at bounding box center [783, 595] width 109 height 46
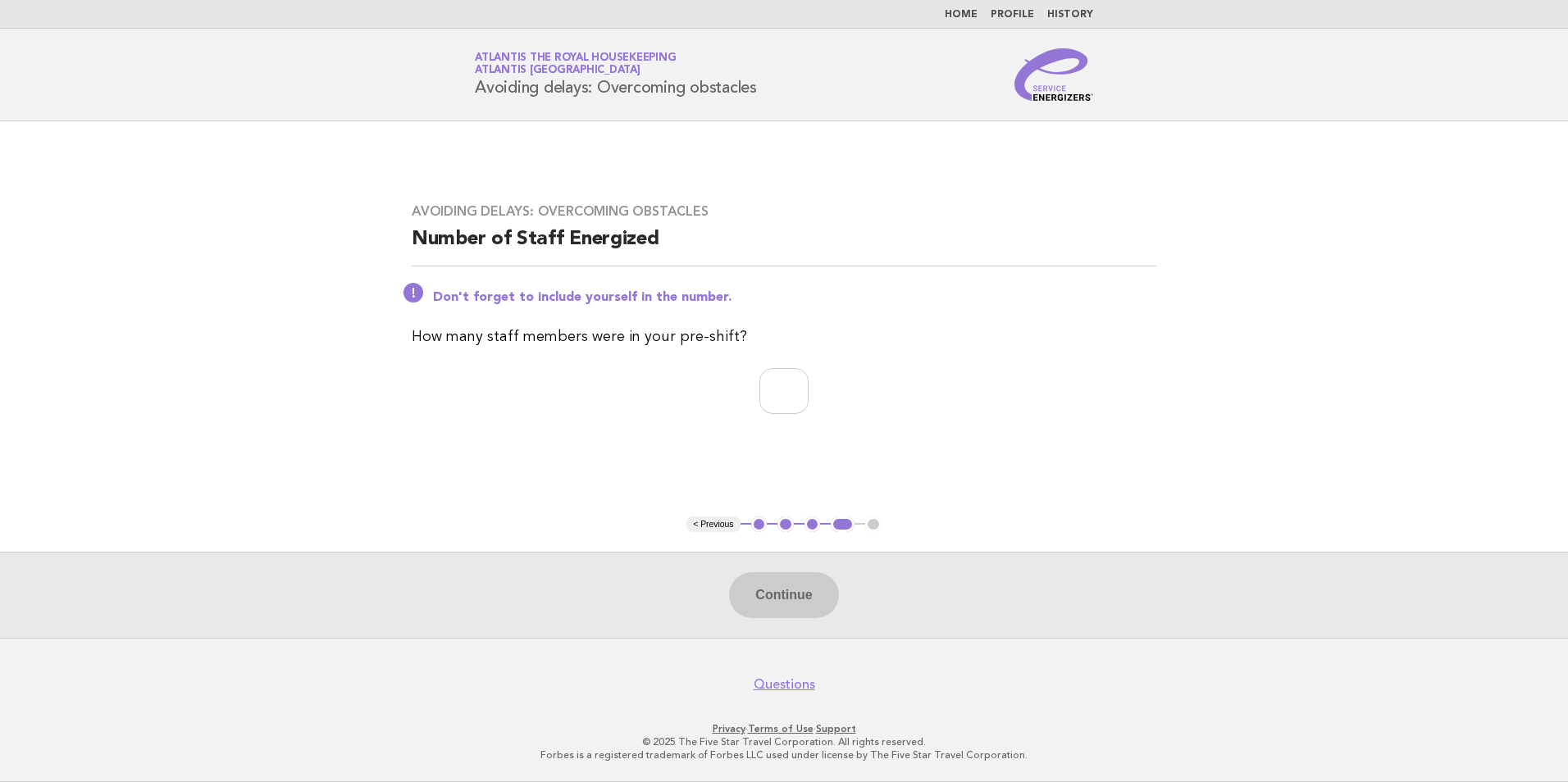
click at [963, 18] on link "Home" at bounding box center [960, 15] width 33 height 10
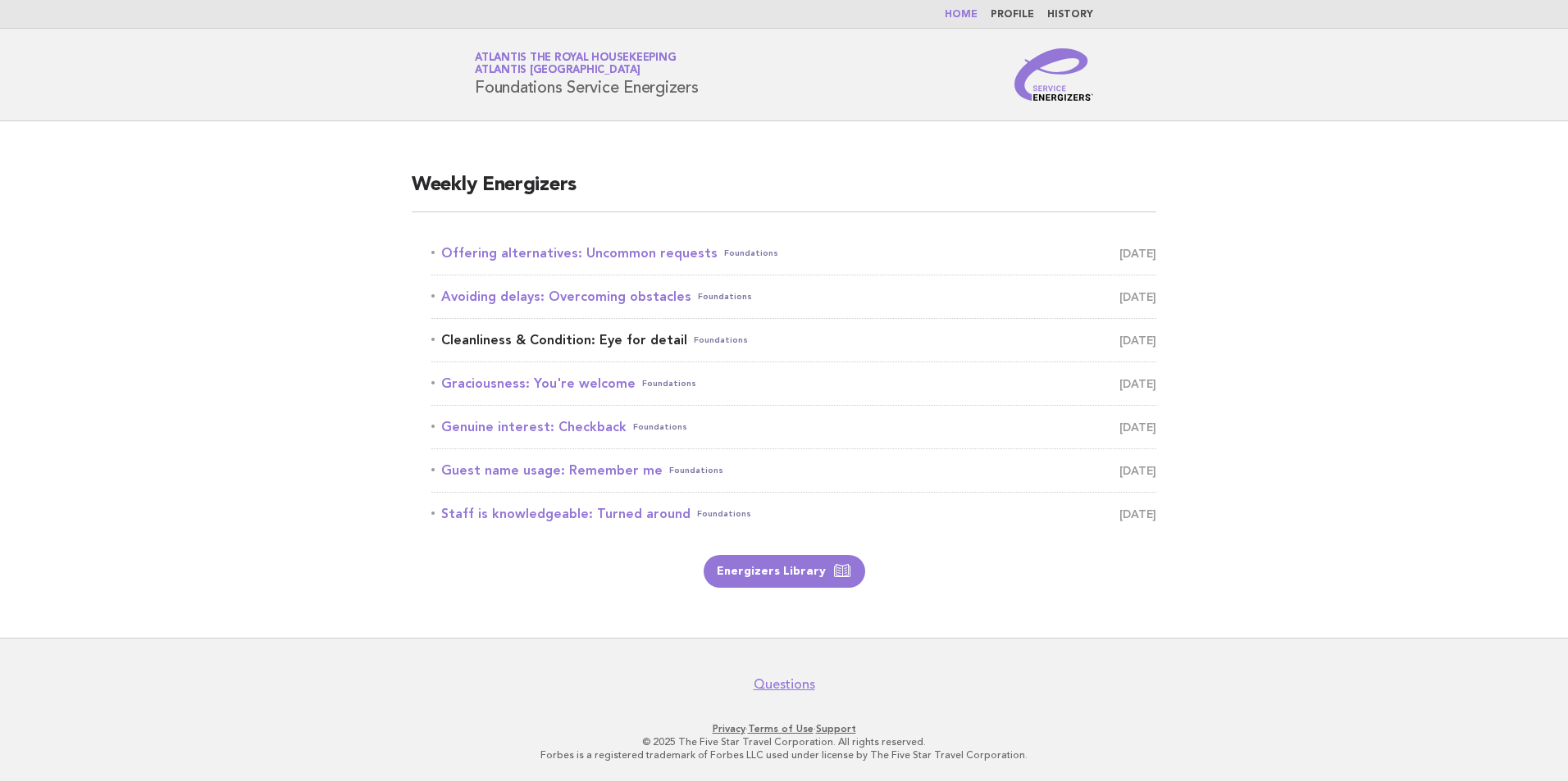
click at [644, 345] on link "Cleanliness & Condition: Eye for detail Foundations October 6" at bounding box center [794, 340] width 725 height 23
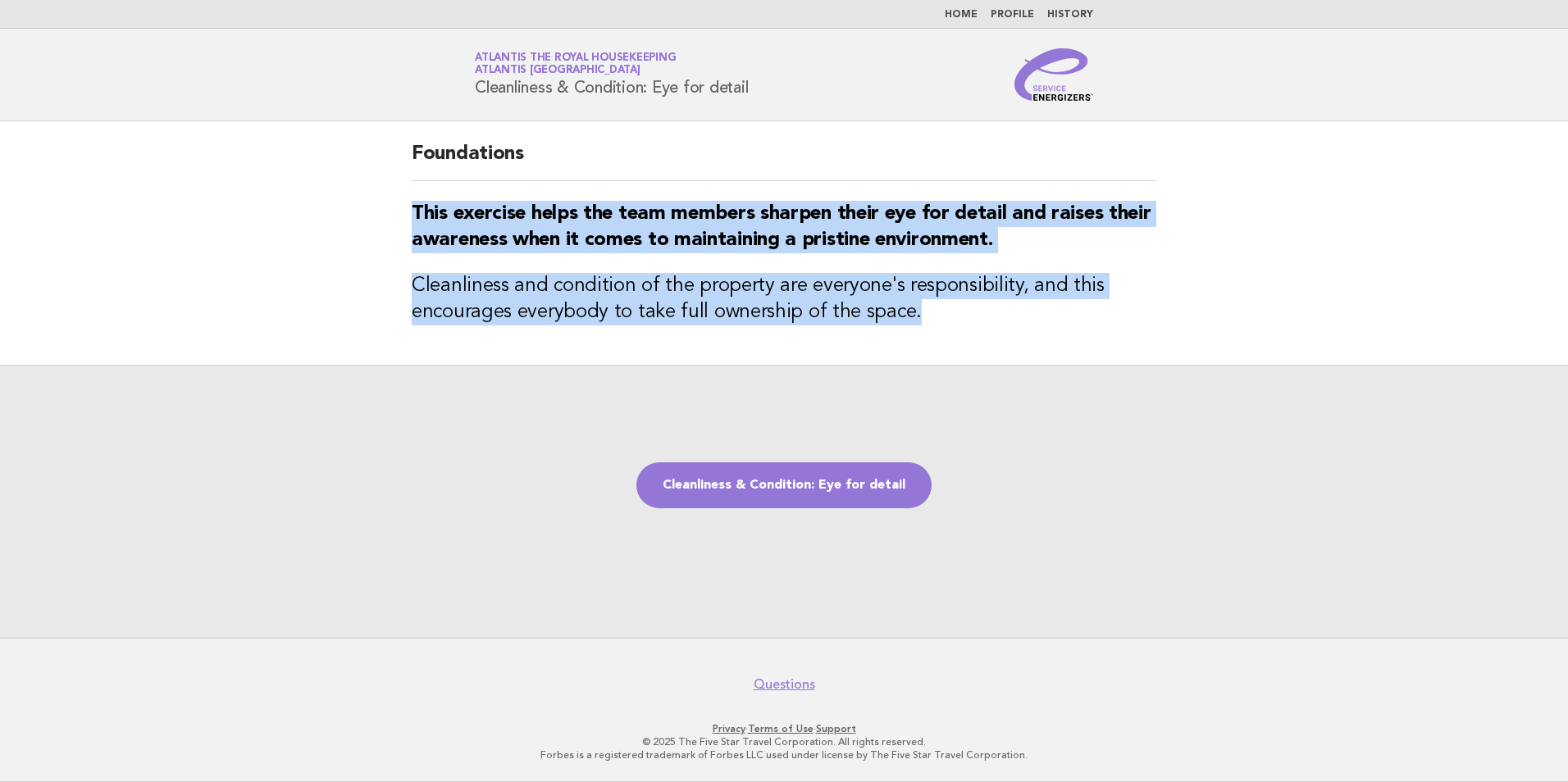
drag, startPoint x: 414, startPoint y: 211, endPoint x: 986, endPoint y: 330, distance: 584.2
click at [986, 330] on div "Foundations This exercise helps the team members sharpen their eye for detail a…" at bounding box center [784, 242] width 784 height 243
